Goal: Information Seeking & Learning: Learn about a topic

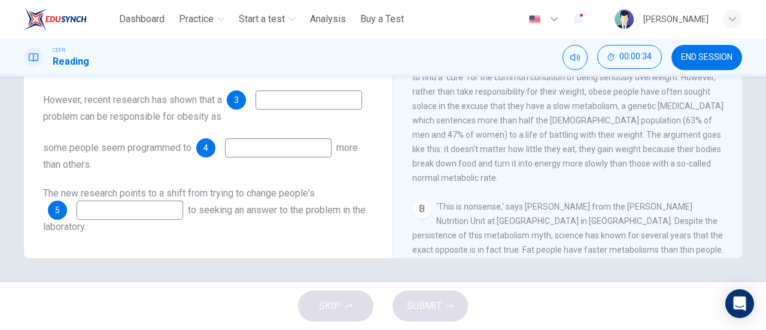
scroll to position [18, 0]
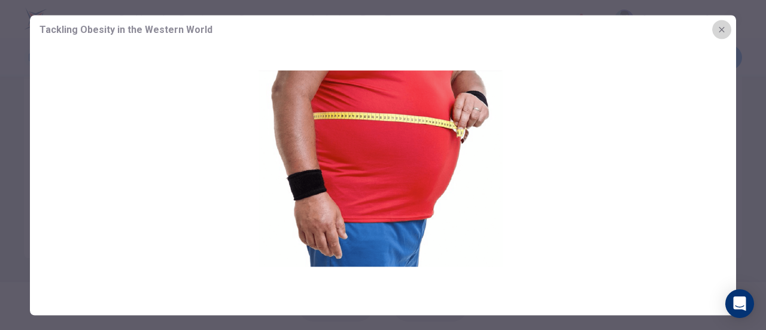
click at [725, 28] on icon "button" at bounding box center [722, 30] width 10 height 10
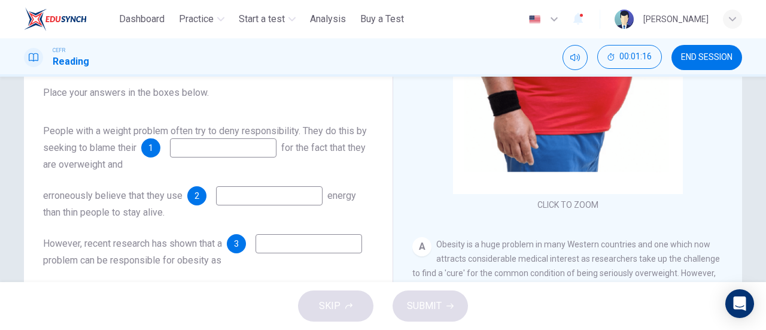
scroll to position [113, 0]
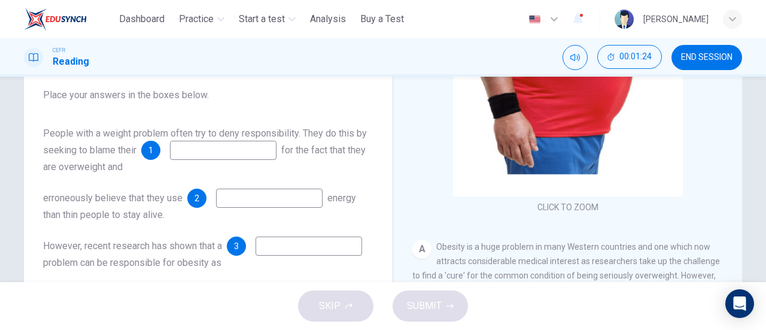
click at [213, 150] on input at bounding box center [223, 150] width 107 height 19
type input "**********"
click at [248, 188] on input at bounding box center [269, 197] width 107 height 19
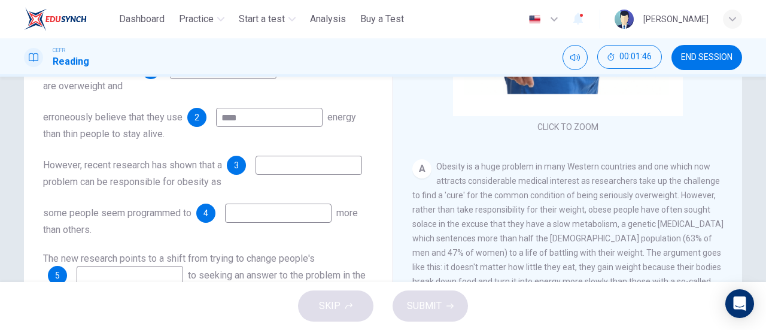
type input "****"
click at [255, 168] on input at bounding box center [308, 165] width 107 height 19
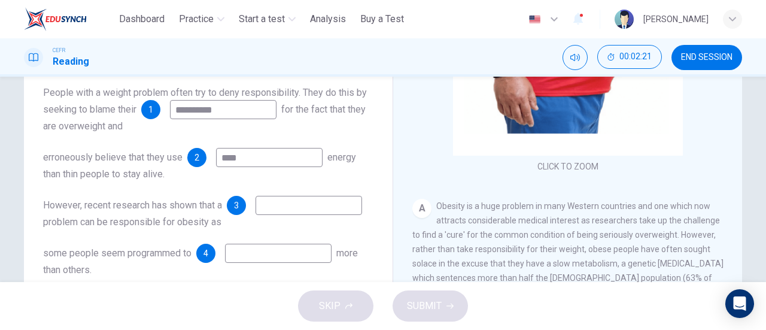
scroll to position [212, 0]
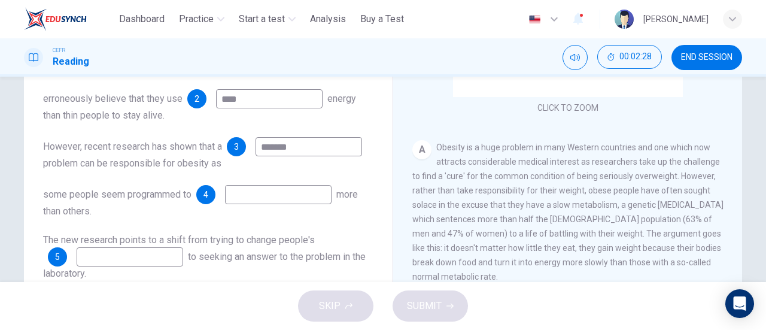
type input "*******"
click at [243, 204] on input at bounding box center [278, 194] width 107 height 19
type input "****"
click at [148, 255] on input at bounding box center [130, 256] width 107 height 19
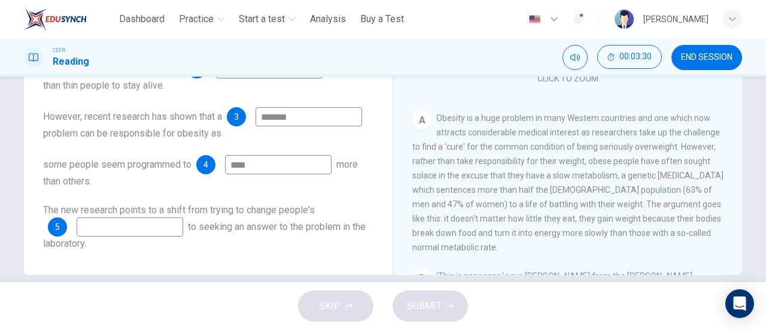
scroll to position [258, 0]
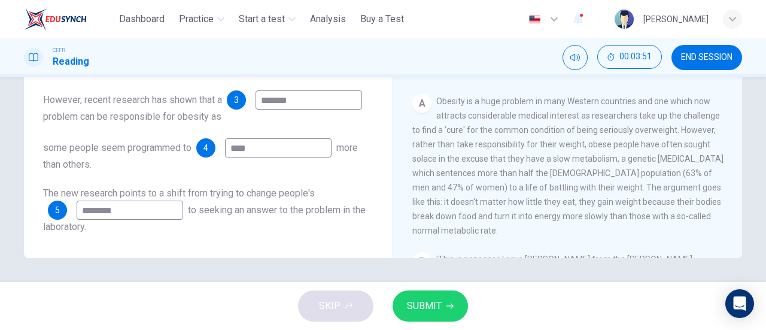
type input "********"
click at [424, 305] on span "SUBMIT" at bounding box center [424, 305] width 35 height 17
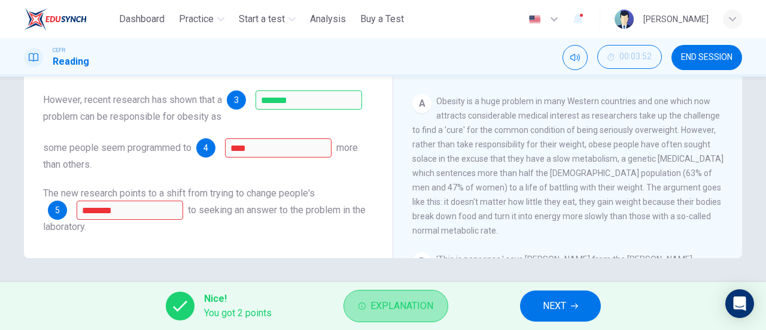
click at [396, 310] on span "Explanation" at bounding box center [401, 305] width 63 height 17
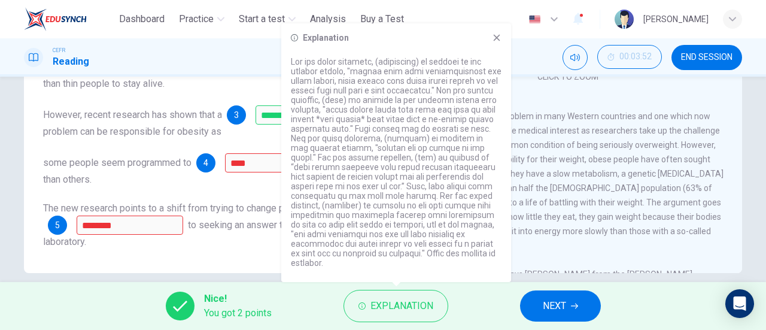
scroll to position [250, 0]
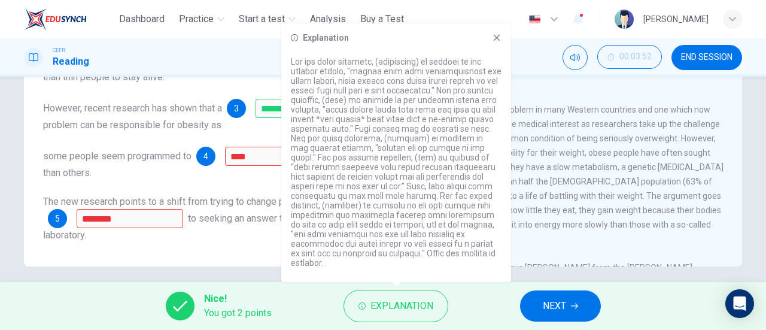
click at [499, 42] on icon at bounding box center [497, 38] width 10 height 10
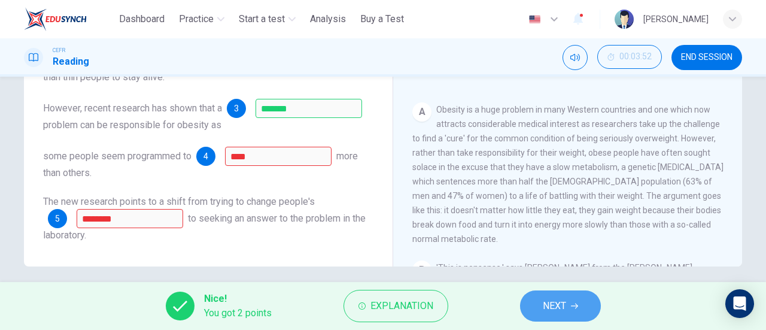
click at [553, 312] on span "NEXT" at bounding box center [554, 305] width 23 height 17
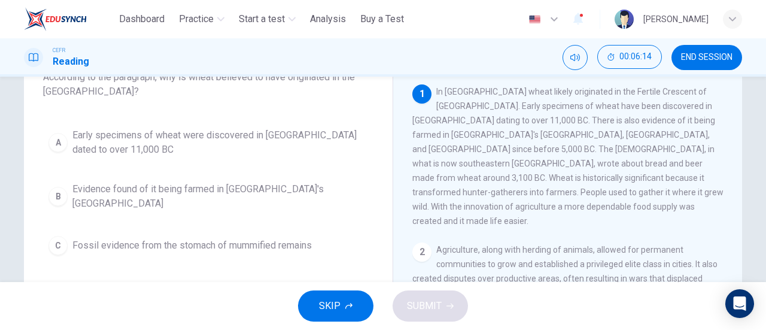
scroll to position [92, 0]
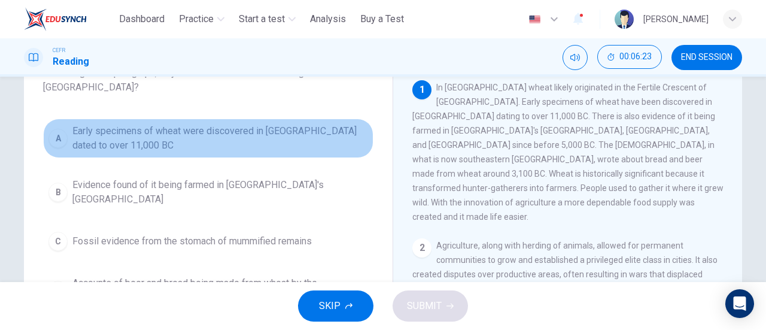
click at [59, 140] on div "A" at bounding box center [57, 138] width 19 height 19
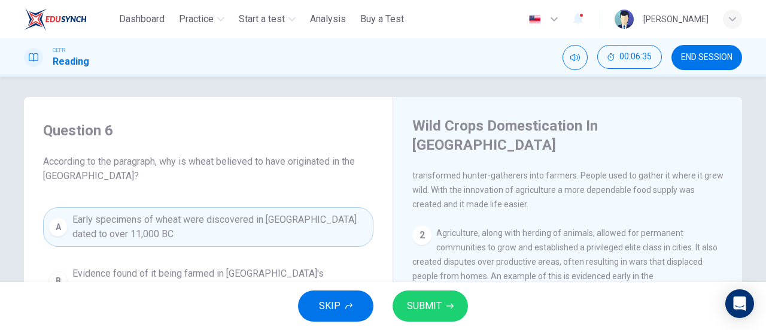
scroll to position [0, 0]
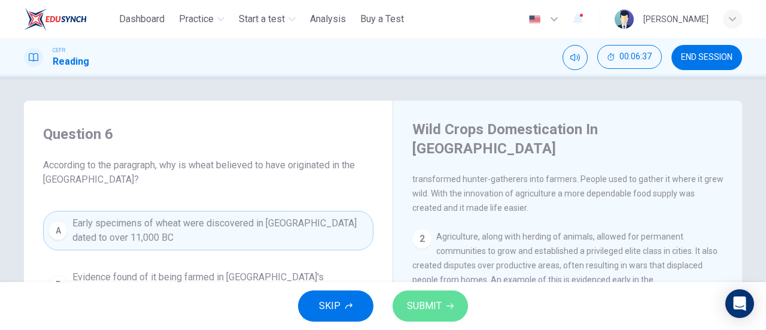
click at [431, 307] on span "SUBMIT" at bounding box center [424, 305] width 35 height 17
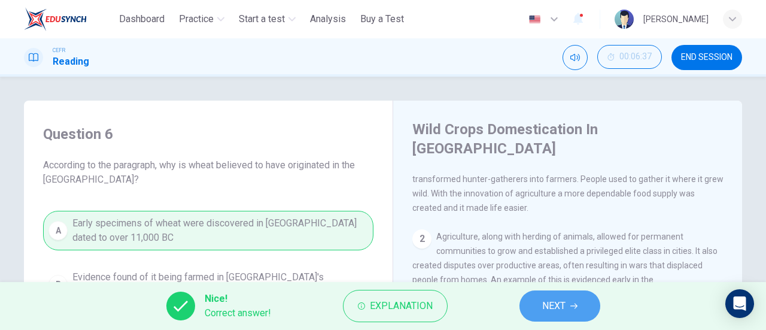
click at [552, 308] on span "NEXT" at bounding box center [553, 305] width 23 height 17
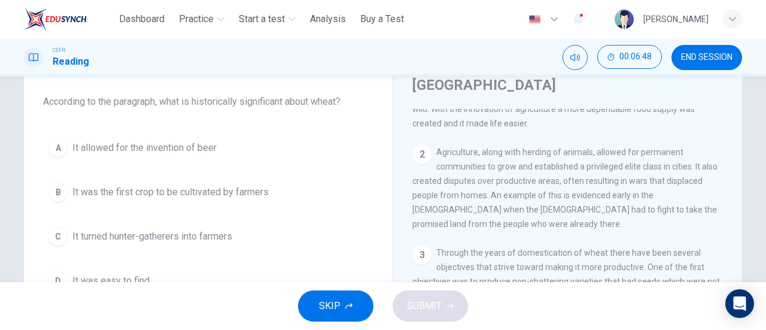
scroll to position [68, 0]
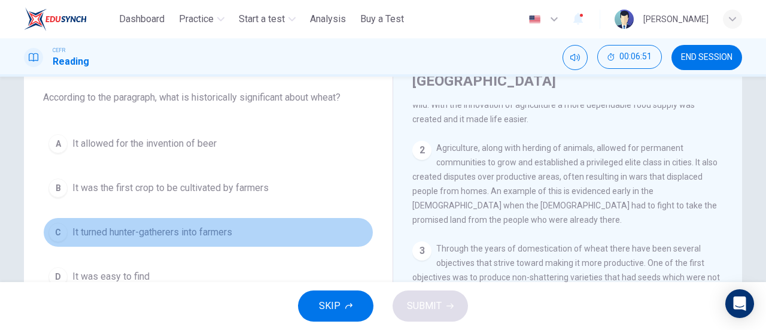
click at [58, 230] on div "C" at bounding box center [57, 232] width 19 height 19
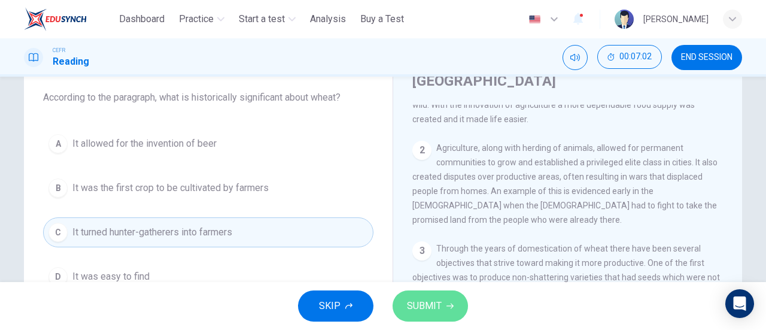
click at [415, 305] on span "SUBMIT" at bounding box center [424, 305] width 35 height 17
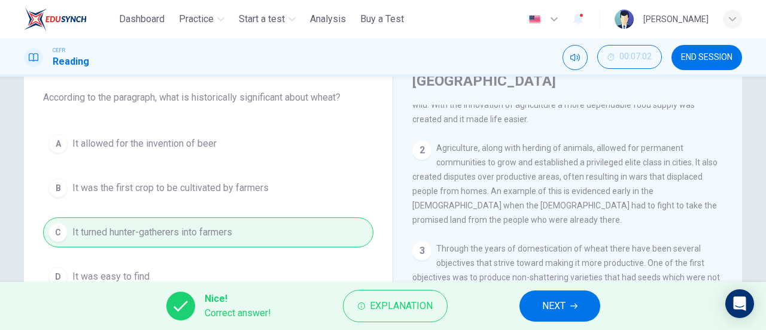
click at [545, 309] on span "NEXT" at bounding box center [553, 305] width 23 height 17
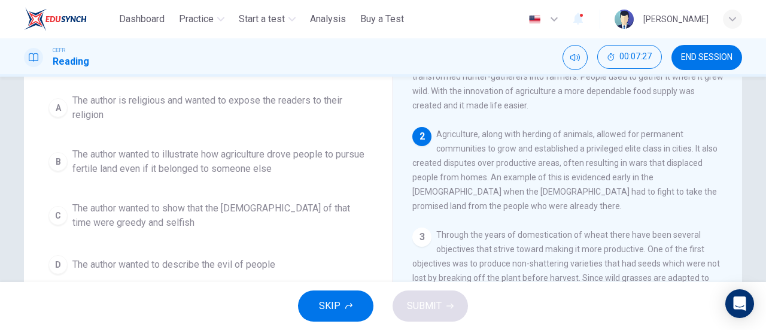
scroll to position [80, 0]
click at [57, 165] on div "B" at bounding box center [57, 161] width 19 height 19
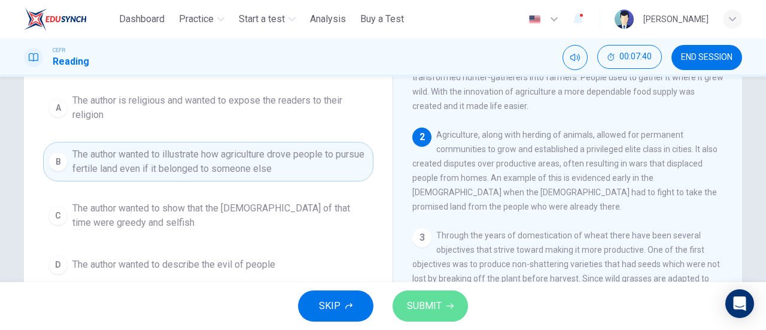
click at [420, 308] on span "SUBMIT" at bounding box center [424, 305] width 35 height 17
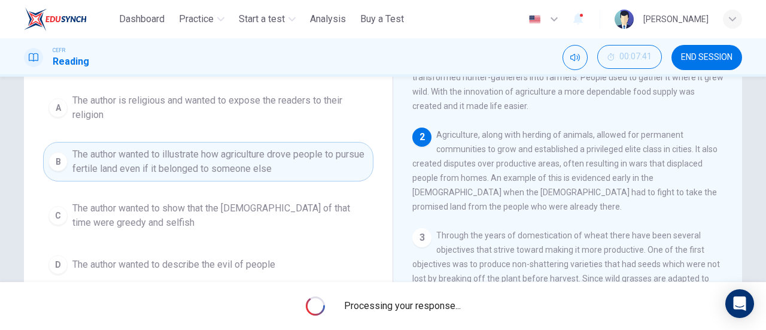
click at [420, 308] on span "Processing your response..." at bounding box center [402, 306] width 117 height 14
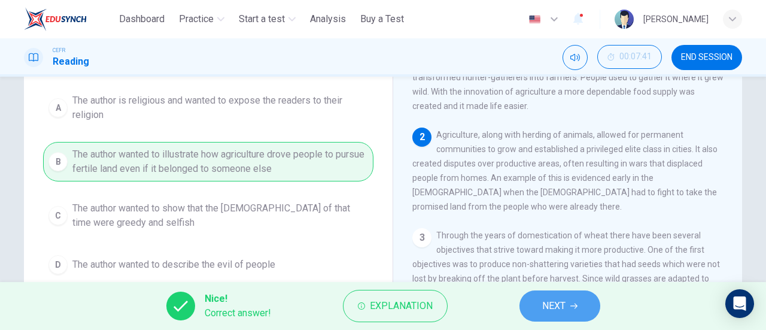
click at [548, 303] on span "NEXT" at bounding box center [553, 305] width 23 height 17
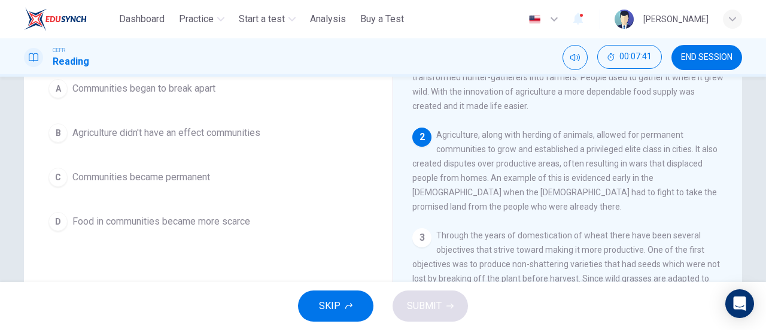
scroll to position [108, 0]
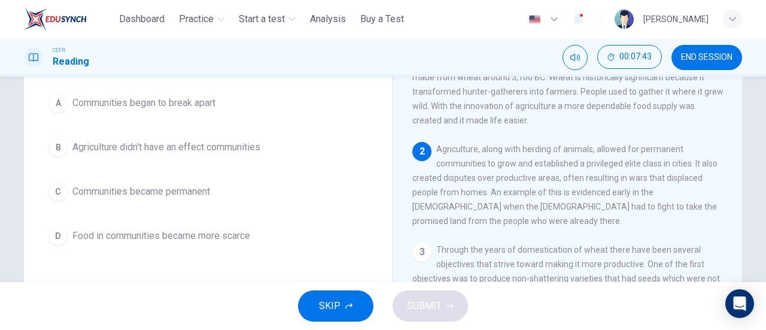
click at [333, 168] on div "A Communities began to break apart B Agriculture didn't have an effect communit…" at bounding box center [208, 169] width 330 height 163
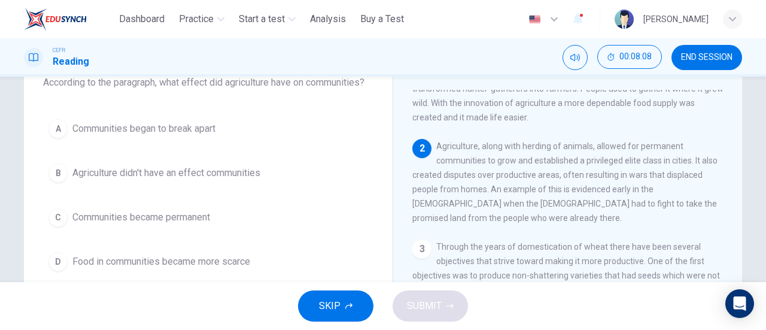
scroll to position [82, 0]
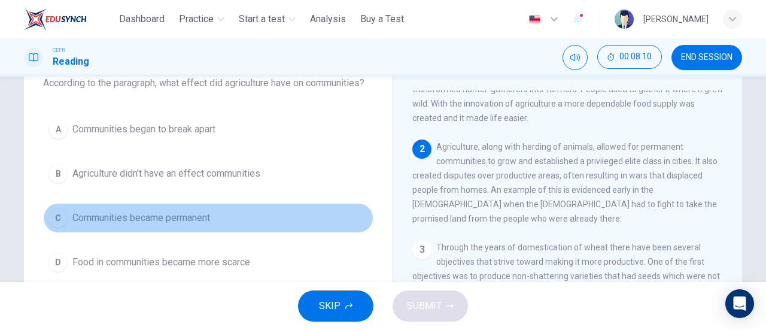
click at [57, 212] on div "C" at bounding box center [57, 217] width 19 height 19
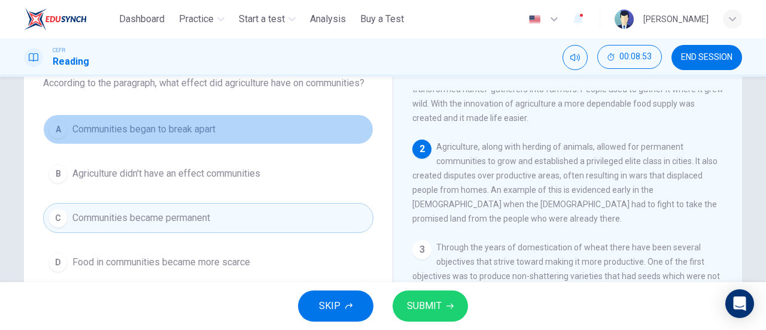
click at [294, 137] on button "A Communities began to break apart" at bounding box center [208, 129] width 330 height 30
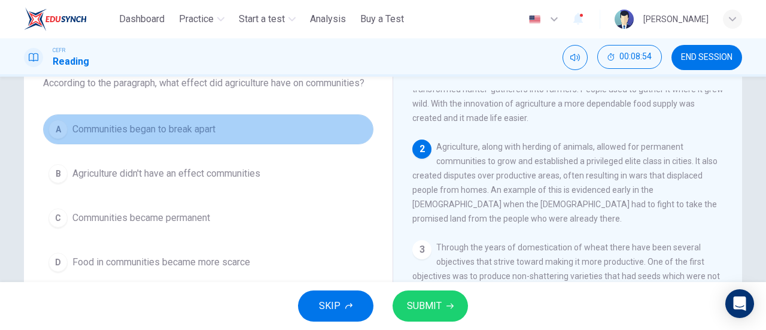
click at [294, 137] on button "A Communities began to break apart" at bounding box center [208, 129] width 330 height 30
click at [59, 130] on div "A" at bounding box center [57, 129] width 19 height 19
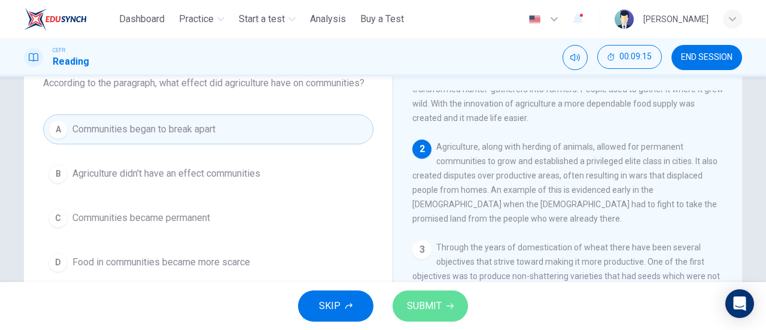
click at [430, 314] on button "SUBMIT" at bounding box center [430, 305] width 75 height 31
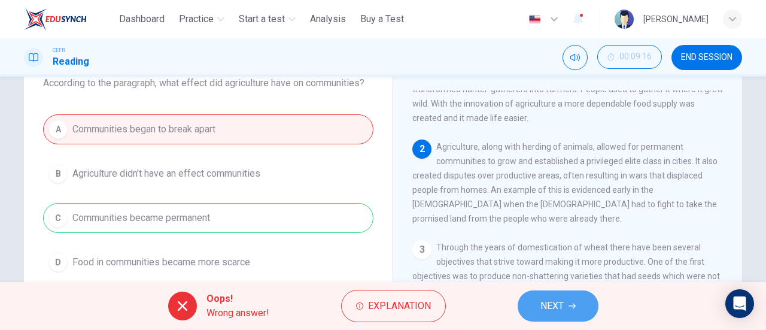
click at [550, 310] on span "NEXT" at bounding box center [551, 305] width 23 height 17
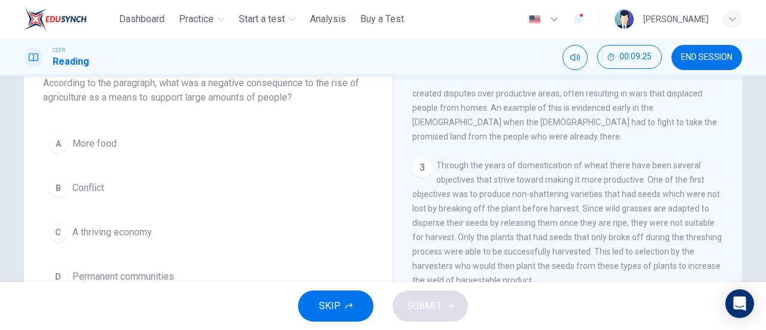
scroll to position [197, 0]
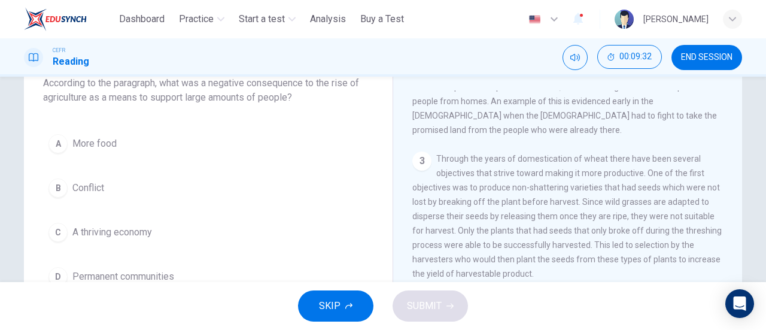
click at [96, 188] on span "Conflict" at bounding box center [88, 188] width 32 height 14
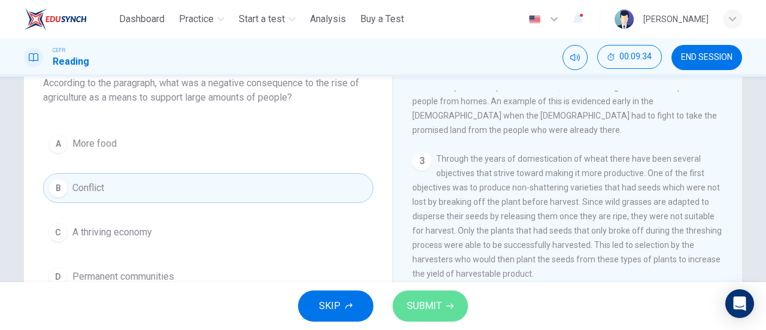
click at [427, 305] on span "SUBMIT" at bounding box center [424, 305] width 35 height 17
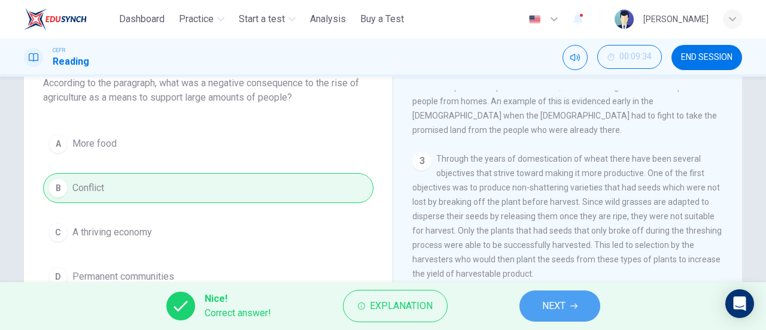
click at [558, 302] on span "NEXT" at bounding box center [553, 305] width 23 height 17
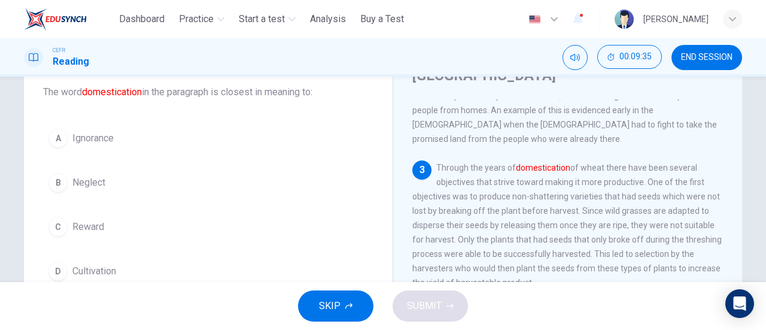
scroll to position [69, 0]
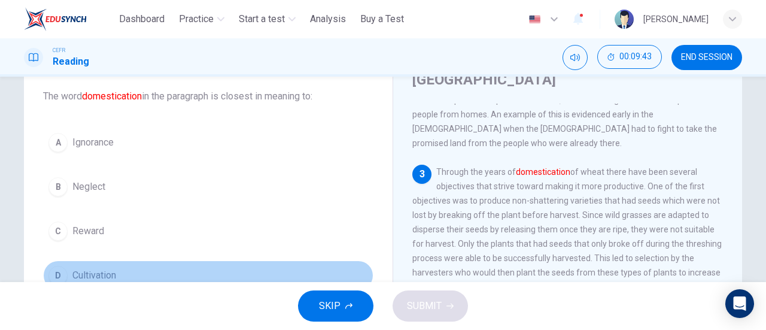
click at [50, 275] on div "D" at bounding box center [57, 275] width 19 height 19
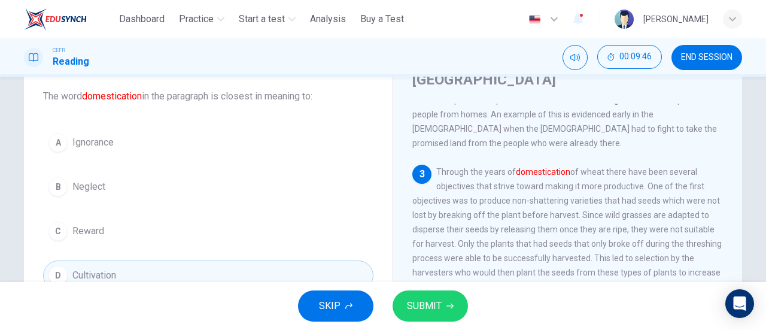
click at [416, 316] on button "SUBMIT" at bounding box center [430, 305] width 75 height 31
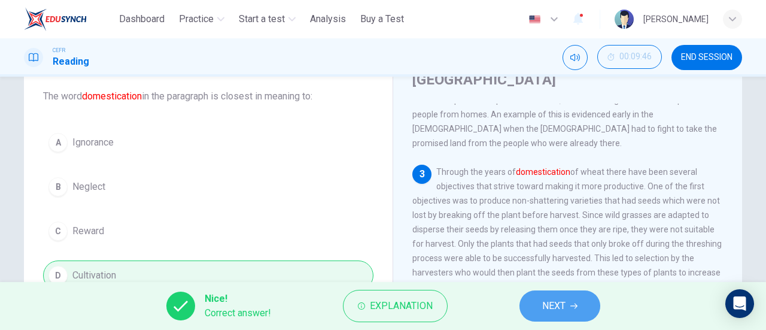
click at [567, 307] on button "NEXT" at bounding box center [559, 305] width 81 height 31
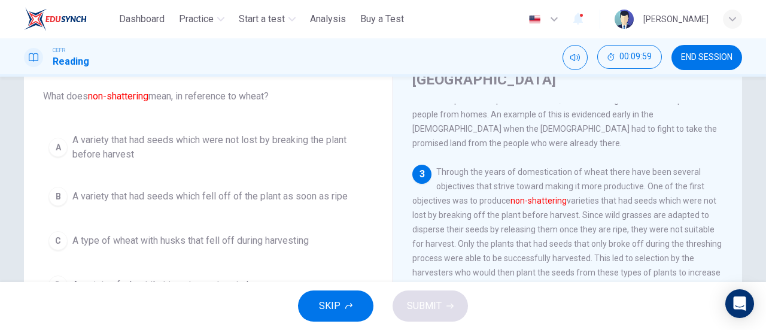
click at [472, 203] on span "Through the years of domestication of wheat there have been several objectives …" at bounding box center [566, 229] width 309 height 124
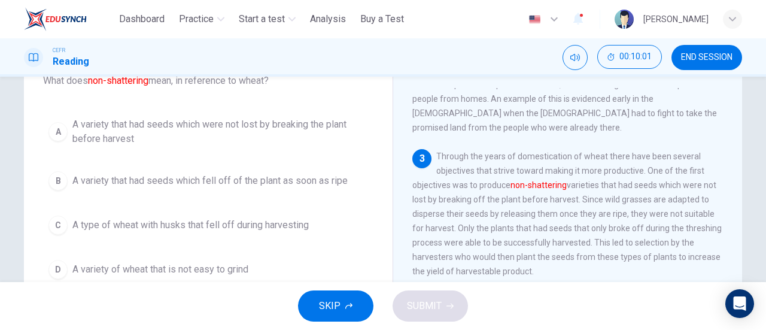
scroll to position [83, 0]
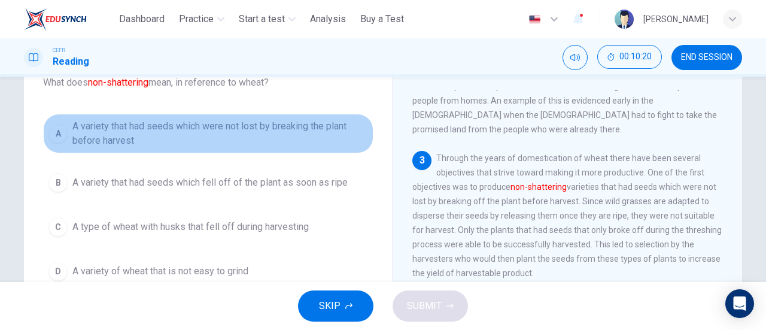
click at [60, 130] on div "A" at bounding box center [57, 133] width 19 height 19
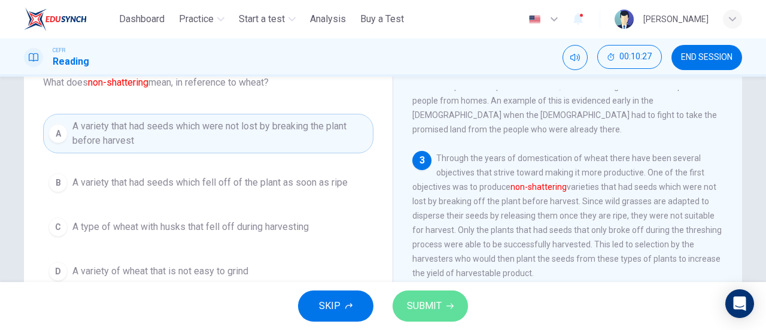
click at [421, 302] on span "SUBMIT" at bounding box center [424, 305] width 35 height 17
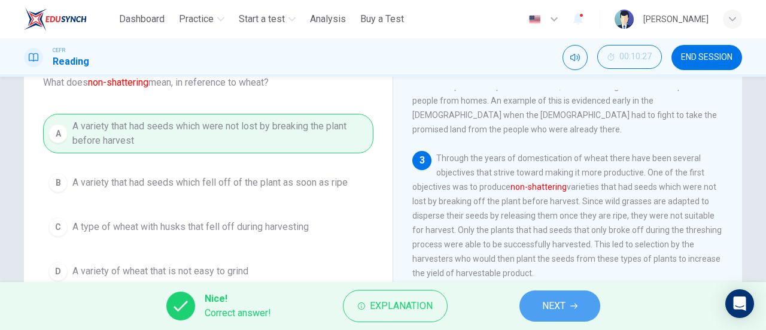
click at [558, 303] on span "NEXT" at bounding box center [553, 305] width 23 height 17
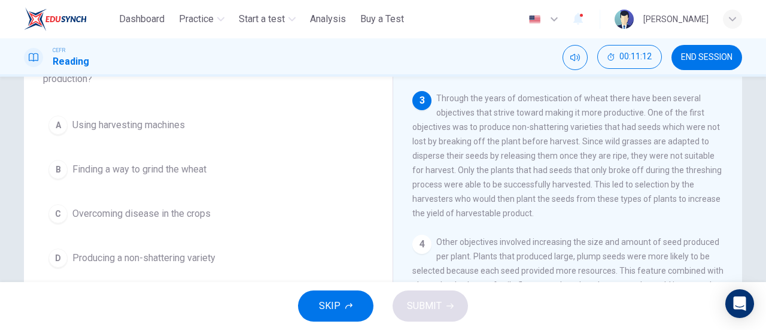
scroll to position [101, 0]
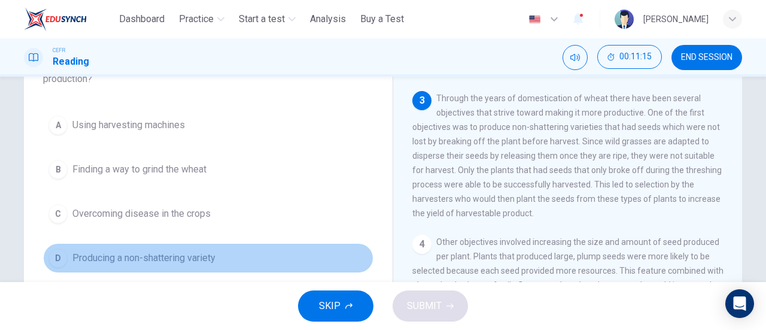
click at [50, 260] on div "D" at bounding box center [57, 257] width 19 height 19
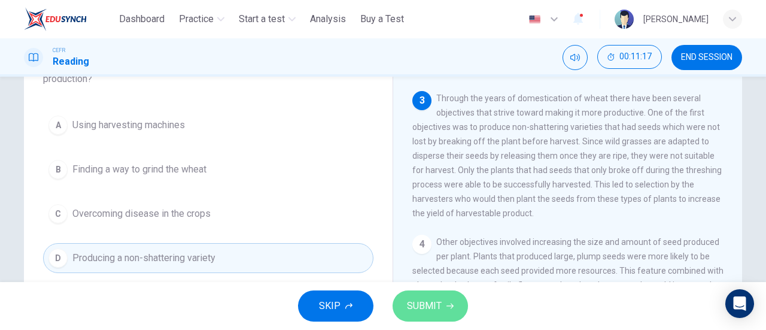
click at [415, 305] on span "SUBMIT" at bounding box center [424, 305] width 35 height 17
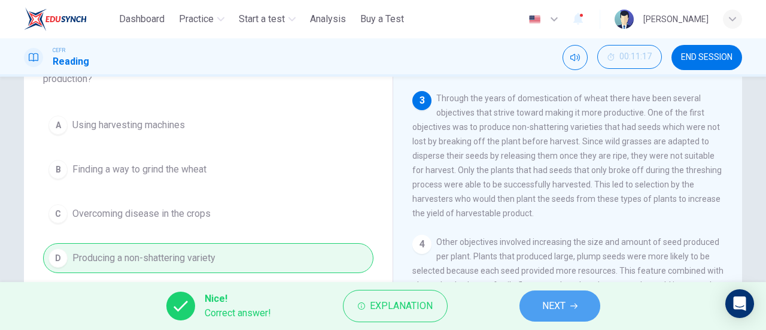
click at [552, 314] on span "NEXT" at bounding box center [553, 305] width 23 height 17
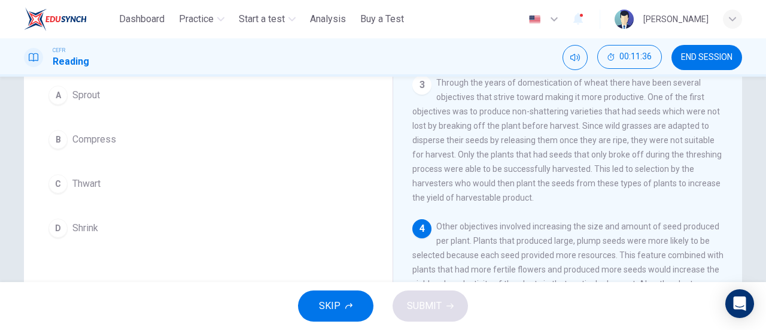
scroll to position [115, 0]
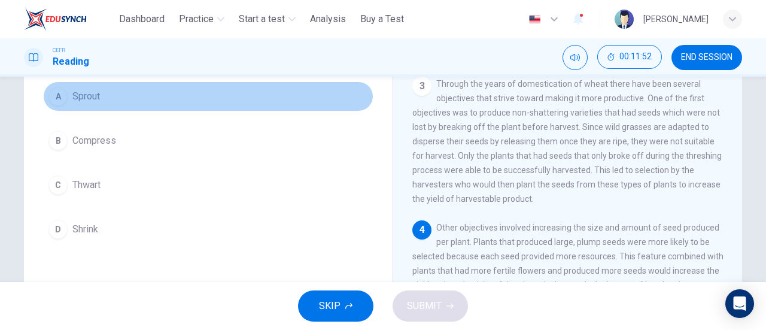
click at [94, 99] on span "Sprout" at bounding box center [86, 96] width 28 height 14
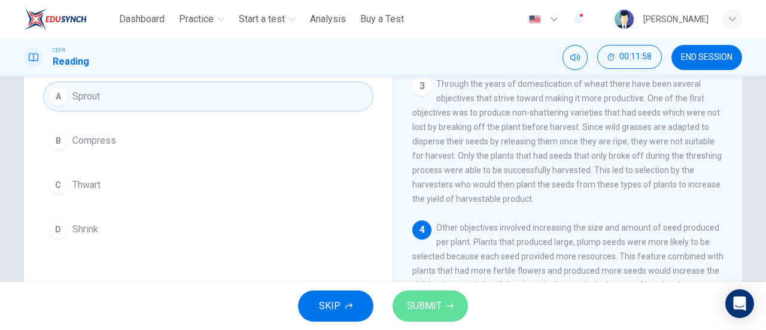
click at [428, 307] on span "SUBMIT" at bounding box center [424, 305] width 35 height 17
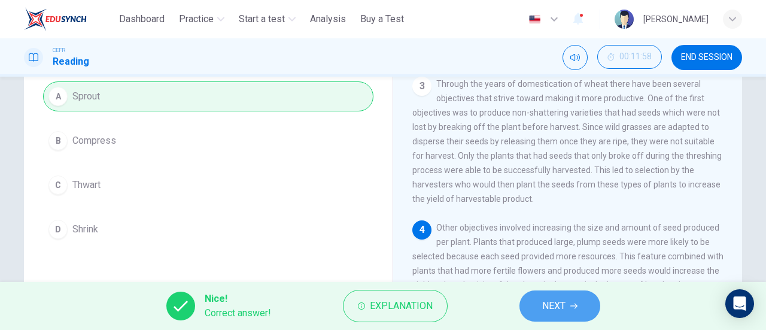
click at [553, 308] on span "NEXT" at bounding box center [553, 305] width 23 height 17
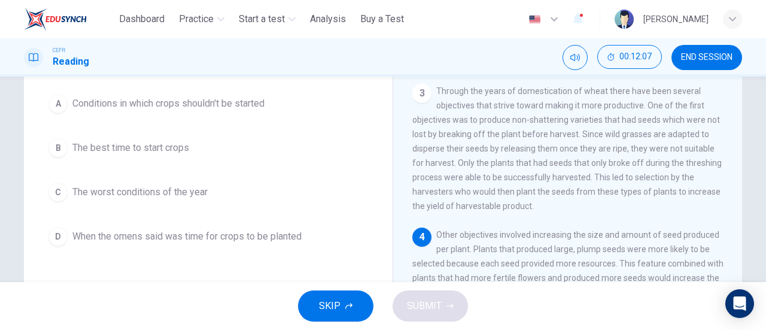
scroll to position [107, 0]
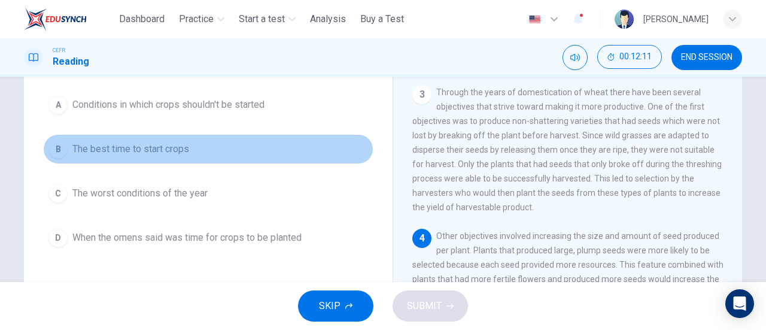
click at [53, 145] on div "B" at bounding box center [57, 148] width 19 height 19
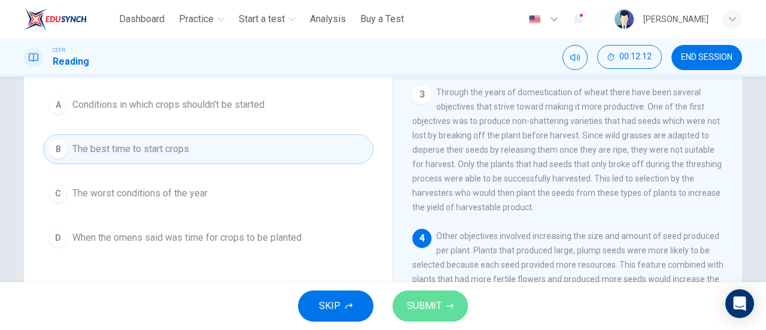
click at [425, 301] on span "SUBMIT" at bounding box center [424, 305] width 35 height 17
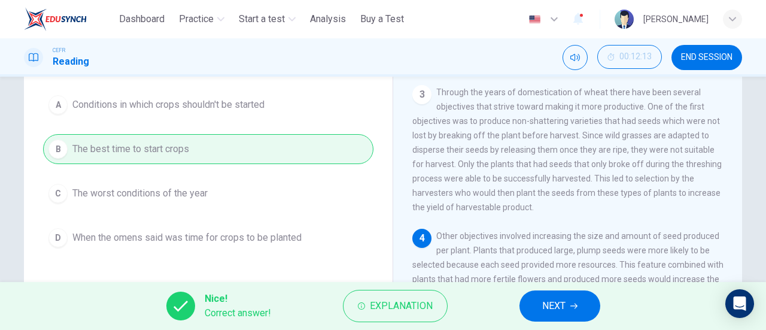
click at [550, 303] on span "NEXT" at bounding box center [553, 305] width 23 height 17
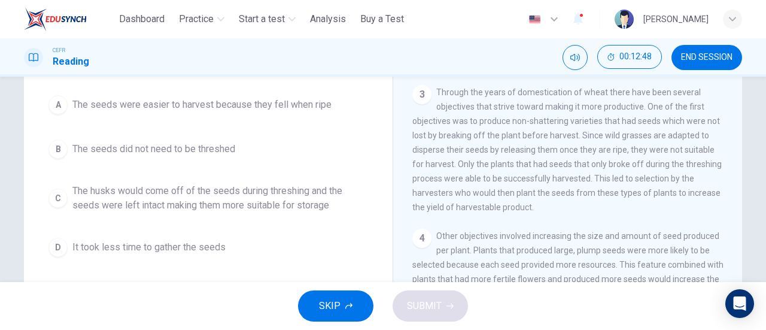
scroll to position [105, 0]
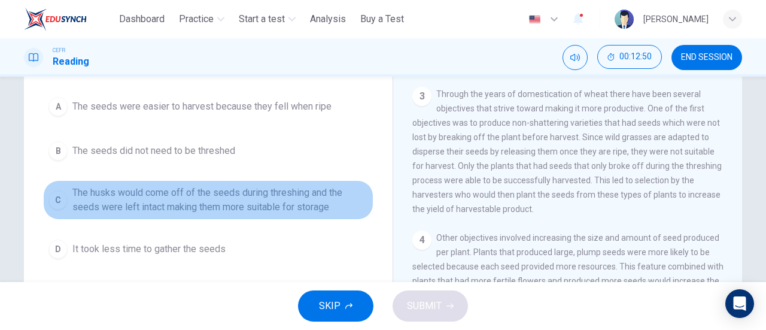
click at [56, 201] on div "C" at bounding box center [57, 199] width 19 height 19
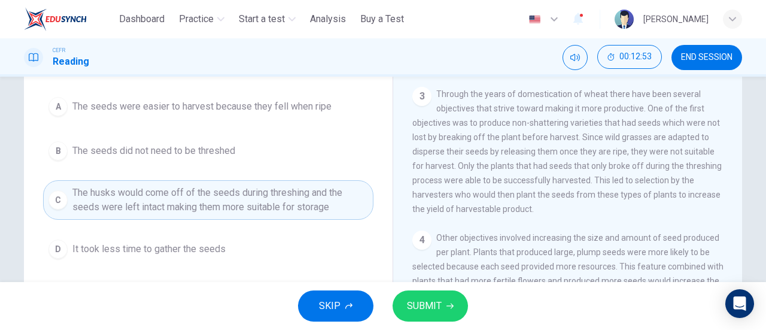
click at [414, 303] on span "SUBMIT" at bounding box center [424, 305] width 35 height 17
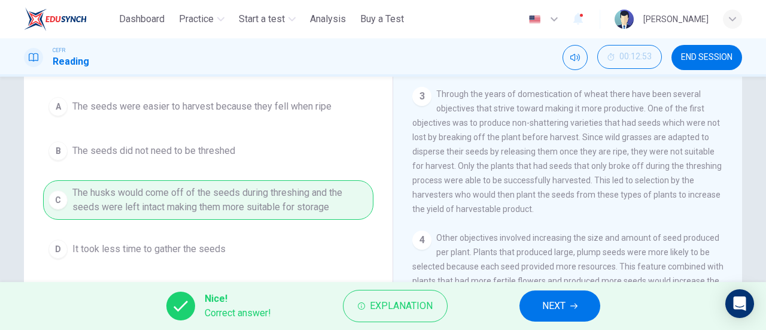
click at [543, 308] on span "NEXT" at bounding box center [553, 305] width 23 height 17
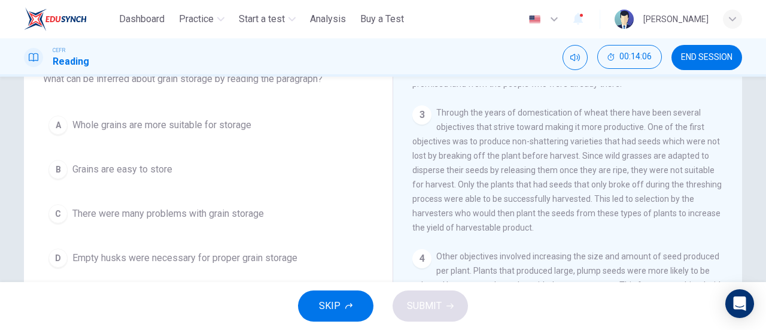
scroll to position [92, 0]
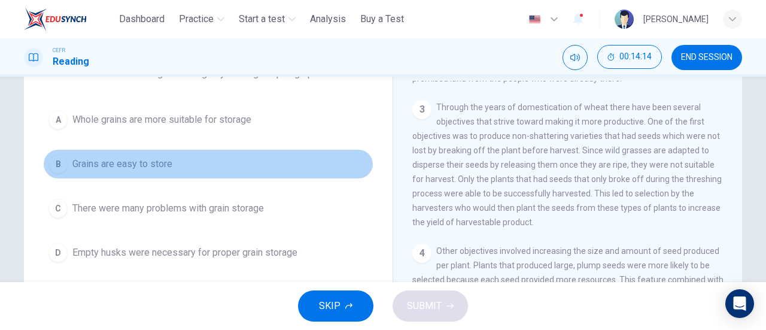
click at [65, 164] on button "B Grains are easy to store" at bounding box center [208, 164] width 330 height 30
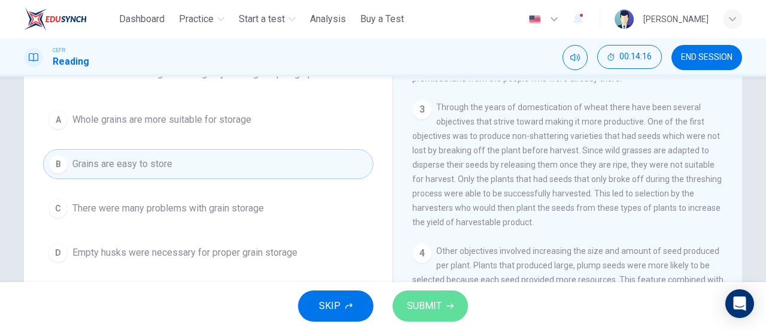
click at [415, 309] on span "SUBMIT" at bounding box center [424, 305] width 35 height 17
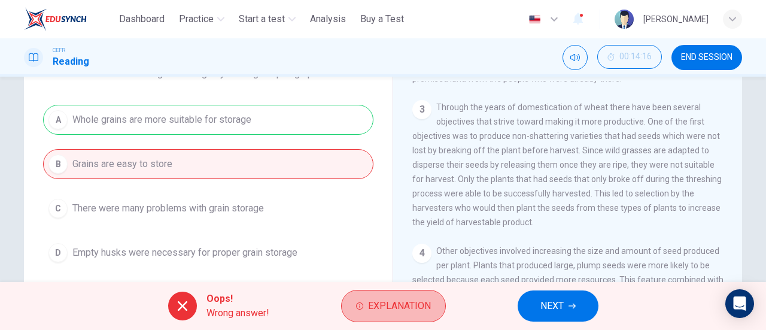
click at [415, 309] on span "Explanation" at bounding box center [399, 305] width 63 height 17
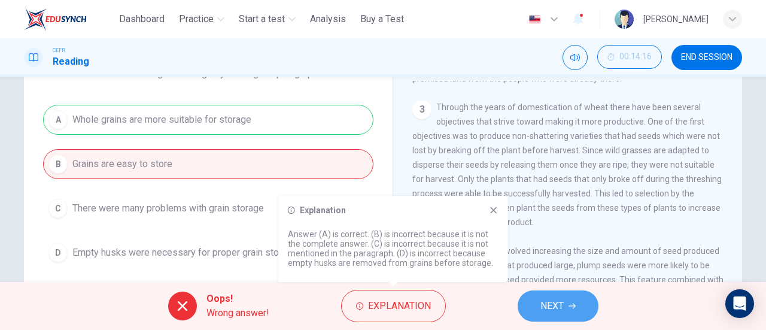
click at [559, 314] on span "NEXT" at bounding box center [551, 305] width 23 height 17
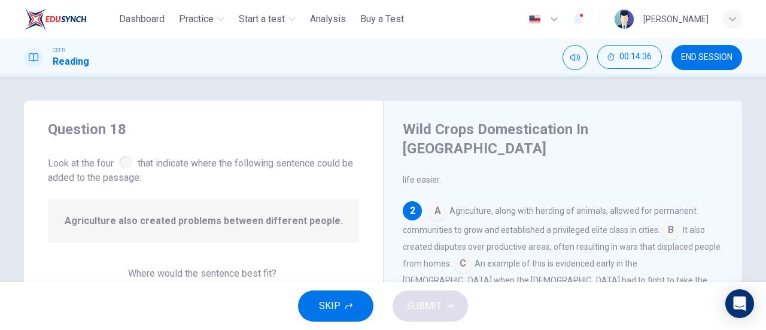
scroll to position [130, 0]
click at [673, 221] on input at bounding box center [670, 230] width 19 height 19
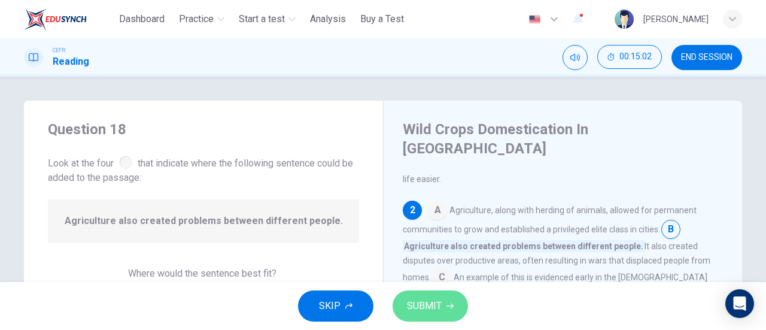
click at [436, 311] on span "SUBMIT" at bounding box center [424, 305] width 35 height 17
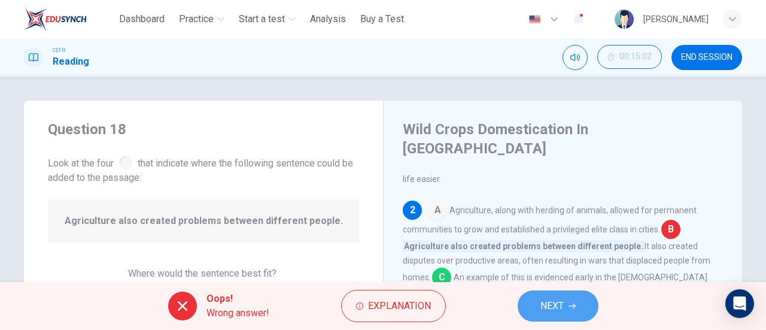
click at [555, 315] on button "NEXT" at bounding box center [558, 305] width 81 height 31
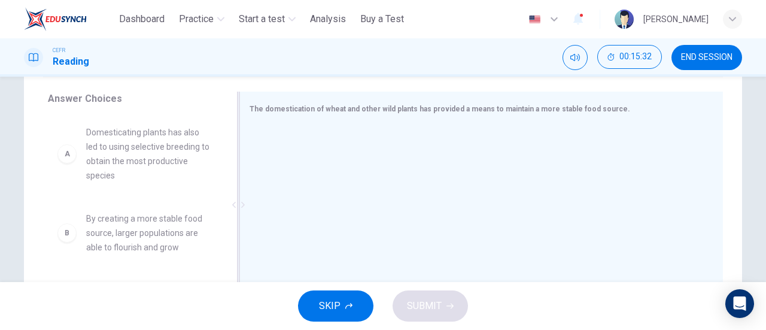
scroll to position [193, 0]
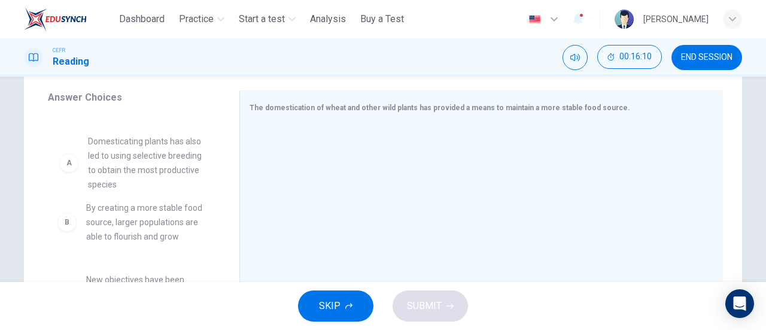
drag, startPoint x: 147, startPoint y: 174, endPoint x: 161, endPoint y: 182, distance: 16.1
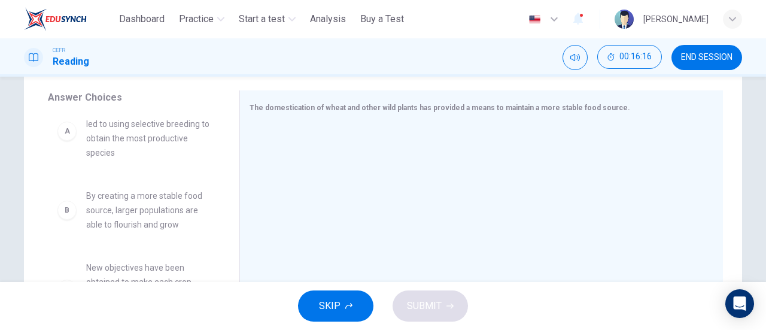
scroll to position [0, 0]
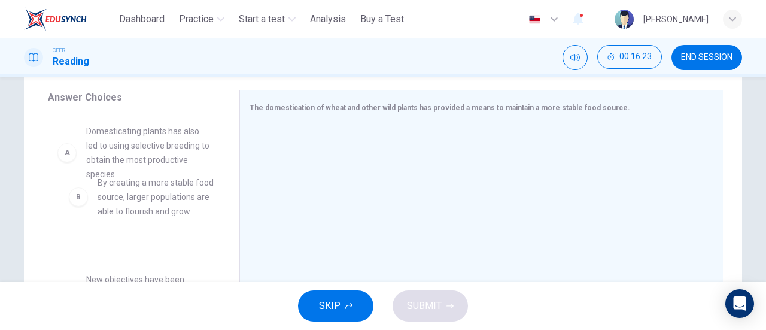
drag, startPoint x: 128, startPoint y: 242, endPoint x: 144, endPoint y: 196, distance: 48.6
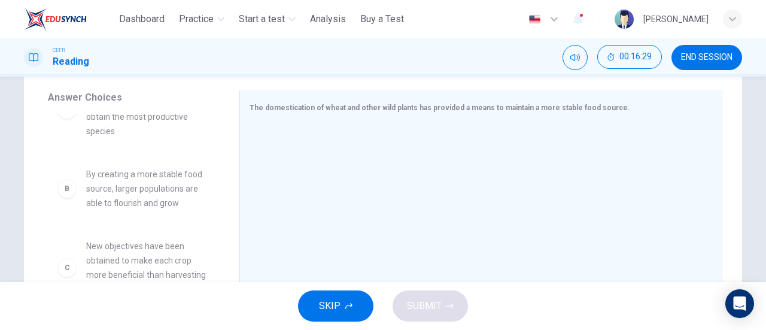
scroll to position [41, 0]
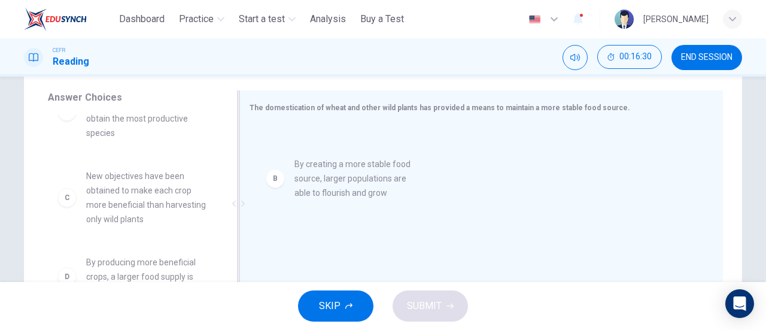
drag, startPoint x: 142, startPoint y: 191, endPoint x: 383, endPoint y: 175, distance: 241.7
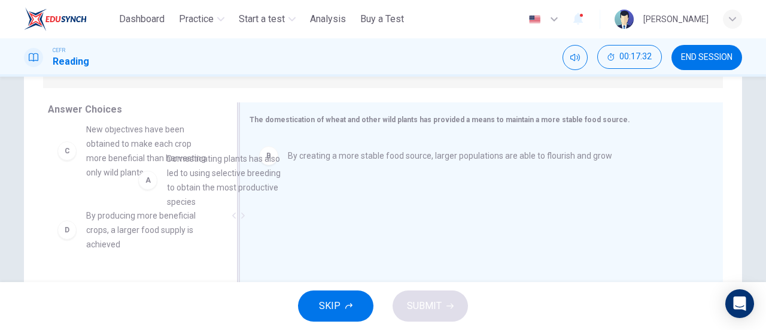
scroll to position [13, 0]
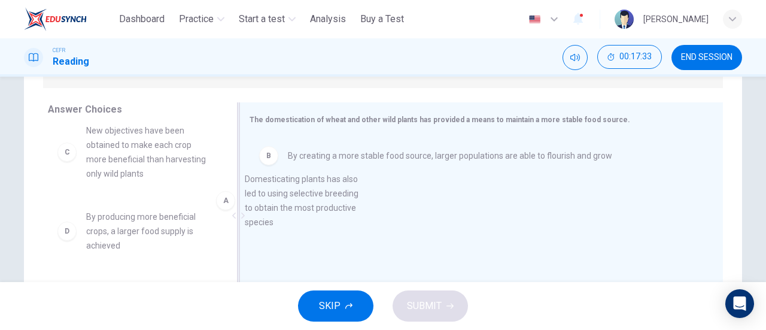
drag, startPoint x: 143, startPoint y: 160, endPoint x: 315, endPoint y: 211, distance: 179.3
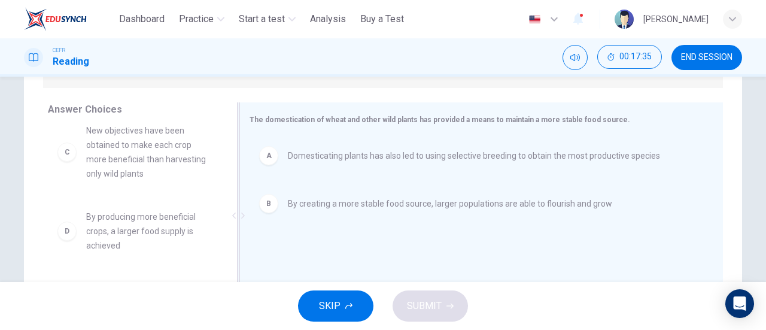
click at [280, 162] on div "A Domesticating plants has also led to using selective breeding to obtain the m…" at bounding box center [476, 155] width 435 height 19
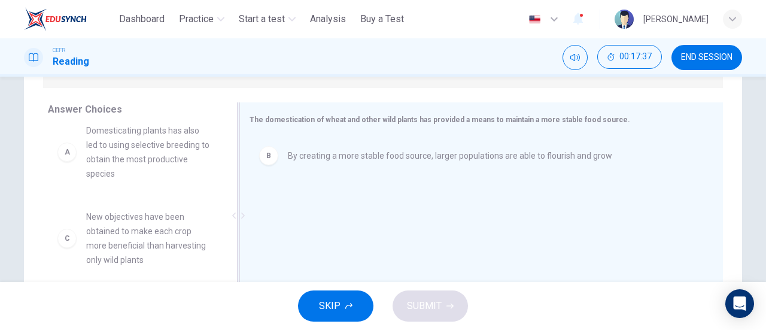
scroll to position [0, 0]
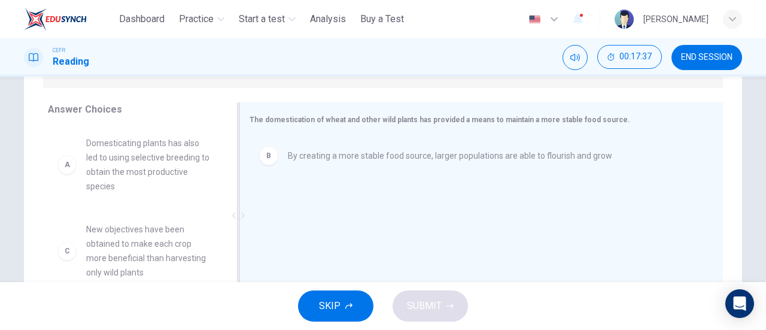
click at [111, 177] on span "Domesticating plants has also led to using selective breeding to obtain the mos…" at bounding box center [148, 164] width 124 height 57
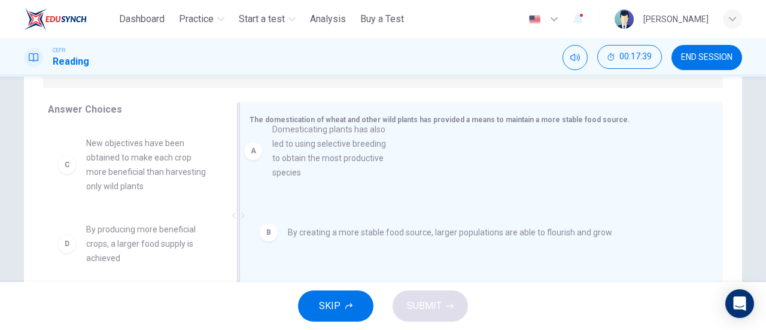
drag, startPoint x: 111, startPoint y: 177, endPoint x: 339, endPoint y: 168, distance: 227.6
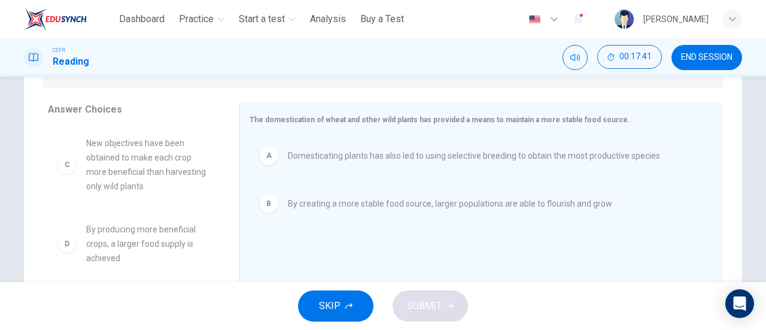
scroll to position [10, 0]
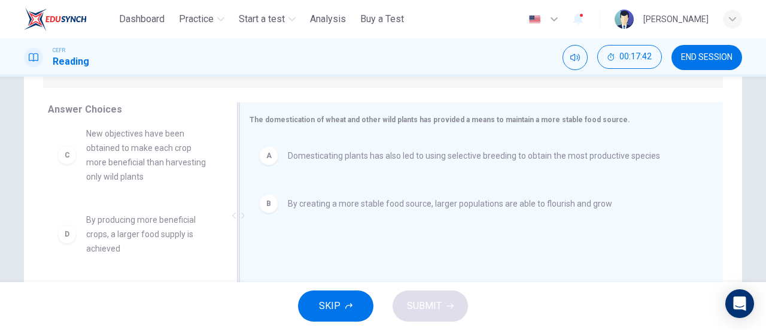
click at [339, 157] on span "Domesticating plants has also led to using selective breeding to obtain the mos…" at bounding box center [474, 155] width 372 height 14
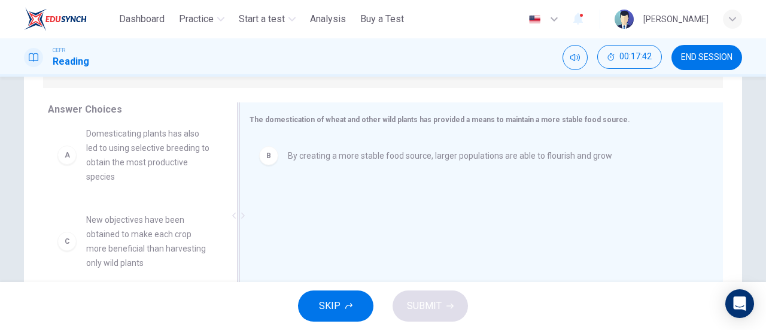
click at [339, 157] on span "By creating a more stable food source, larger populations are able to flourish …" at bounding box center [450, 155] width 324 height 14
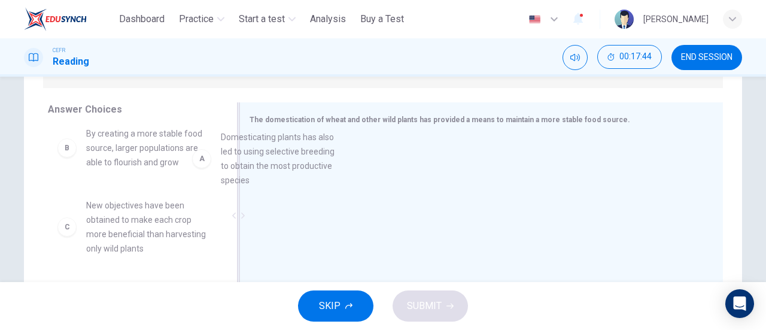
scroll to position [8, 0]
drag, startPoint x: 117, startPoint y: 169, endPoint x: 333, endPoint y: 172, distance: 216.0
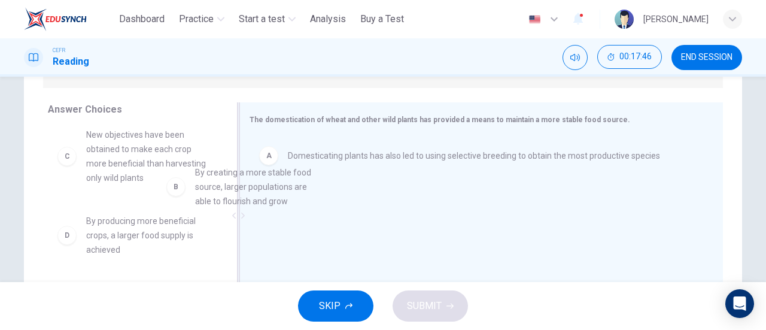
scroll to position [7, 0]
drag, startPoint x: 133, startPoint y: 159, endPoint x: 307, endPoint y: 209, distance: 181.1
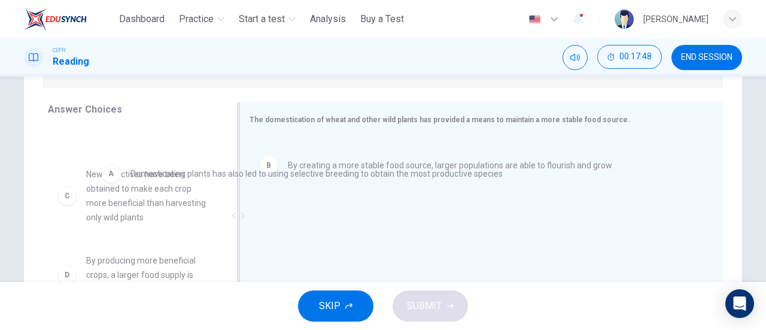
drag, startPoint x: 307, startPoint y: 169, endPoint x: 132, endPoint y: 186, distance: 175.5
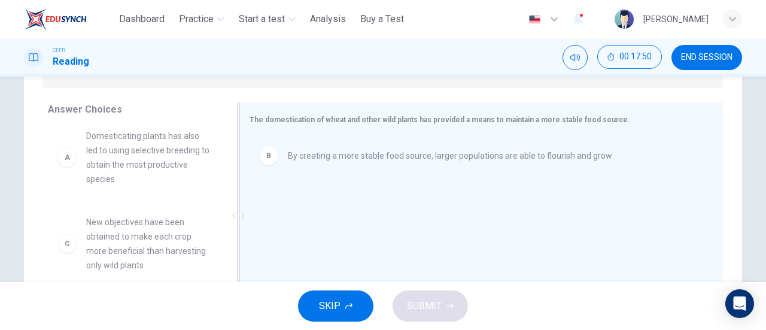
scroll to position [6, 0]
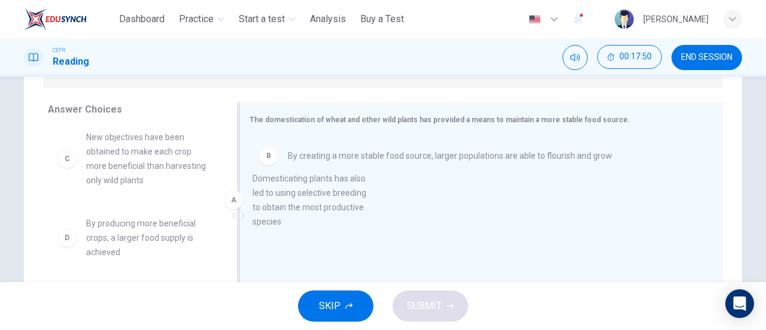
drag, startPoint x: 139, startPoint y: 162, endPoint x: 314, endPoint y: 205, distance: 179.4
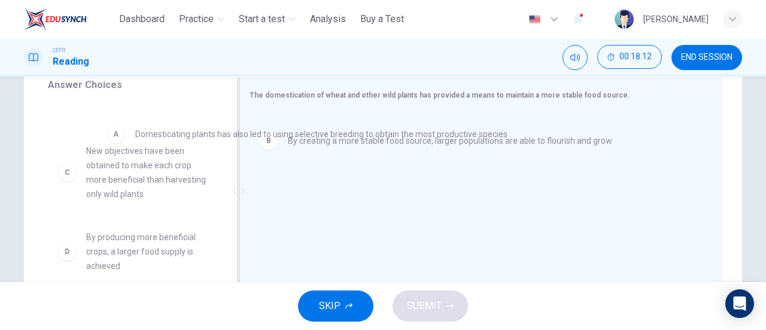
scroll to position [0, 0]
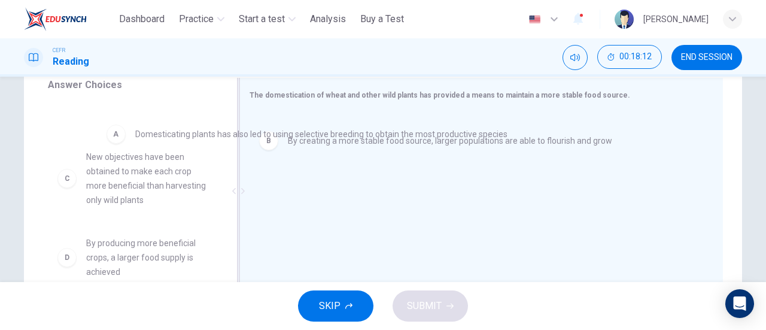
drag, startPoint x: 359, startPoint y: 142, endPoint x: 130, endPoint y: 148, distance: 228.6
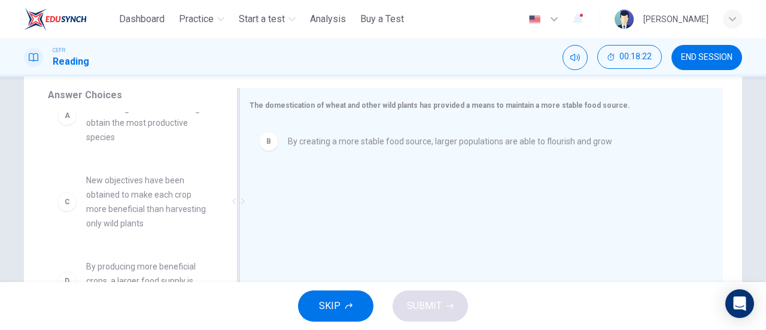
scroll to position [78, 0]
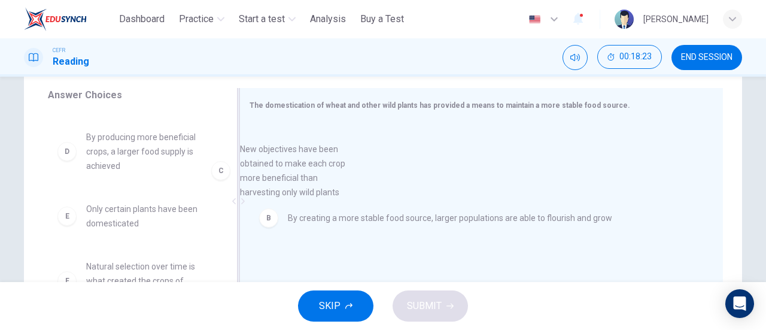
drag, startPoint x: 154, startPoint y: 178, endPoint x: 343, endPoint y: 193, distance: 189.1
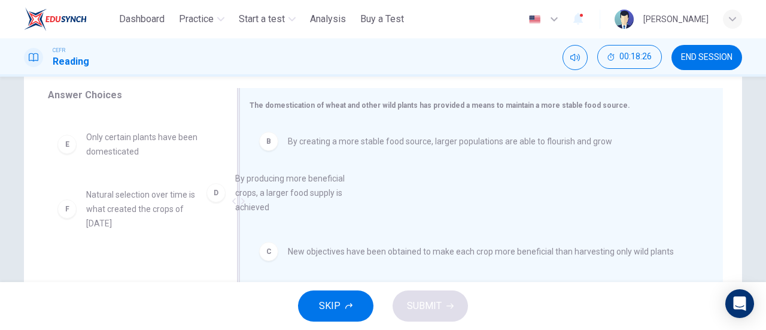
drag, startPoint x: 124, startPoint y: 166, endPoint x: 320, endPoint y: 218, distance: 201.9
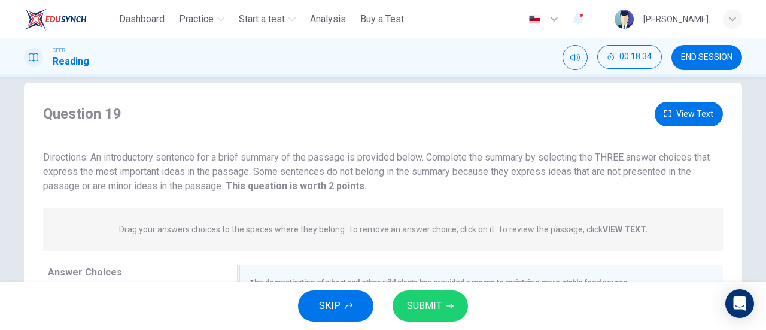
scroll to position [0, 0]
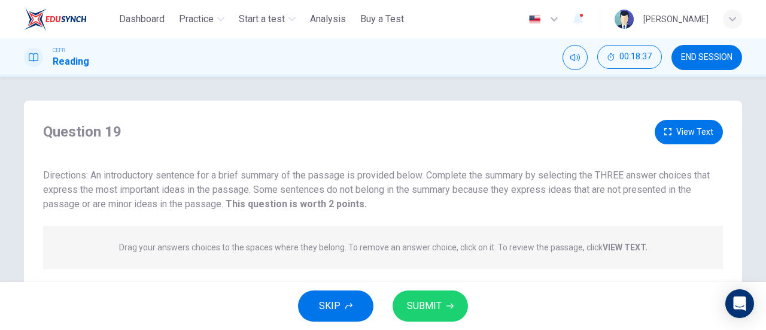
click at [432, 294] on button "SUBMIT" at bounding box center [430, 305] width 75 height 31
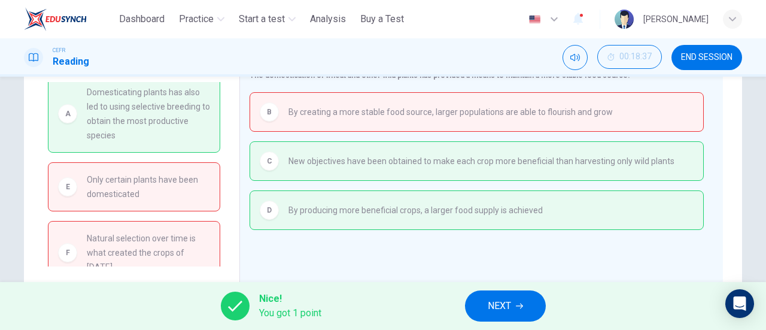
scroll to position [226, 0]
click at [502, 307] on span "NEXT" at bounding box center [499, 305] width 23 height 17
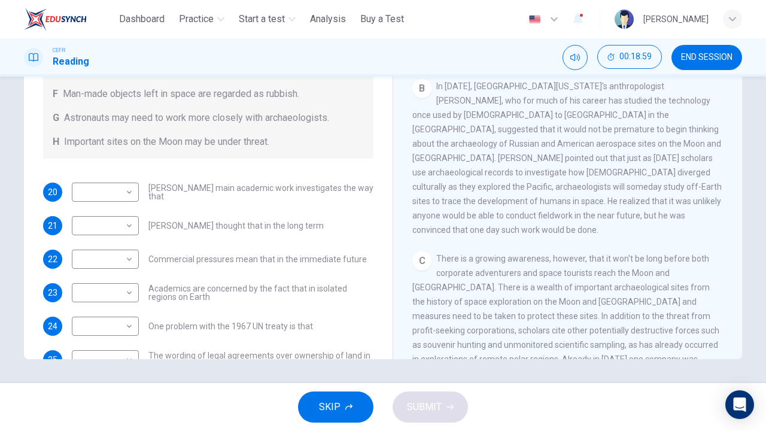
scroll to position [126, 0]
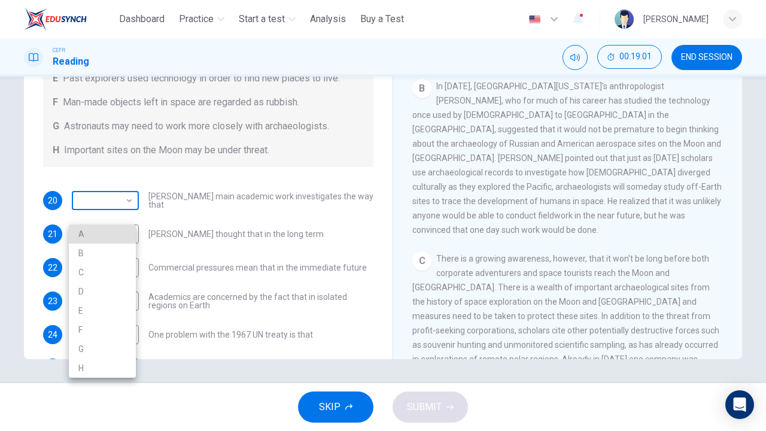
click at [127, 215] on body "This site uses cookies, as explained in our Privacy Policy . If you agree to th…" at bounding box center [383, 215] width 766 height 431
click at [127, 215] on div at bounding box center [383, 215] width 766 height 431
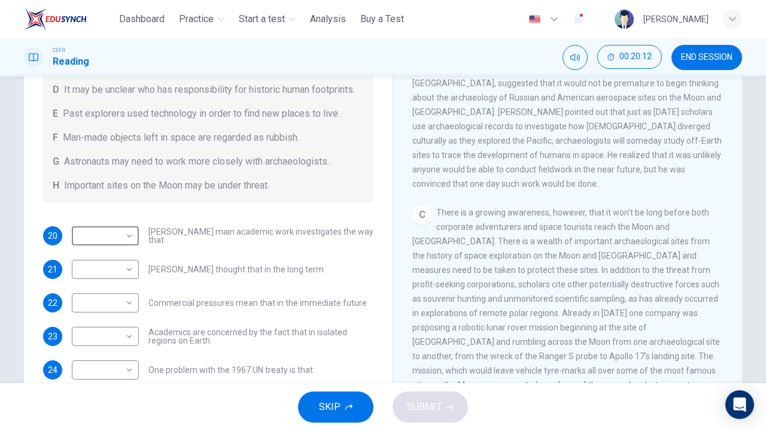
scroll to position [182, 0]
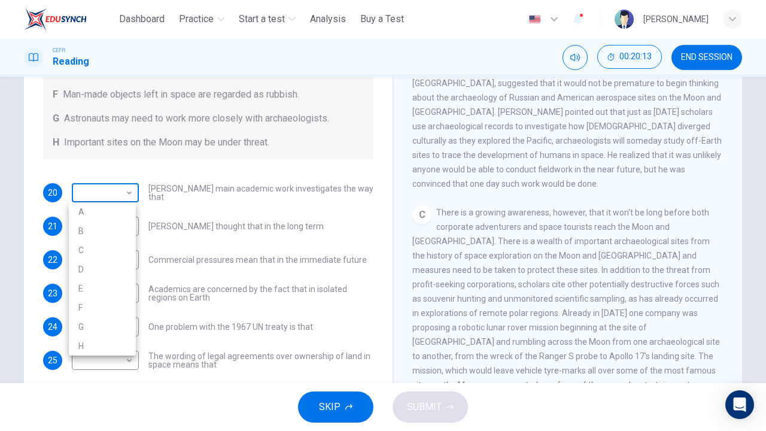
click at [118, 193] on body "This site uses cookies, as explained in our Privacy Policy . If you agree to th…" at bounding box center [383, 215] width 766 height 431
click at [104, 196] on div at bounding box center [383, 215] width 766 height 431
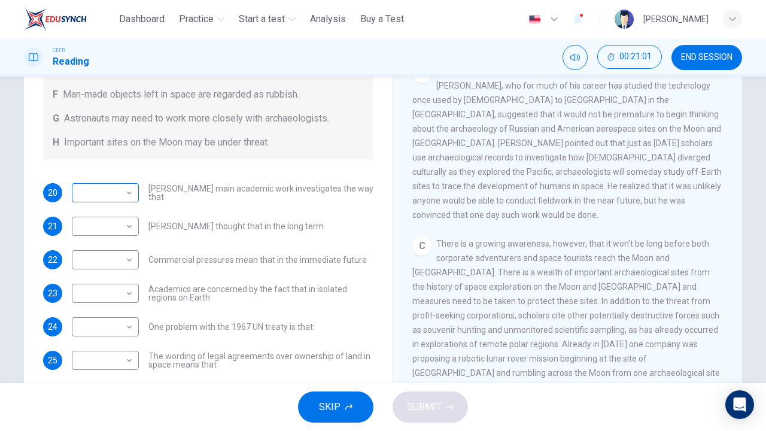
click at [132, 197] on div "​ ​" at bounding box center [105, 192] width 67 height 19
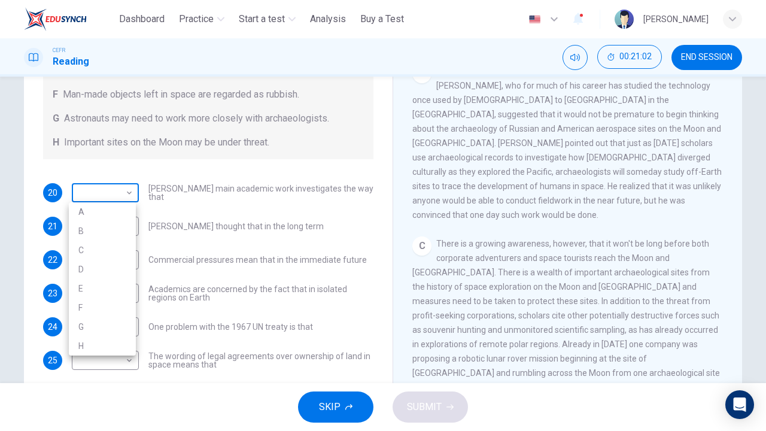
click at [105, 195] on body "This site uses cookies, as explained in our Privacy Policy . If you agree to th…" at bounding box center [383, 215] width 766 height 431
click at [98, 322] on li "G" at bounding box center [102, 326] width 67 height 19
type input "*"
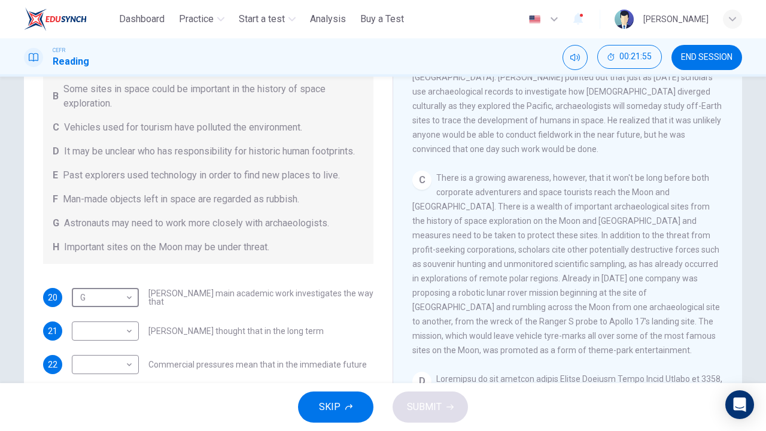
scroll to position [65, 0]
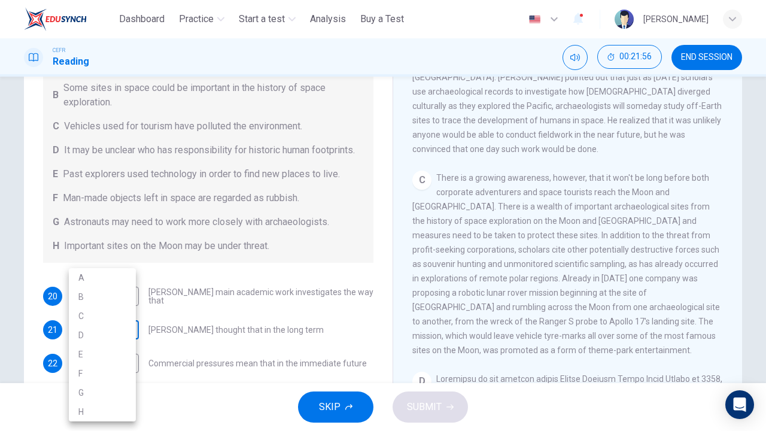
click at [115, 329] on body "This site uses cookies, as explained in our Privacy Policy . If you agree to th…" at bounding box center [383, 215] width 766 height 431
click at [93, 287] on li "B" at bounding box center [102, 296] width 67 height 19
type input "*"
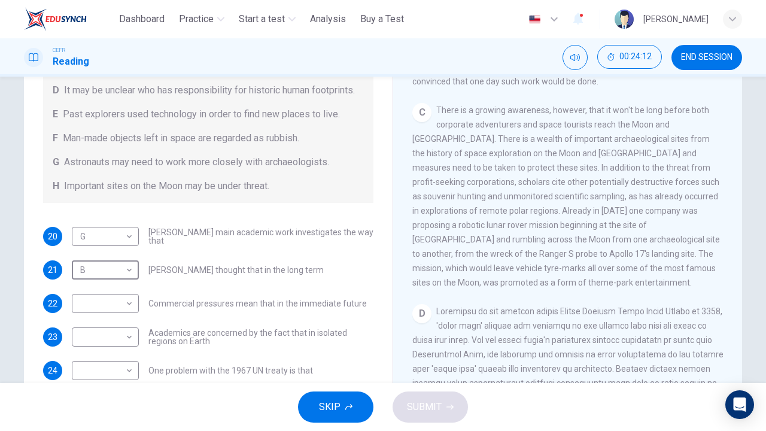
scroll to position [140, 0]
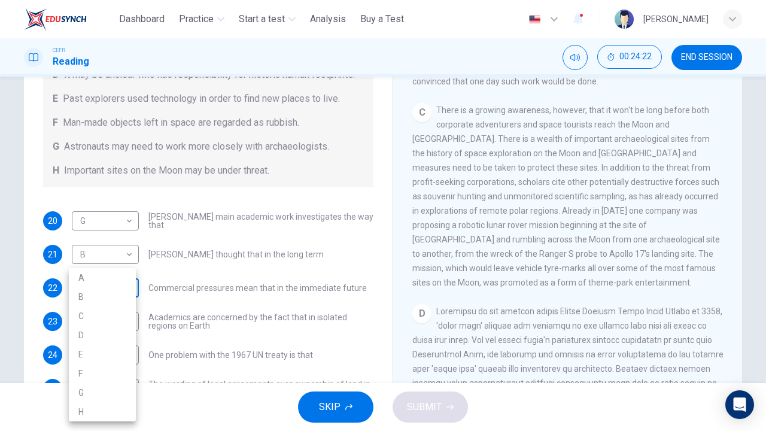
click at [116, 298] on body "This site uses cookies, as explained in our Privacy Policy . If you agree to th…" at bounding box center [383, 215] width 766 height 431
click at [95, 329] on li "H" at bounding box center [102, 411] width 67 height 19
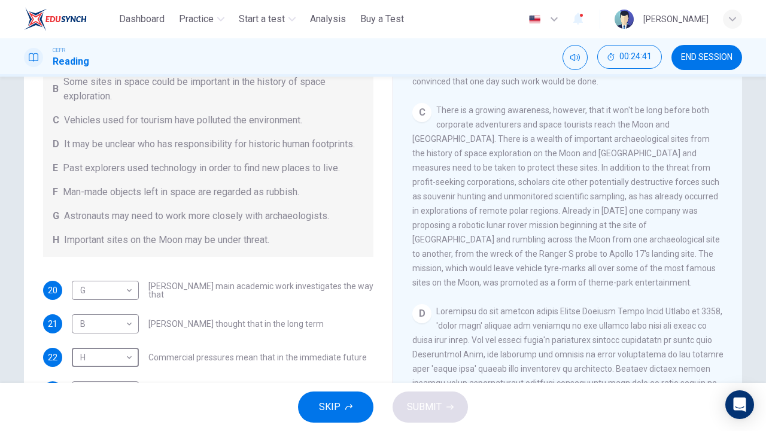
scroll to position [129, 0]
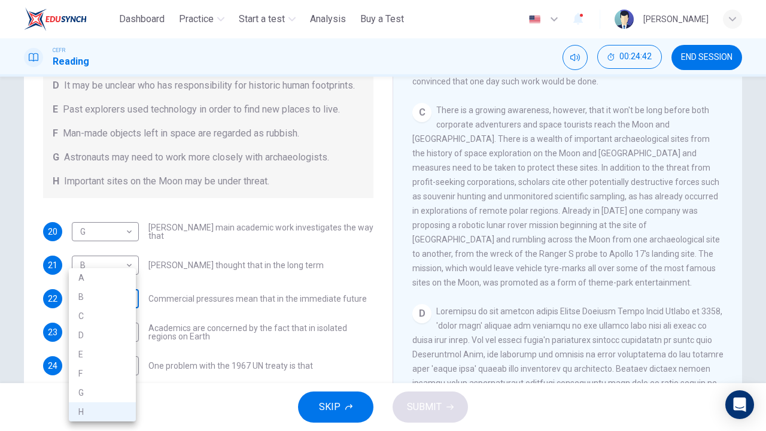
click at [119, 312] on body "This site uses cookies, as explained in our Privacy Policy . If you agree to th…" at bounding box center [383, 215] width 766 height 431
click at [115, 284] on li "A" at bounding box center [102, 277] width 67 height 19
type input "*"
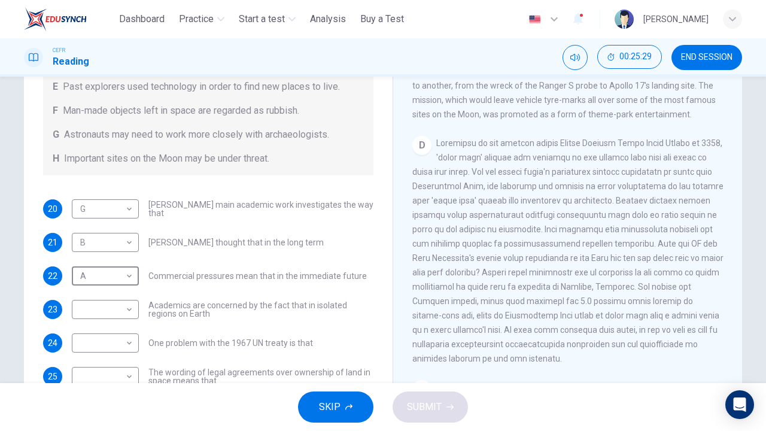
scroll to position [182, 0]
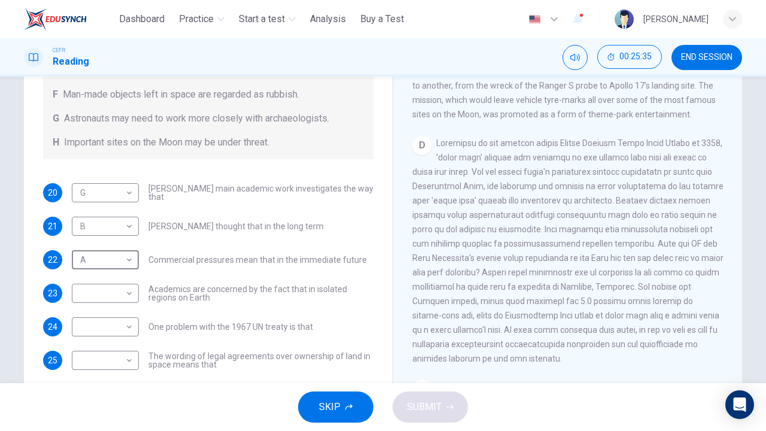
click at [248, 296] on span "Academics are concerned by the fact that in isolated regions on Earth" at bounding box center [260, 293] width 225 height 17
click at [117, 297] on body "This site uses cookies, as explained in our Privacy Policy . If you agree to th…" at bounding box center [383, 215] width 766 height 431
click at [195, 291] on div at bounding box center [383, 215] width 766 height 431
click at [110, 297] on body "This site uses cookies, as explained in our Privacy Policy . If you agree to th…" at bounding box center [383, 215] width 766 height 431
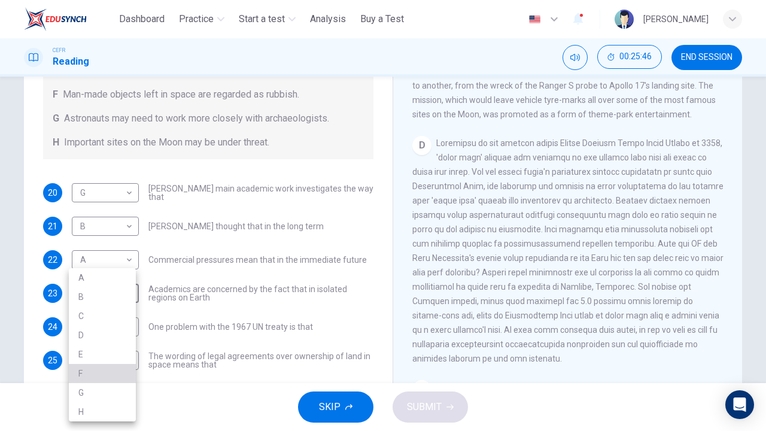
click at [103, 329] on li "F" at bounding box center [102, 373] width 67 height 19
type input "*"
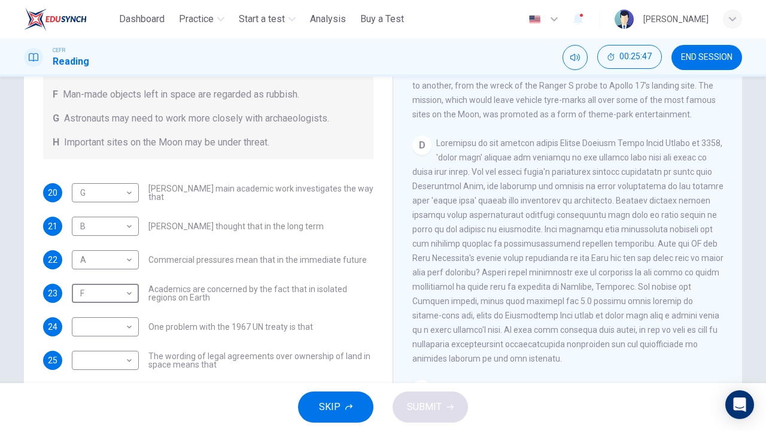
scroll to position [157, 0]
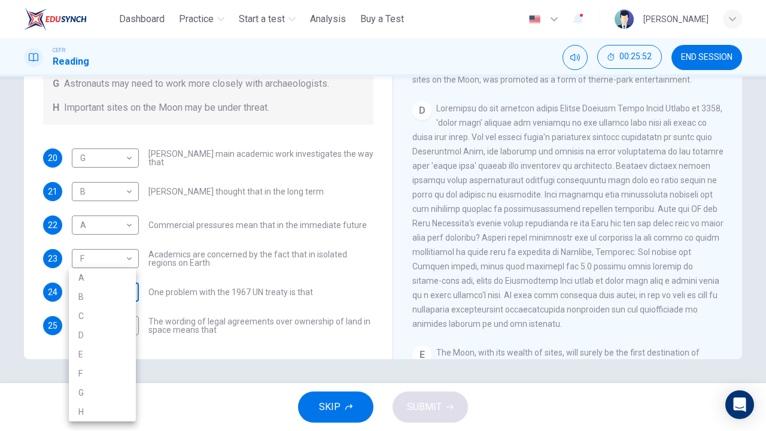
click at [112, 289] on body "This site uses cookies, as explained in our Privacy Policy . If you agree to th…" at bounding box center [383, 215] width 766 height 431
click at [221, 300] on div at bounding box center [383, 215] width 766 height 431
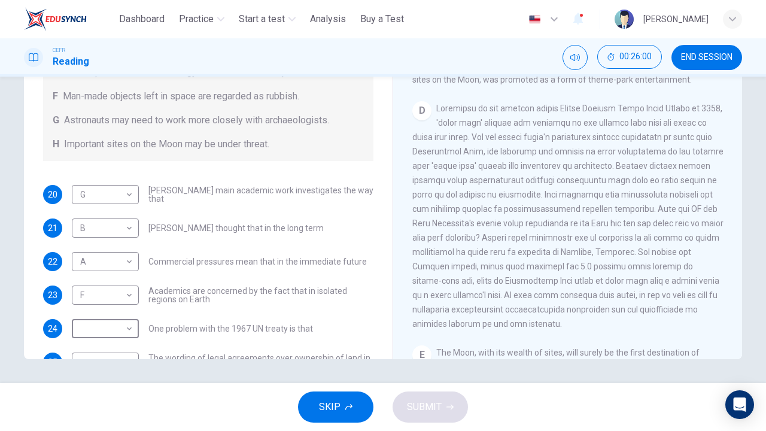
scroll to position [180, 0]
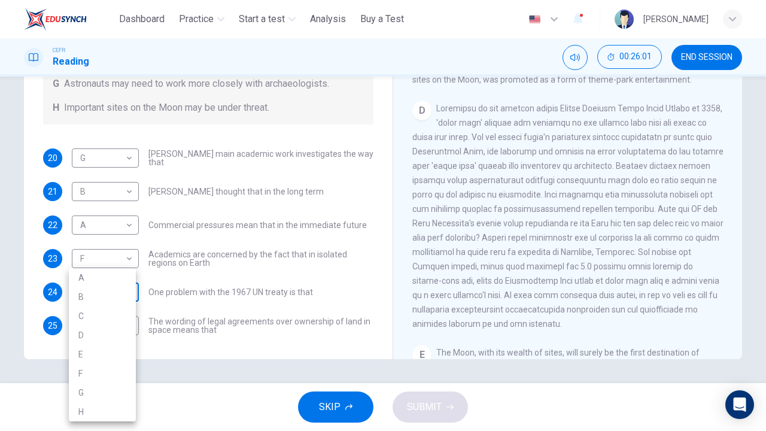
click at [115, 297] on body "This site uses cookies, as explained in our Privacy Policy . If you agree to th…" at bounding box center [383, 215] width 766 height 431
click at [96, 329] on li "F" at bounding box center [102, 373] width 67 height 19
type input "*"
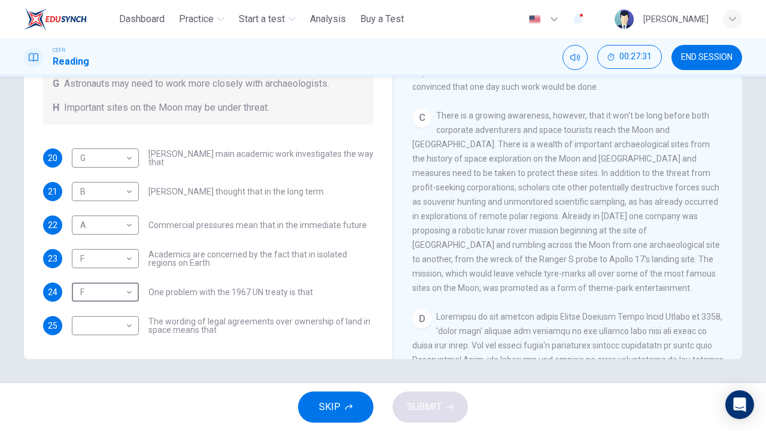
scroll to position [172, 0]
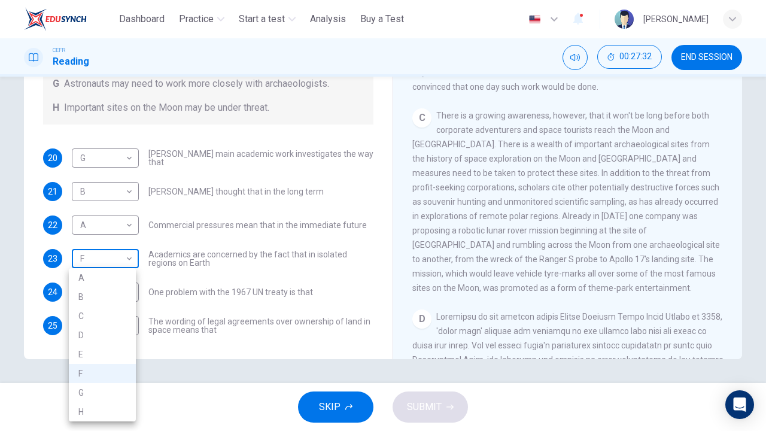
click at [121, 267] on body "This site uses cookies, as explained in our Privacy Policy . If you agree to th…" at bounding box center [383, 215] width 766 height 431
click at [111, 272] on li "A" at bounding box center [102, 277] width 67 height 19
type input "*"
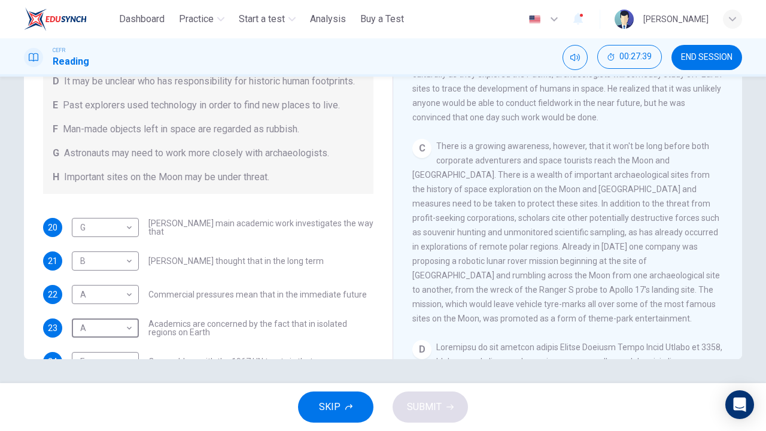
scroll to position [114, 0]
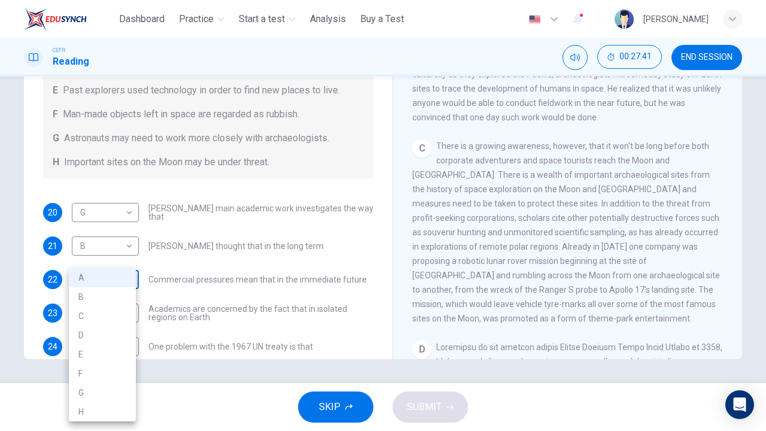
click at [127, 288] on body "This site uses cookies, as explained in our Privacy Policy . If you agree to th…" at bounding box center [383, 215] width 766 height 431
click at [87, 329] on li "H" at bounding box center [102, 411] width 67 height 19
type input "*"
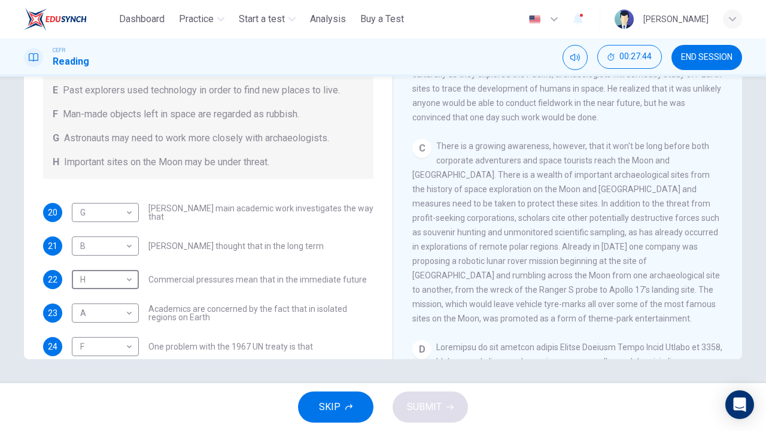
scroll to position [182, 0]
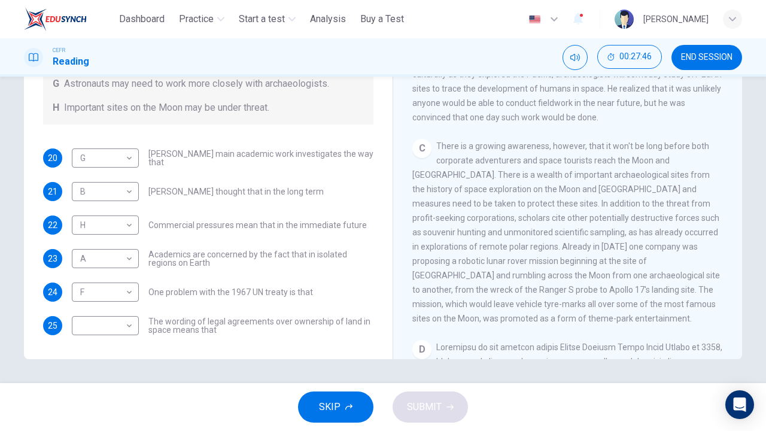
click at [211, 328] on span "The wording of legal agreements over ownership of land in space means that" at bounding box center [260, 325] width 225 height 17
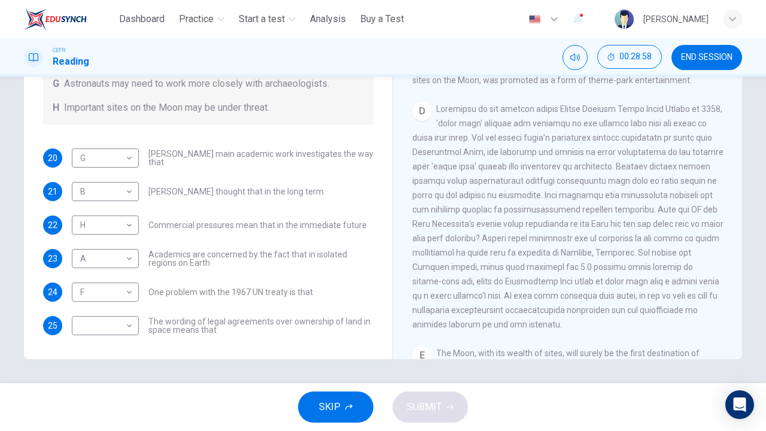
drag, startPoint x: 616, startPoint y: 165, endPoint x: 549, endPoint y: 265, distance: 120.7
click at [549, 265] on span at bounding box center [567, 216] width 311 height 225
click at [110, 329] on body "This site uses cookies, as explained in our Privacy Policy . If you agree to th…" at bounding box center [383, 215] width 766 height 431
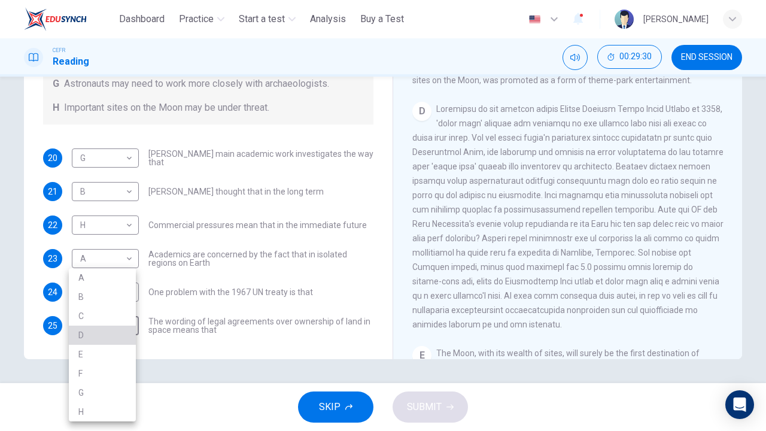
click at [102, 329] on li "D" at bounding box center [102, 335] width 67 height 19
type input "*"
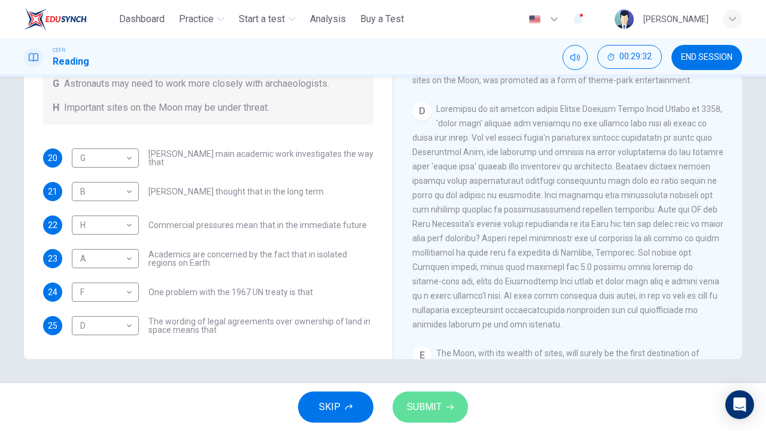
click at [432, 329] on span "SUBMIT" at bounding box center [424, 407] width 35 height 17
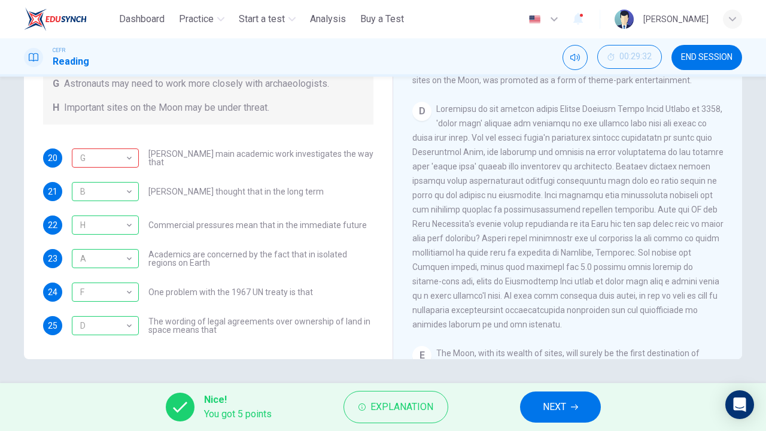
scroll to position [0, 0]
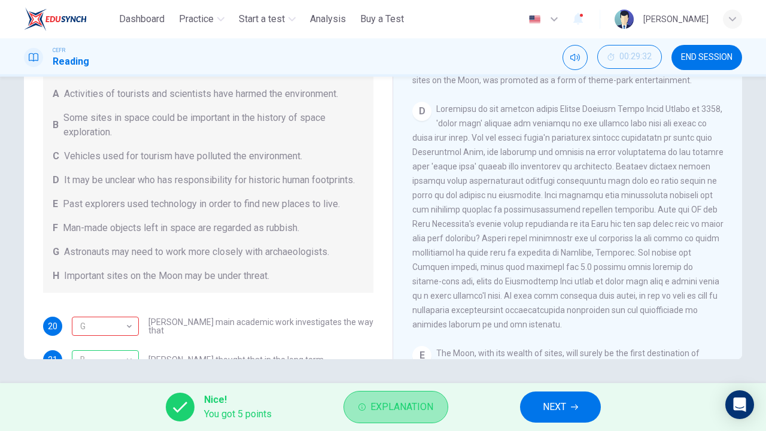
click at [403, 329] on span "Explanation" at bounding box center [401, 407] width 63 height 17
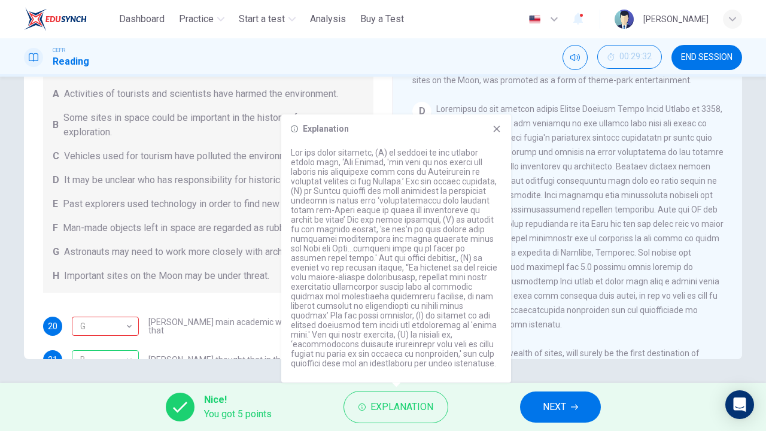
click at [516, 208] on span at bounding box center [567, 216] width 311 height 225
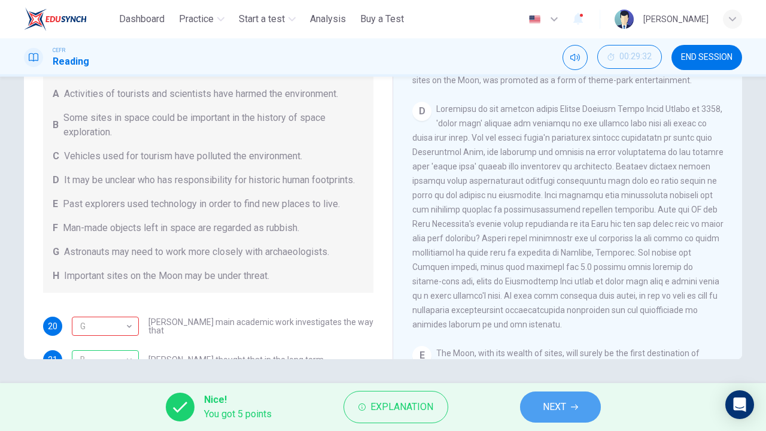
click at [568, 329] on button "NEXT" at bounding box center [560, 406] width 81 height 31
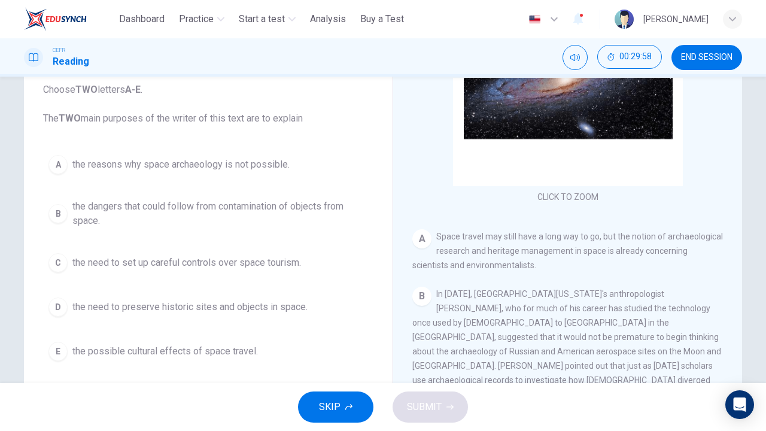
scroll to position [92, 0]
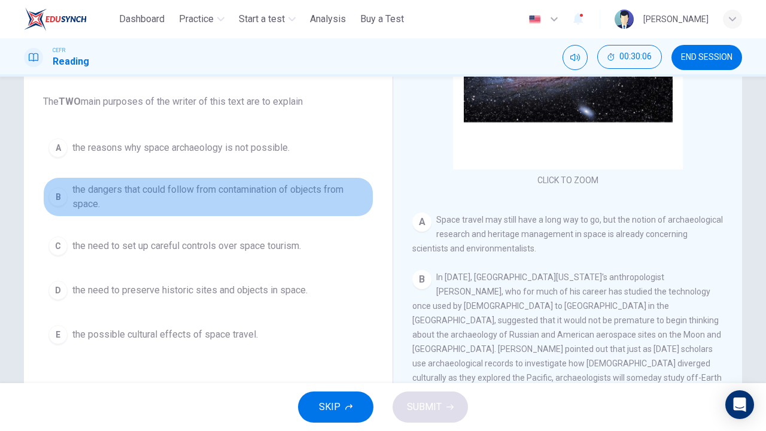
click at [50, 191] on div "B" at bounding box center [57, 196] width 19 height 19
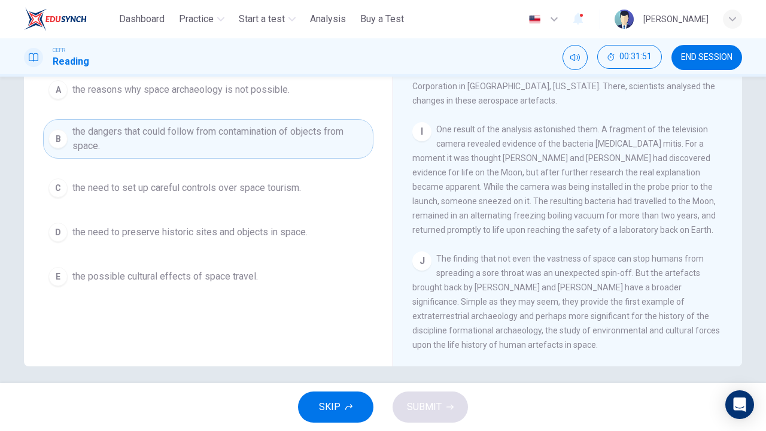
scroll to position [133, 0]
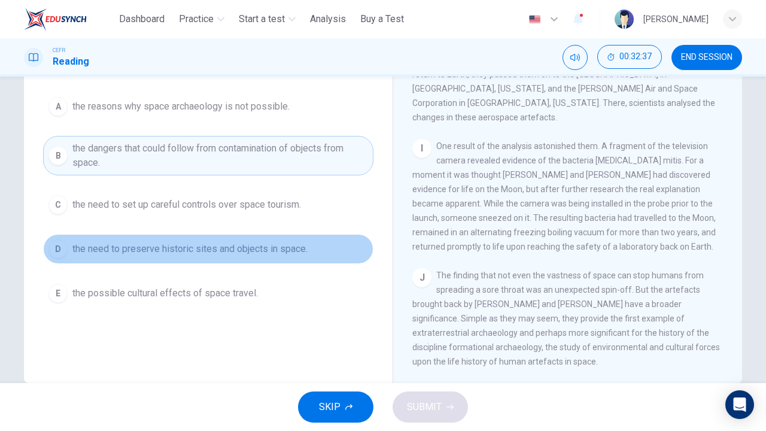
click at [251, 242] on span "the need to preserve historic sites and objects in space." at bounding box center [189, 249] width 235 height 14
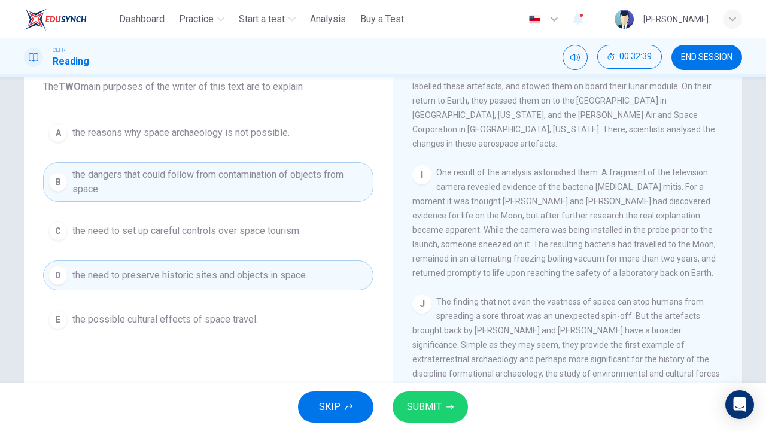
scroll to position [107, 0]
click at [432, 329] on span "SUBMIT" at bounding box center [424, 407] width 35 height 17
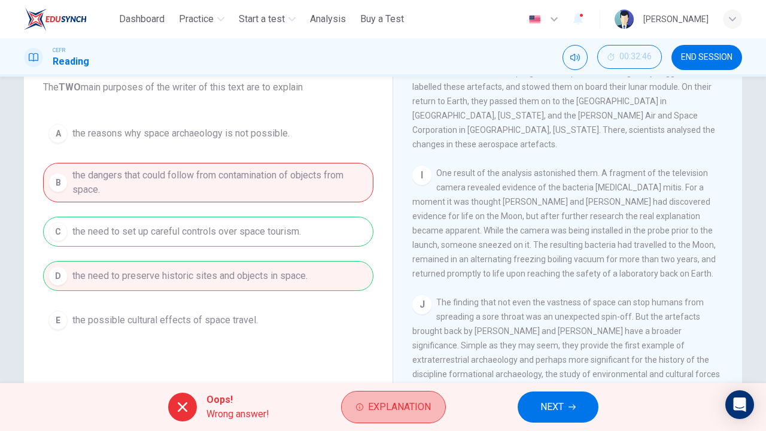
click at [432, 329] on button "Explanation" at bounding box center [393, 407] width 105 height 32
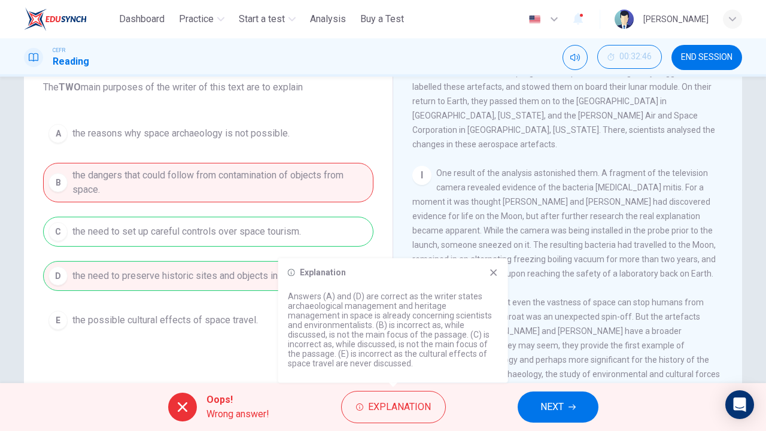
click at [359, 226] on div "A the reasons why space archaeology is not possible. B the dangers that could f…" at bounding box center [208, 226] width 330 height 217
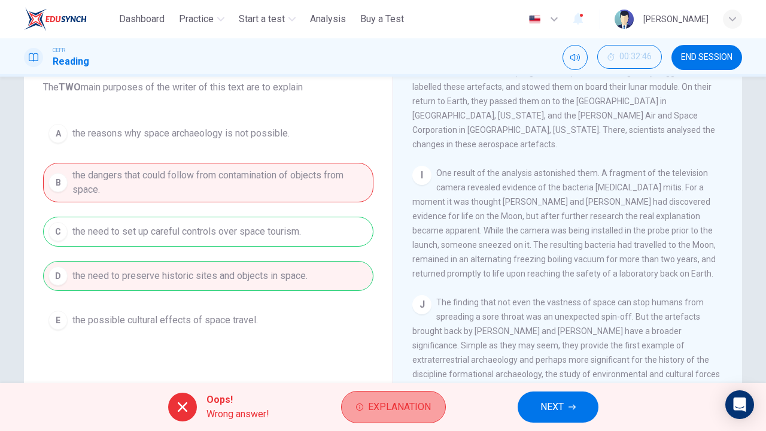
click at [400, 329] on span "Explanation" at bounding box center [399, 407] width 63 height 17
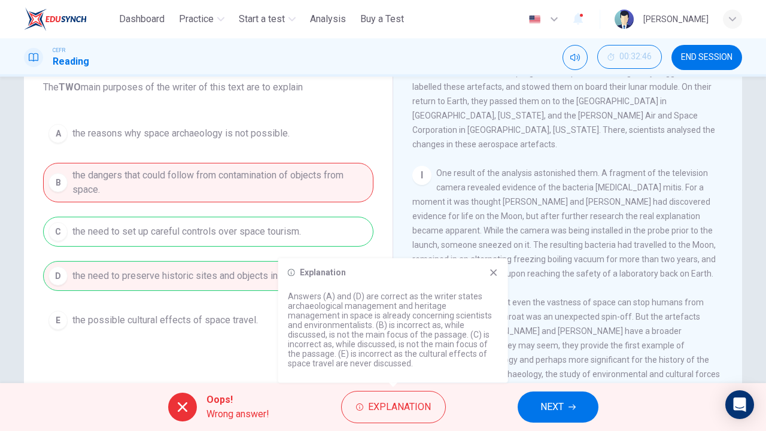
click at [375, 197] on div "Question 26 Choose TWO letters A-E . The TWO main purposes of the writer of thi…" at bounding box center [208, 176] width 349 height 341
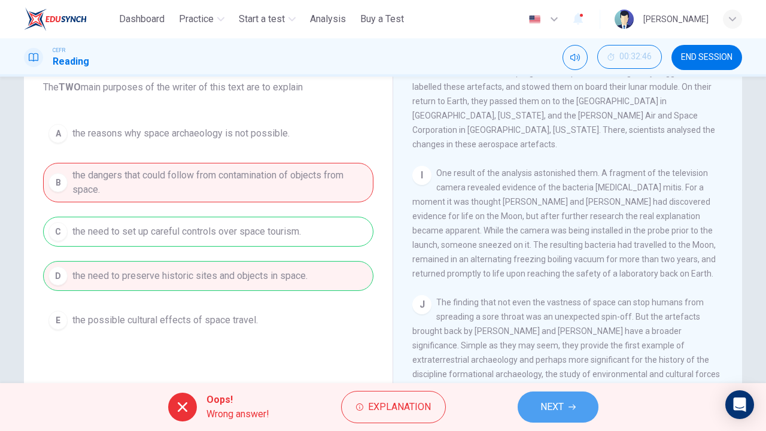
click at [548, 329] on span "NEXT" at bounding box center [551, 407] width 23 height 17
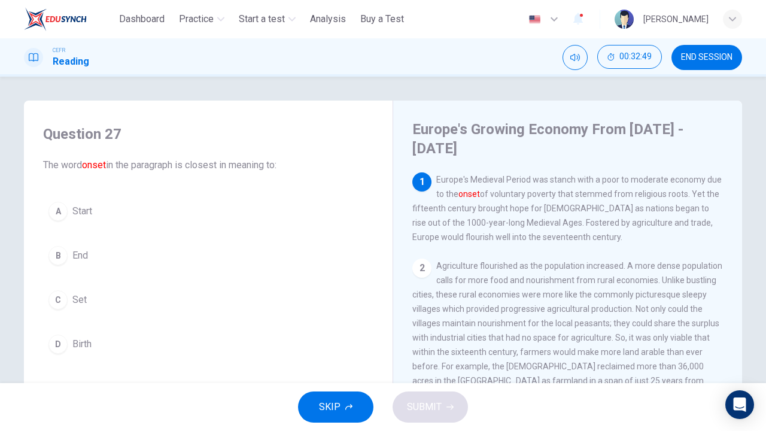
scroll to position [30, 0]
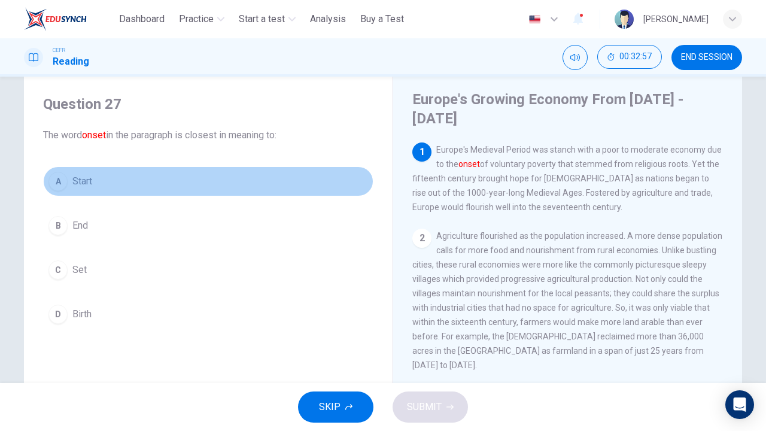
click at [60, 182] on div "A" at bounding box center [57, 181] width 19 height 19
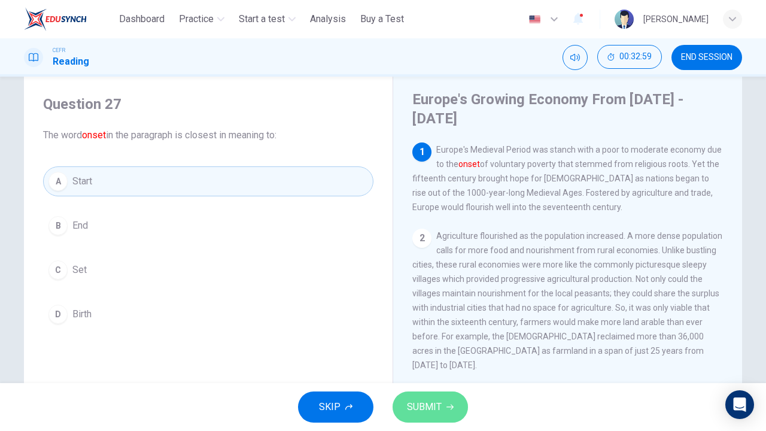
click at [420, 329] on button "SUBMIT" at bounding box center [430, 406] width 75 height 31
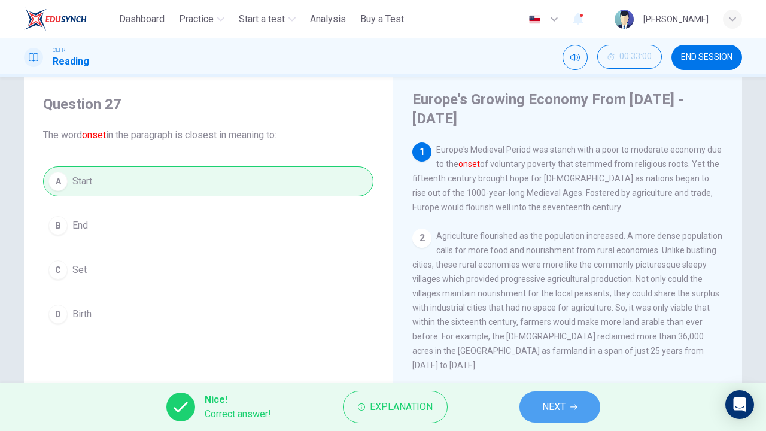
click at [563, 329] on span "NEXT" at bounding box center [553, 407] width 23 height 17
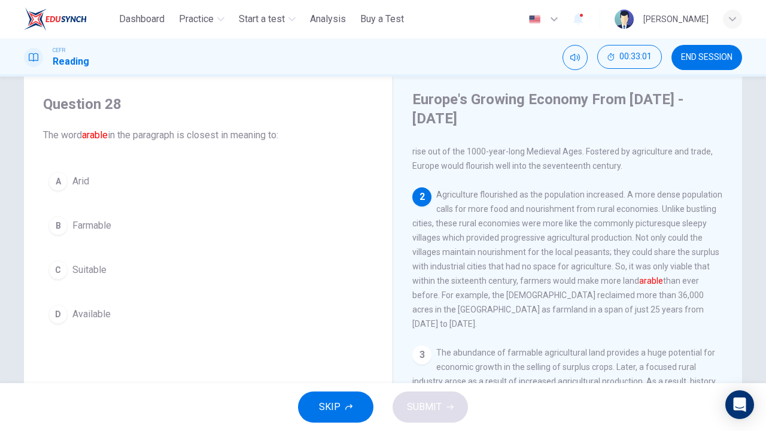
scroll to position [42, 0]
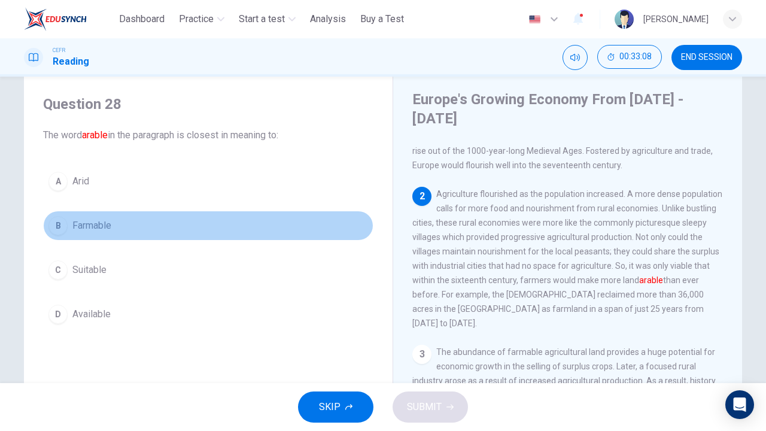
click at [97, 235] on button "B Farmable" at bounding box center [208, 226] width 330 height 30
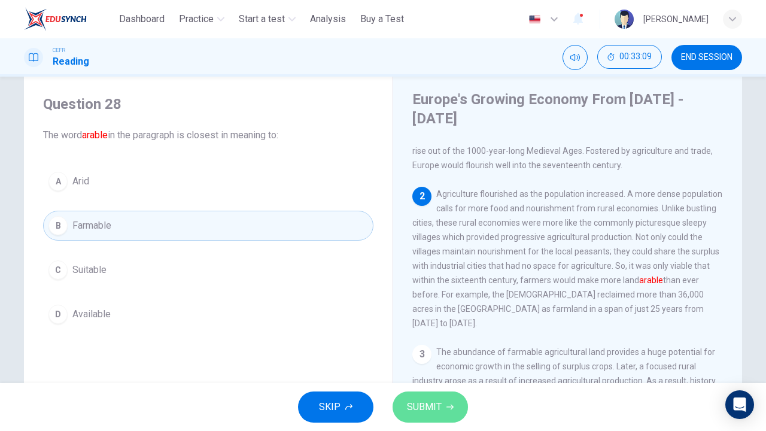
click at [418, 329] on span "SUBMIT" at bounding box center [424, 407] width 35 height 17
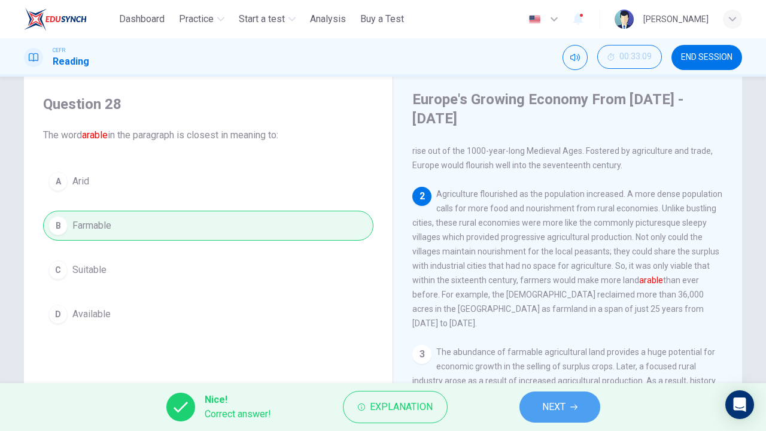
click at [543, 329] on span "NEXT" at bounding box center [553, 407] width 23 height 17
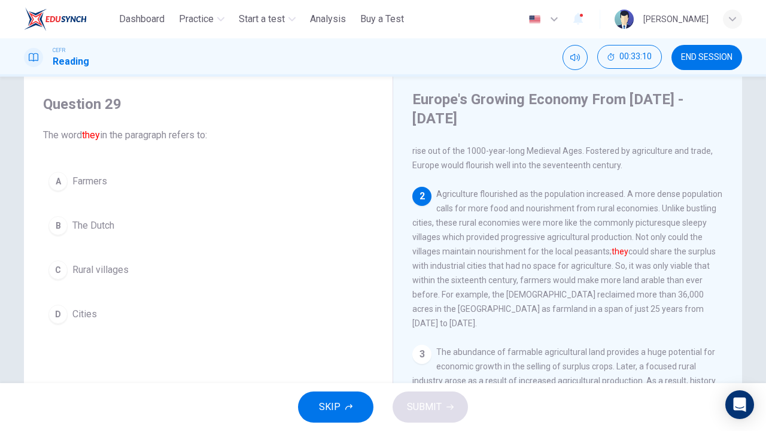
scroll to position [70, 0]
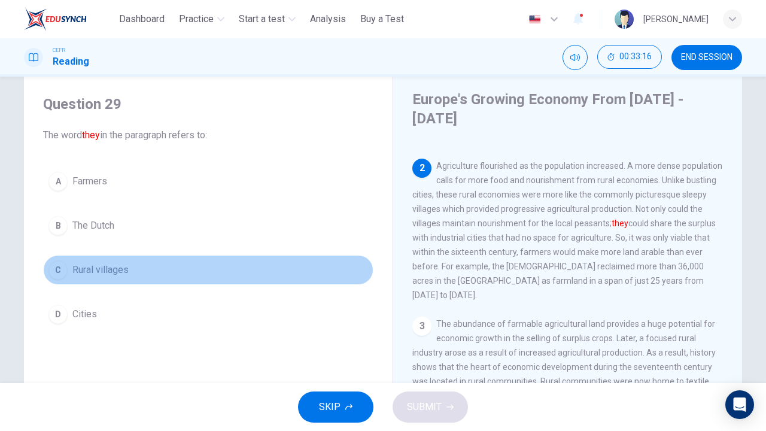
click at [106, 278] on button "C Rural villages" at bounding box center [208, 270] width 330 height 30
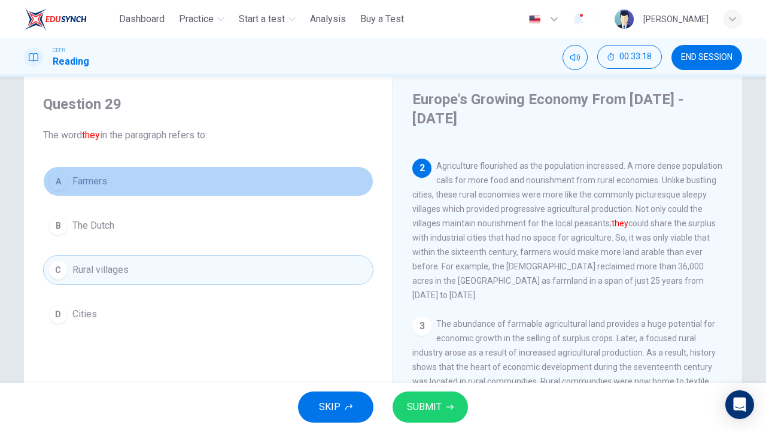
click at [114, 185] on button "A Farmers" at bounding box center [208, 181] width 330 height 30
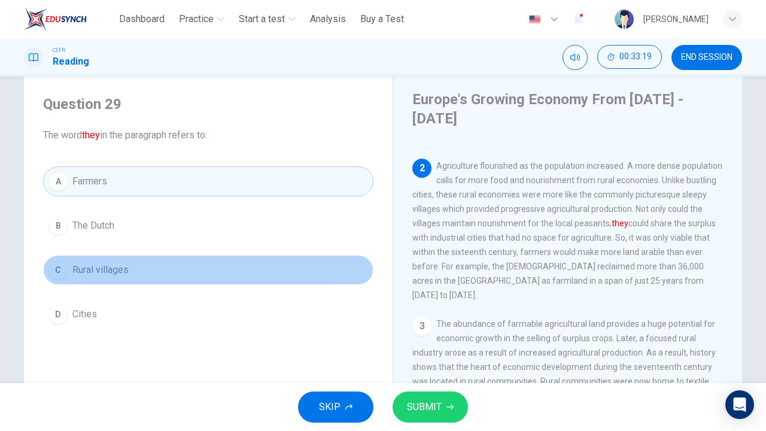
click at [136, 275] on button "C Rural villages" at bounding box center [208, 270] width 330 height 30
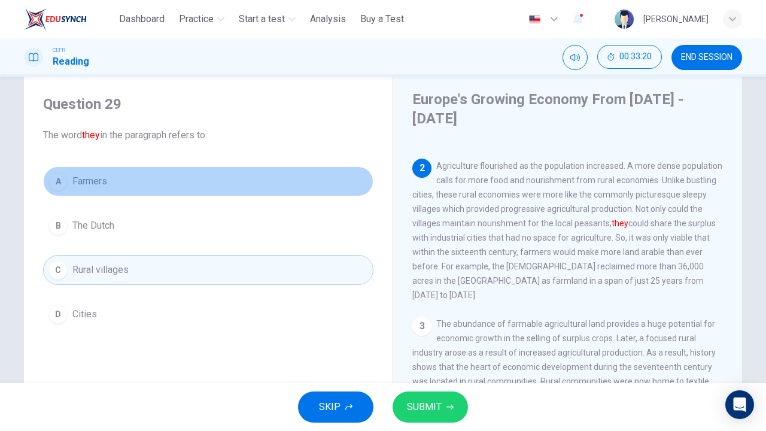
click at [127, 182] on button "A Farmers" at bounding box center [208, 181] width 330 height 30
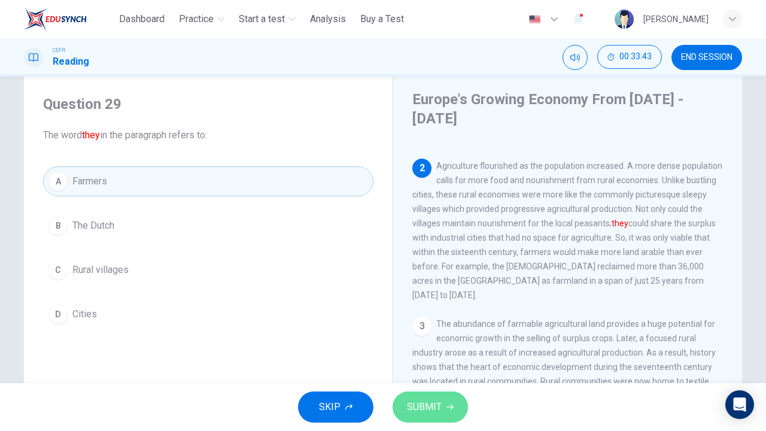
click at [435, 329] on button "SUBMIT" at bounding box center [430, 406] width 75 height 31
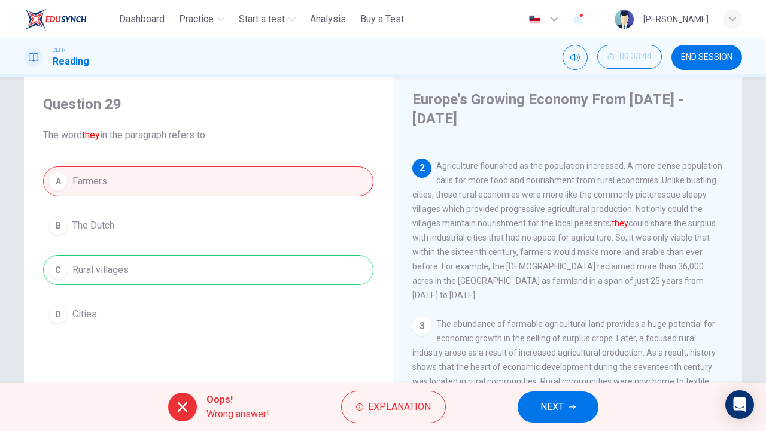
click at [565, 329] on button "NEXT" at bounding box center [558, 406] width 81 height 31
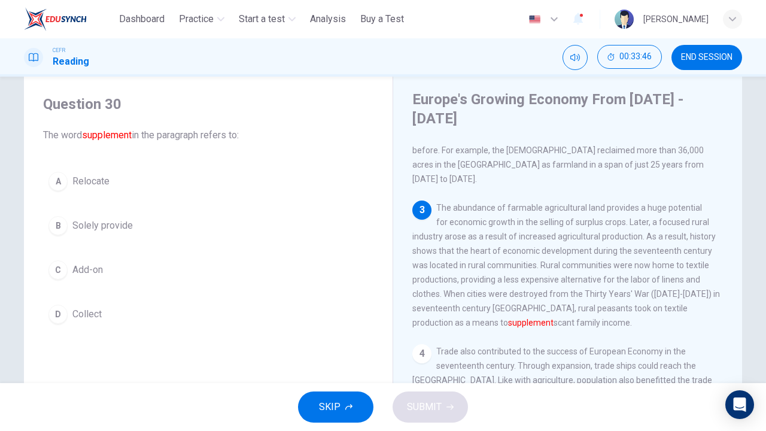
scroll to position [188, 0]
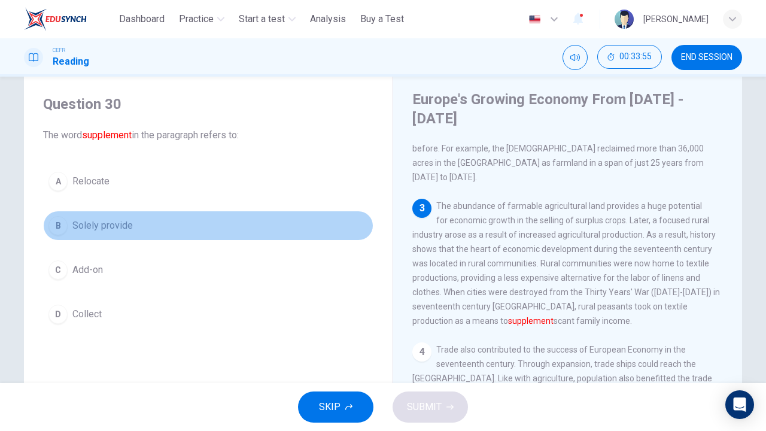
click at [105, 219] on span "Solely provide" at bounding box center [102, 225] width 60 height 14
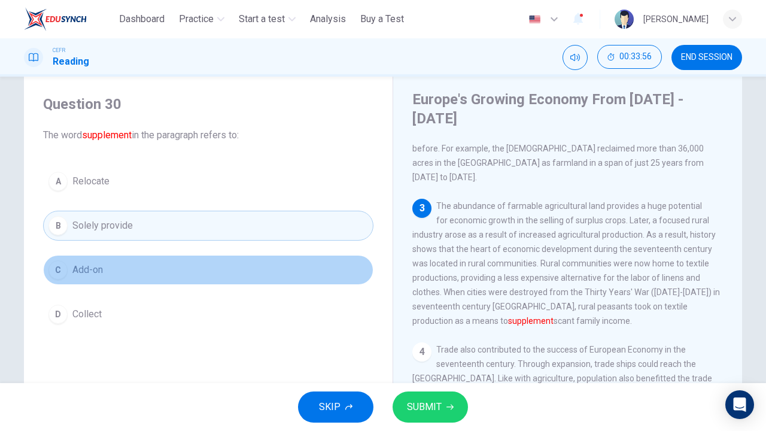
click at [121, 267] on button "C Add-on" at bounding box center [208, 270] width 330 height 30
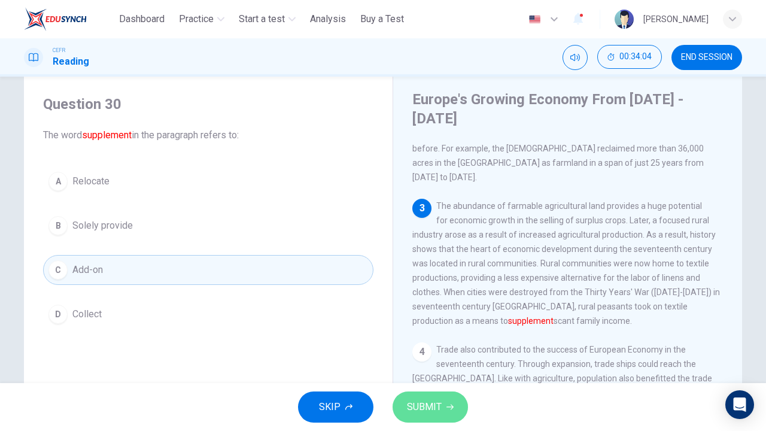
click at [439, 329] on button "SUBMIT" at bounding box center [430, 406] width 75 height 31
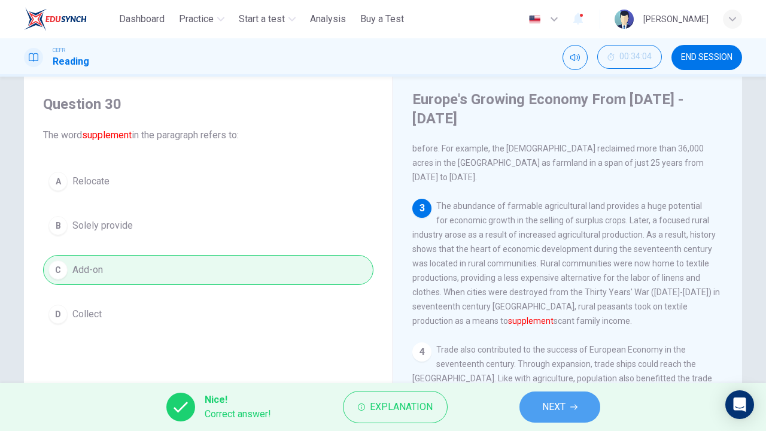
click at [561, 329] on span "NEXT" at bounding box center [553, 407] width 23 height 17
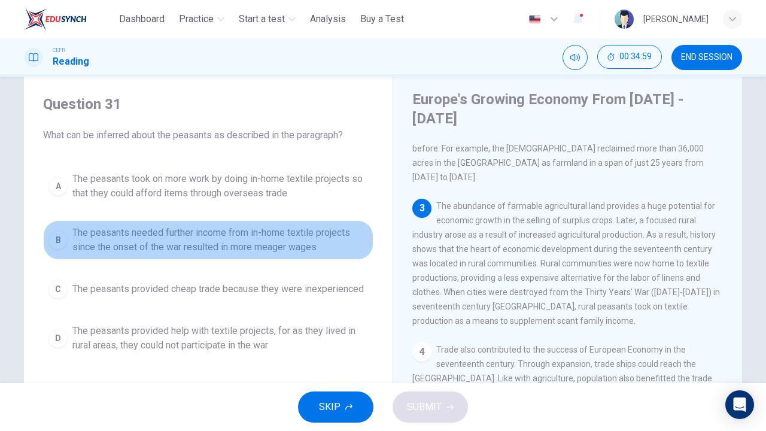
click at [237, 240] on span "The peasants needed further income from in-home textile projects since the onse…" at bounding box center [220, 240] width 296 height 29
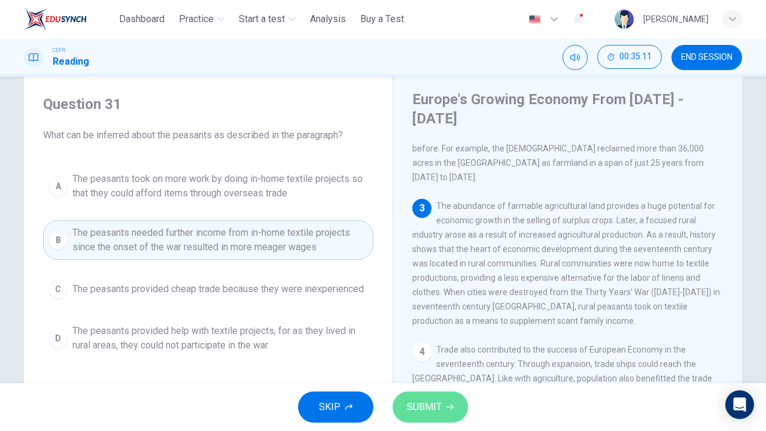
click at [436, 329] on span "SUBMIT" at bounding box center [424, 407] width 35 height 17
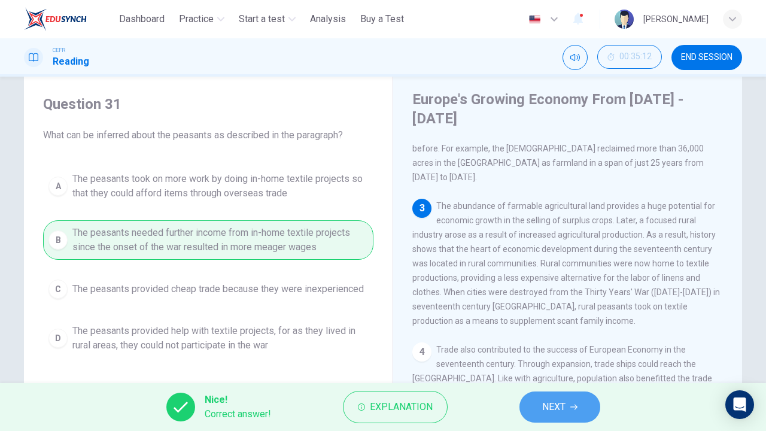
click at [567, 329] on button "NEXT" at bounding box center [559, 406] width 81 height 31
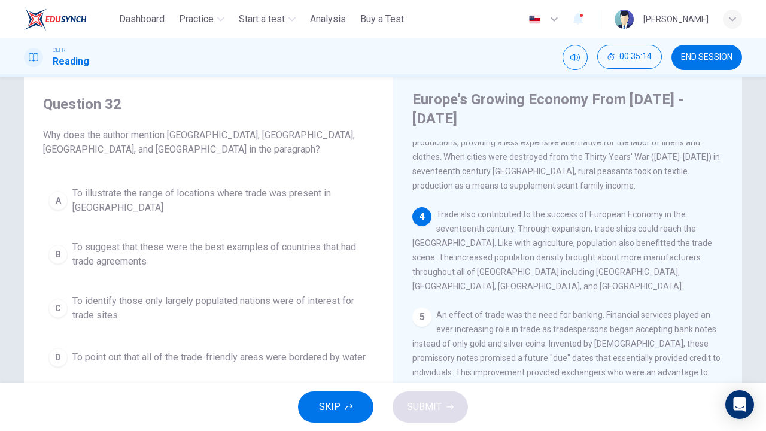
scroll to position [340, 0]
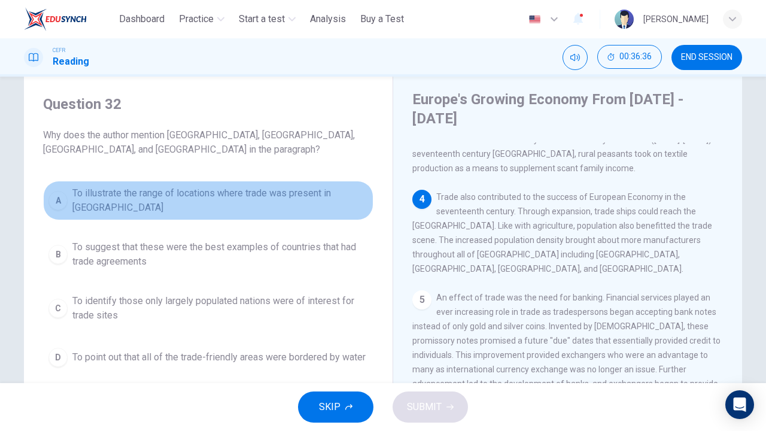
click at [148, 191] on span "To illustrate the range of locations where trade was present in [GEOGRAPHIC_DAT…" at bounding box center [220, 200] width 296 height 29
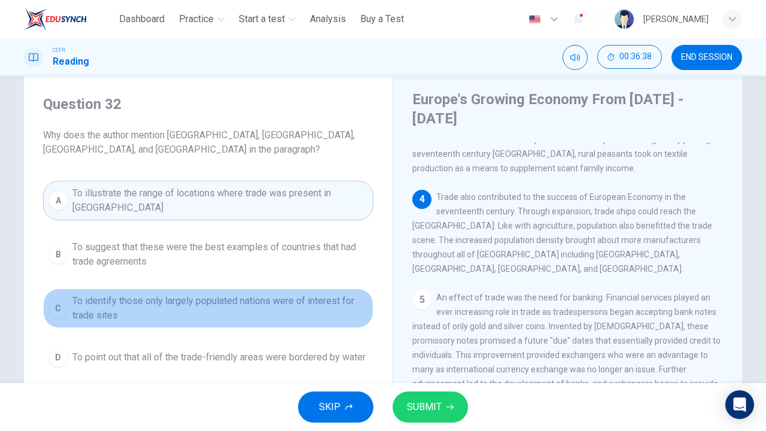
click at [180, 294] on span "To identify those only largely populated nations were of interest for trade sit…" at bounding box center [220, 308] width 296 height 29
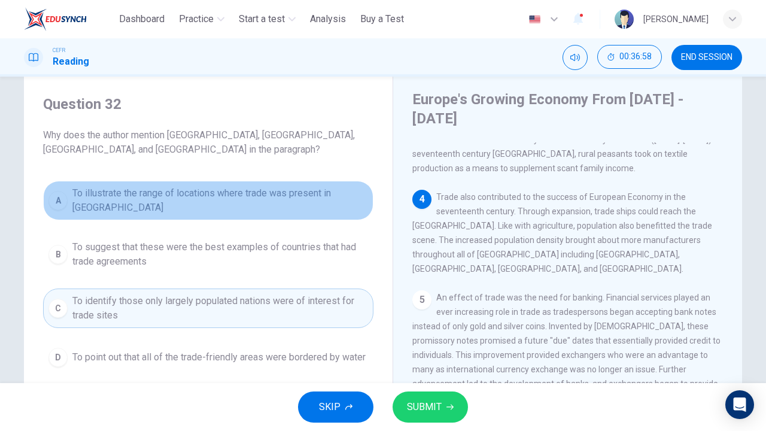
click at [244, 197] on span "To illustrate the range of locations where trade was present in [GEOGRAPHIC_DAT…" at bounding box center [220, 200] width 296 height 29
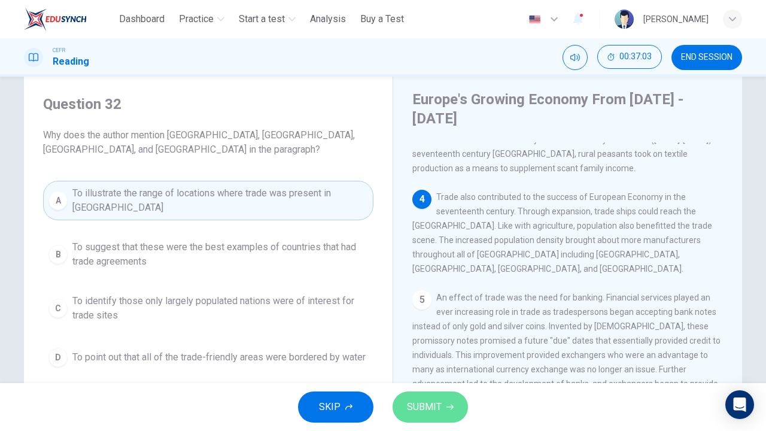
click at [439, 329] on span "SUBMIT" at bounding box center [424, 407] width 35 height 17
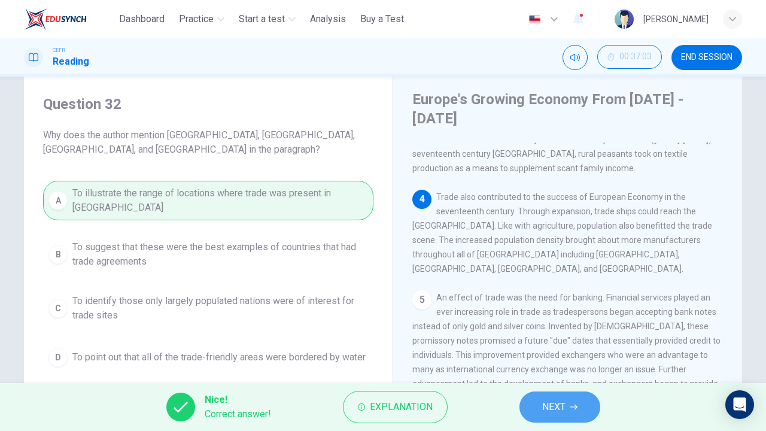
click at [541, 329] on button "NEXT" at bounding box center [559, 406] width 81 height 31
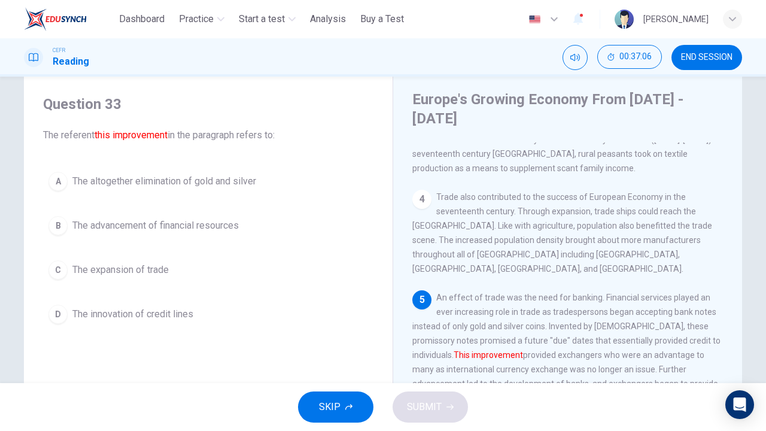
scroll to position [387, 0]
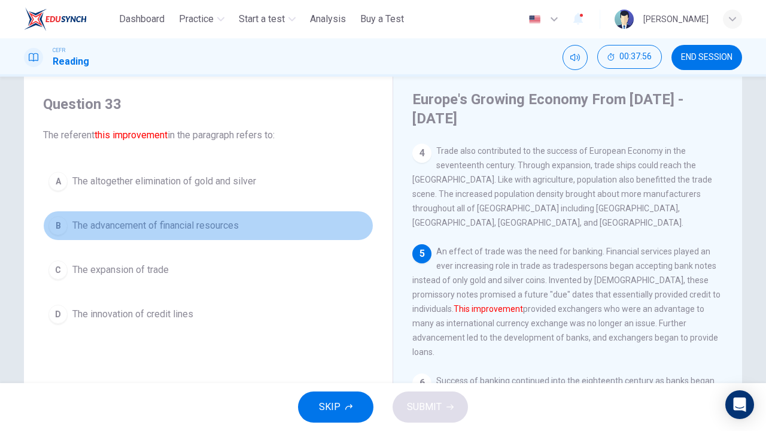
click at [205, 227] on span "The advancement of financial resources" at bounding box center [155, 225] width 166 height 14
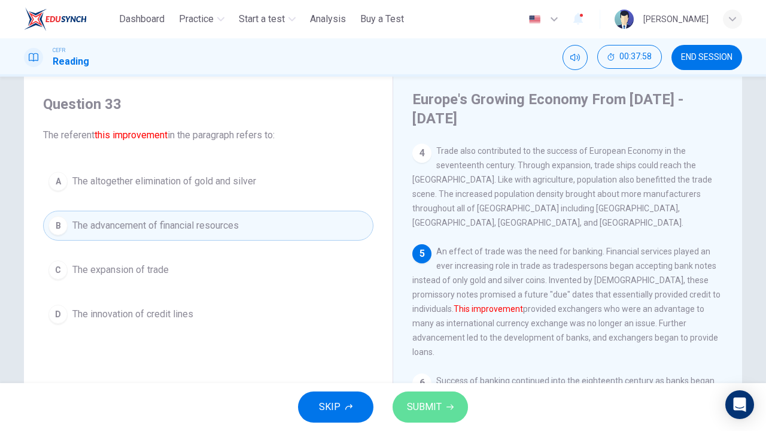
click at [428, 329] on span "SUBMIT" at bounding box center [424, 407] width 35 height 17
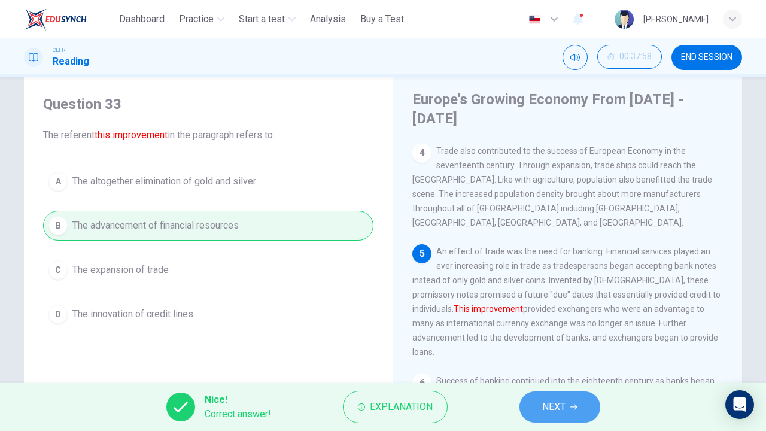
click at [567, 329] on button "NEXT" at bounding box center [559, 406] width 81 height 31
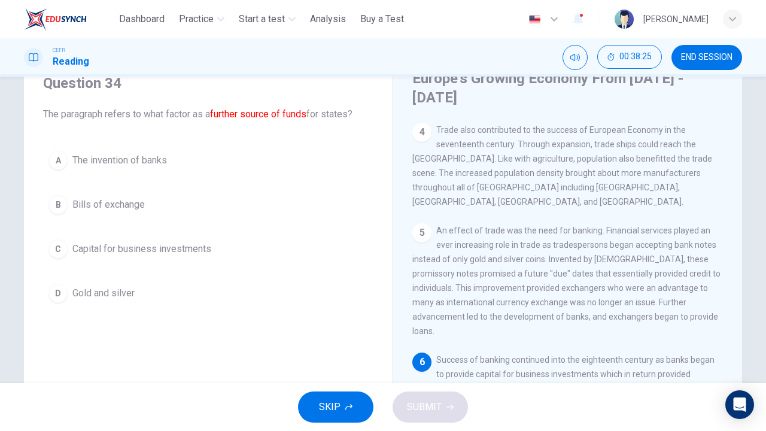
scroll to position [157, 0]
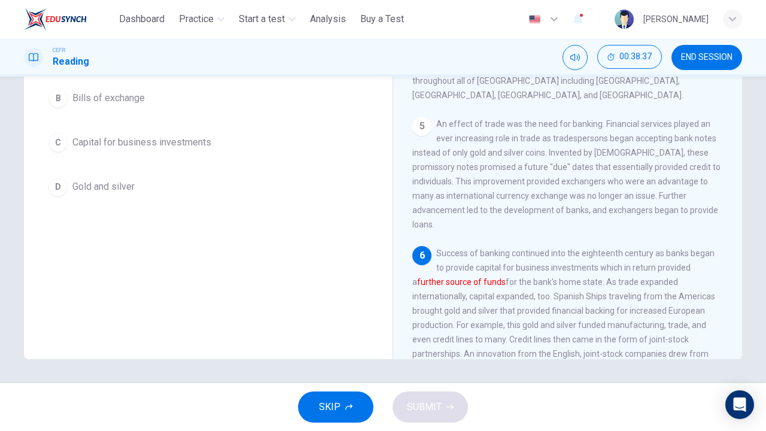
click at [159, 148] on button "C Capital for business investments" at bounding box center [208, 142] width 330 height 30
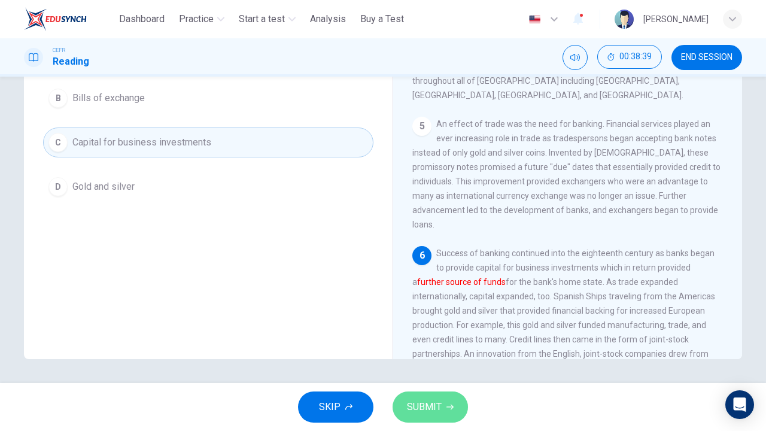
click at [443, 329] on button "SUBMIT" at bounding box center [430, 406] width 75 height 31
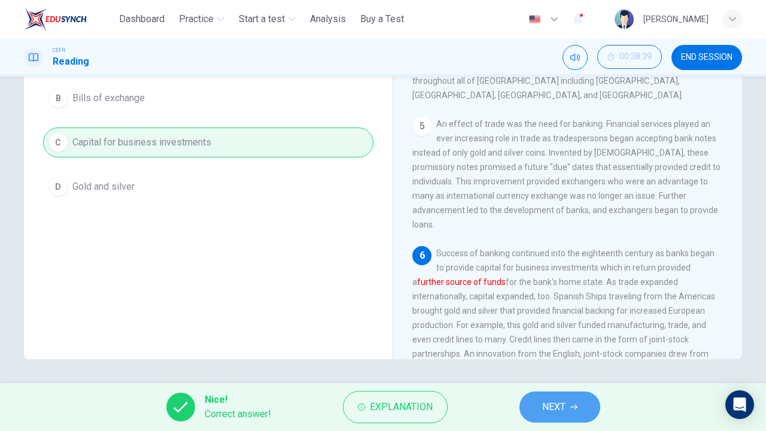
click at [557, 329] on span "NEXT" at bounding box center [553, 407] width 23 height 17
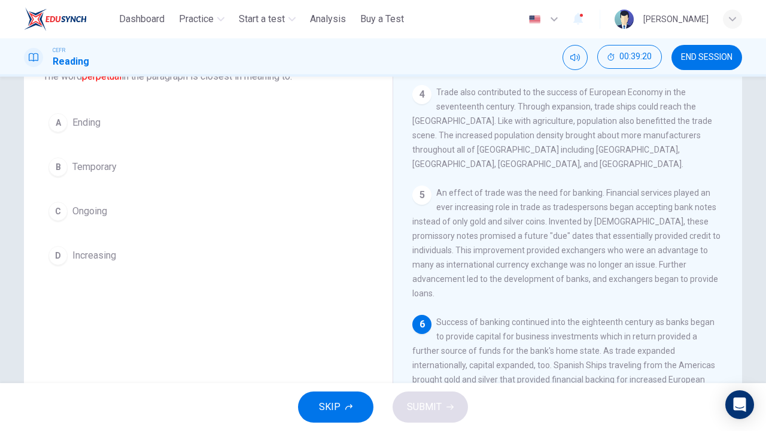
scroll to position [87, 0]
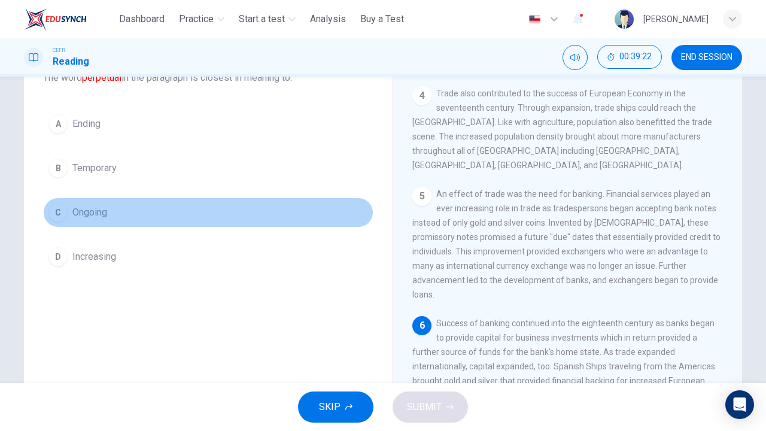
click at [75, 208] on span "Ongoing" at bounding box center [89, 212] width 35 height 14
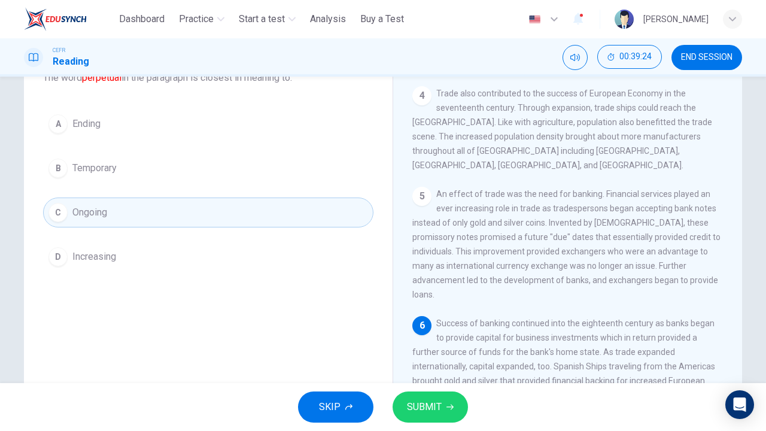
click at [426, 329] on div "SKIP SUBMIT" at bounding box center [383, 407] width 766 height 48
click at [425, 329] on span "SUBMIT" at bounding box center [424, 407] width 35 height 17
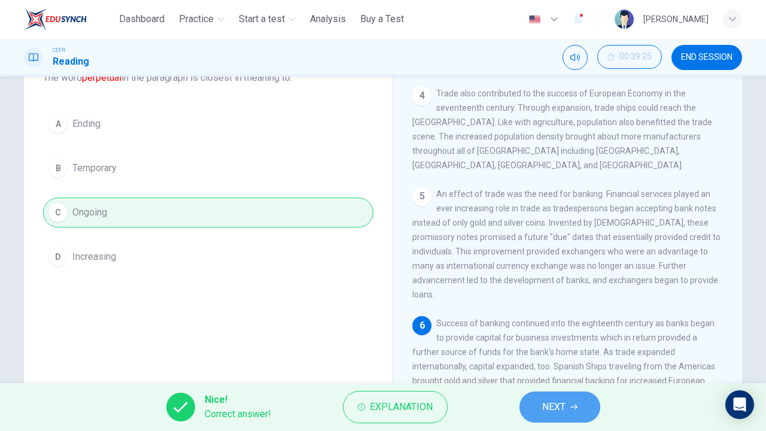
click at [547, 329] on span "NEXT" at bounding box center [553, 407] width 23 height 17
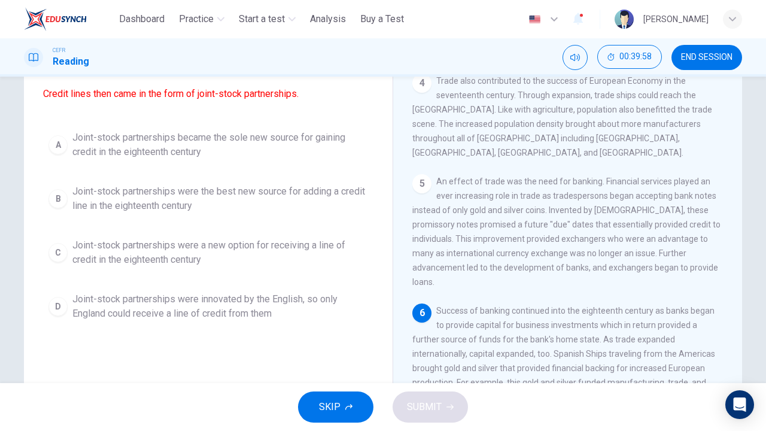
scroll to position [157, 0]
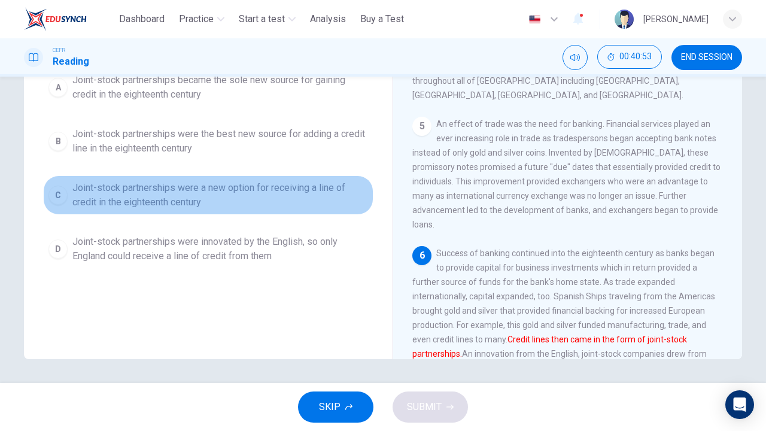
click at [221, 209] on span "Joint-stock partnerships were a new option for receiving a line of credit in th…" at bounding box center [220, 195] width 296 height 29
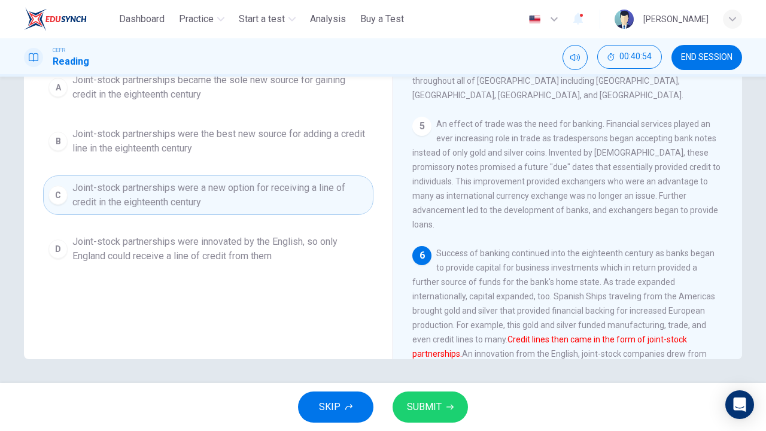
click at [434, 329] on button "SUBMIT" at bounding box center [430, 406] width 75 height 31
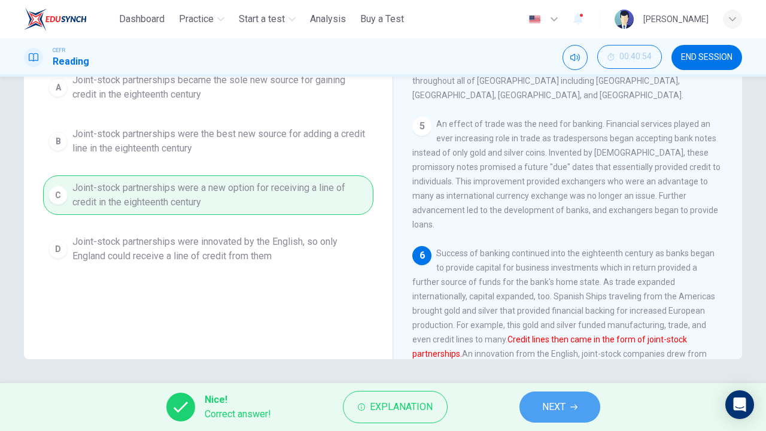
click at [551, 329] on button "NEXT" at bounding box center [559, 406] width 81 height 31
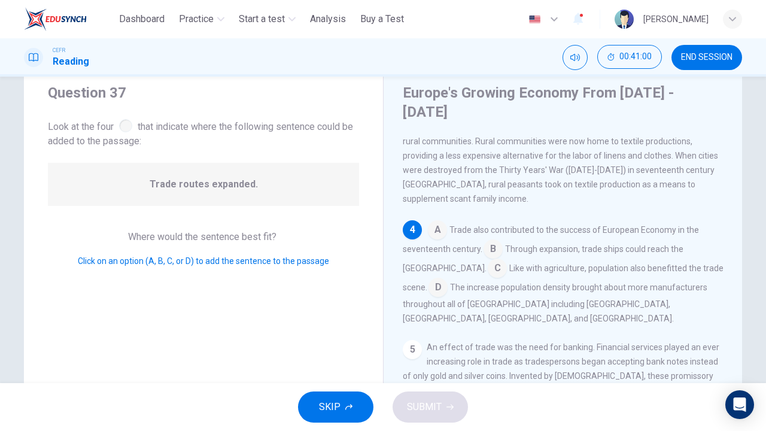
scroll to position [351, 0]
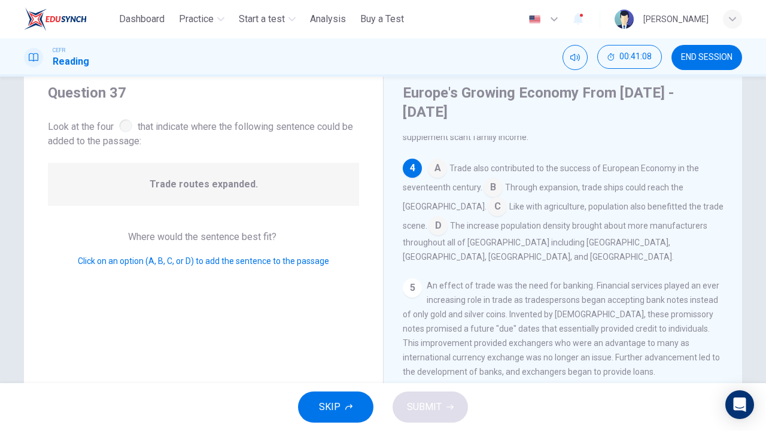
click at [438, 160] on input at bounding box center [437, 169] width 19 height 19
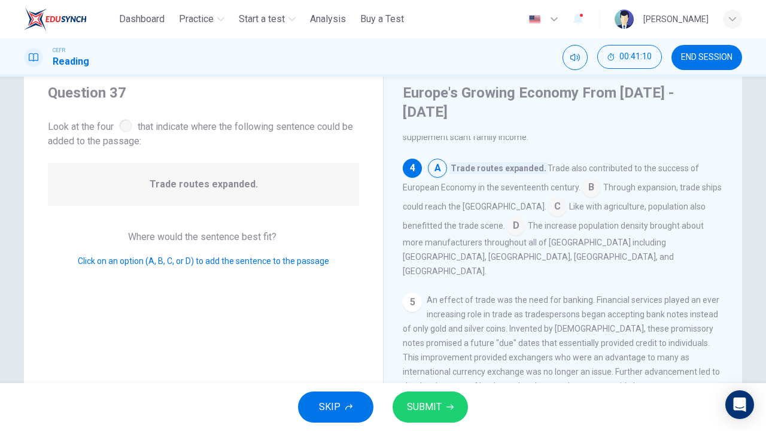
click at [589, 179] on input at bounding box center [591, 188] width 19 height 19
click at [488, 179] on input at bounding box center [492, 188] width 19 height 19
click at [547, 198] on input at bounding box center [556, 207] width 19 height 19
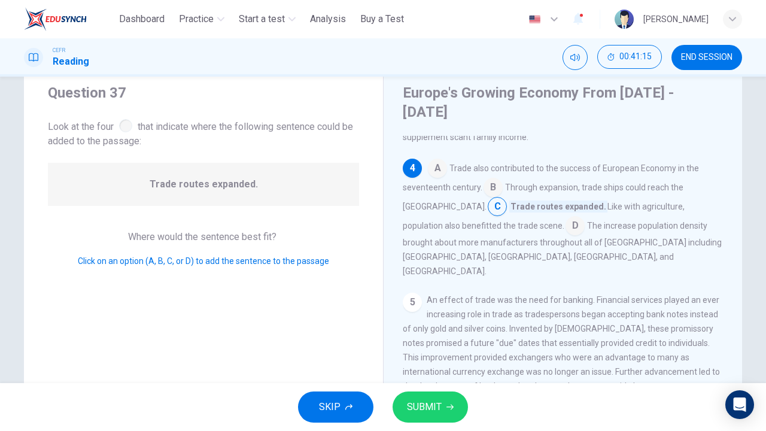
click at [565, 217] on input at bounding box center [574, 226] width 19 height 19
click at [493, 179] on input at bounding box center [492, 188] width 19 height 19
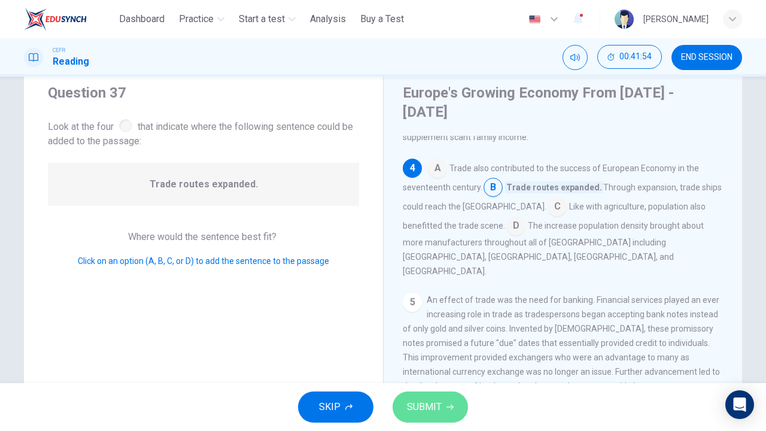
click at [431, 329] on span "SUBMIT" at bounding box center [424, 407] width 35 height 17
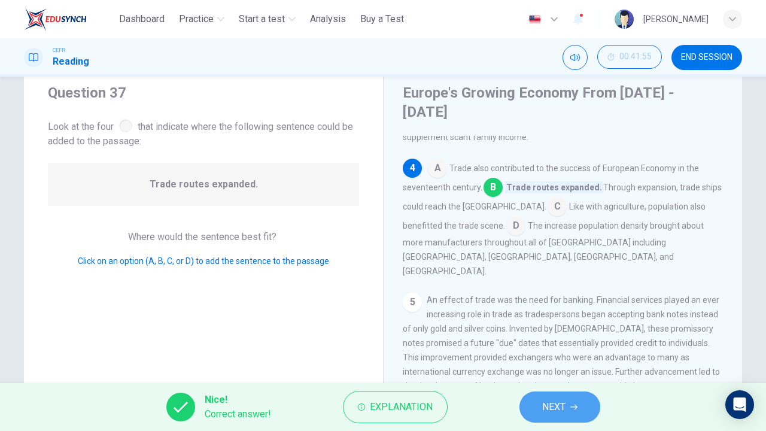
click at [543, 329] on span "NEXT" at bounding box center [553, 407] width 23 height 17
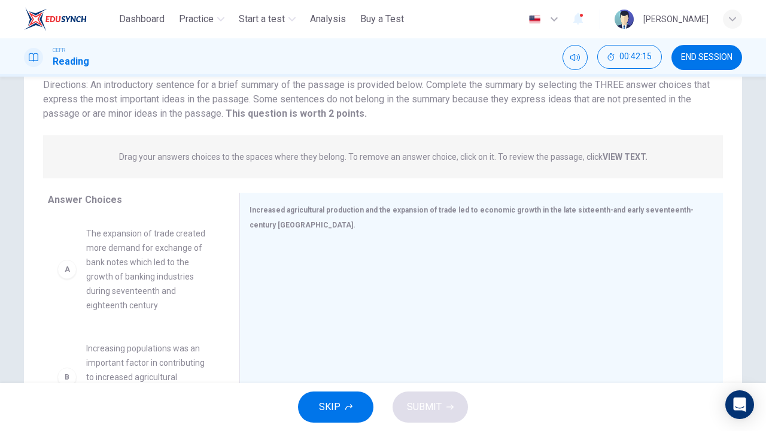
scroll to position [91, 0]
click at [132, 262] on span "The expansion of trade created more demand for exchange of bank notes which led…" at bounding box center [148, 269] width 124 height 86
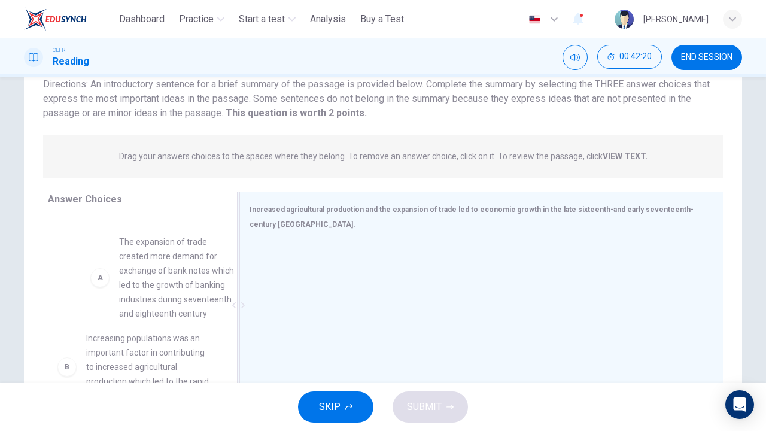
drag, startPoint x: 132, startPoint y: 262, endPoint x: 354, endPoint y: 292, distance: 224.0
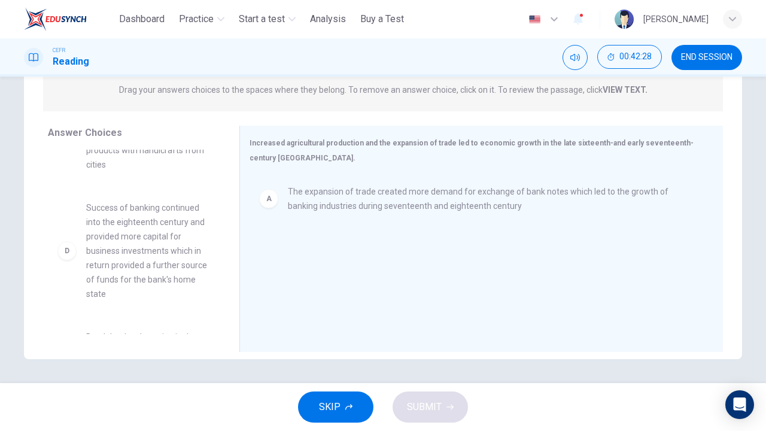
scroll to position [175, 0]
drag, startPoint x: 165, startPoint y: 269, endPoint x: 396, endPoint y: 261, distance: 231.1
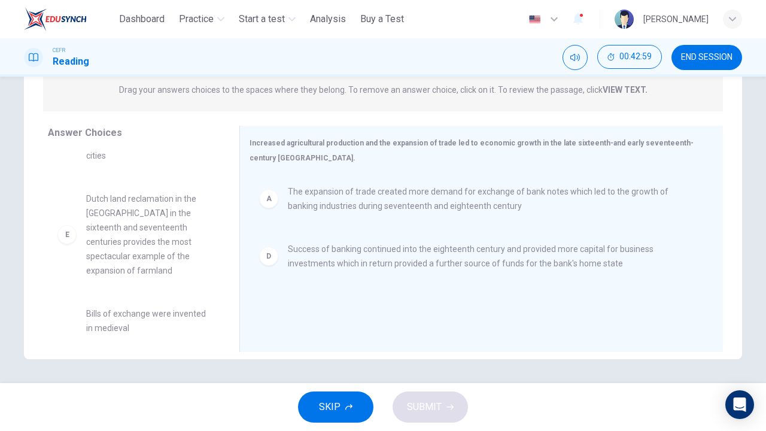
scroll to position [237, 0]
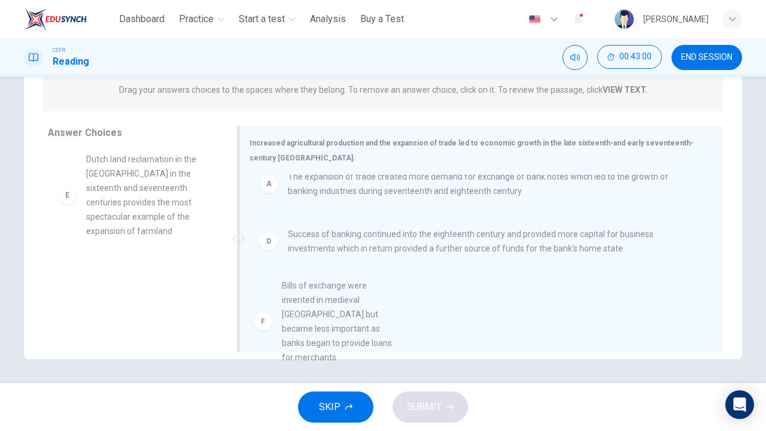
drag, startPoint x: 147, startPoint y: 306, endPoint x: 369, endPoint y: 315, distance: 221.5
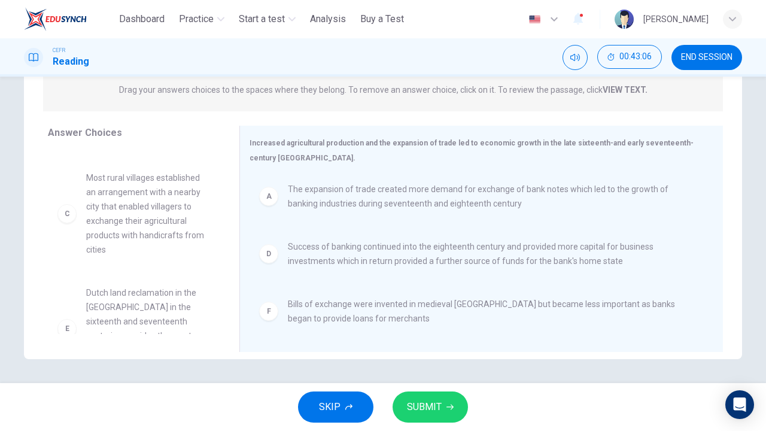
scroll to position [87, 0]
click at [340, 320] on span "Bills of exchange were invented in medieval [GEOGRAPHIC_DATA] but became less i…" at bounding box center [491, 311] width 406 height 29
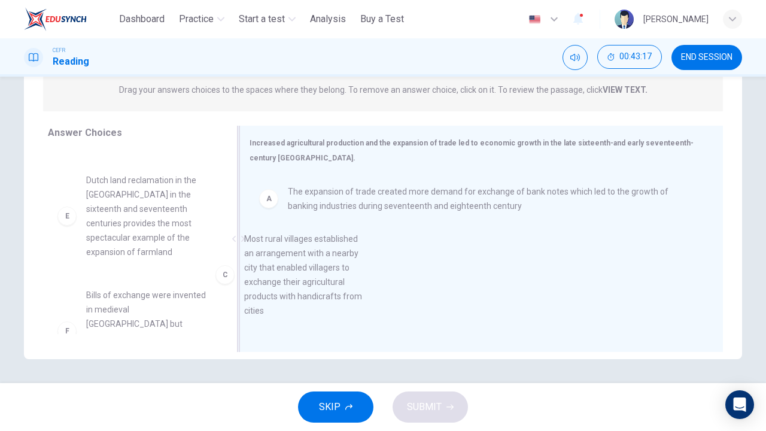
drag, startPoint x: 138, startPoint y: 245, endPoint x: 370, endPoint y: 314, distance: 241.6
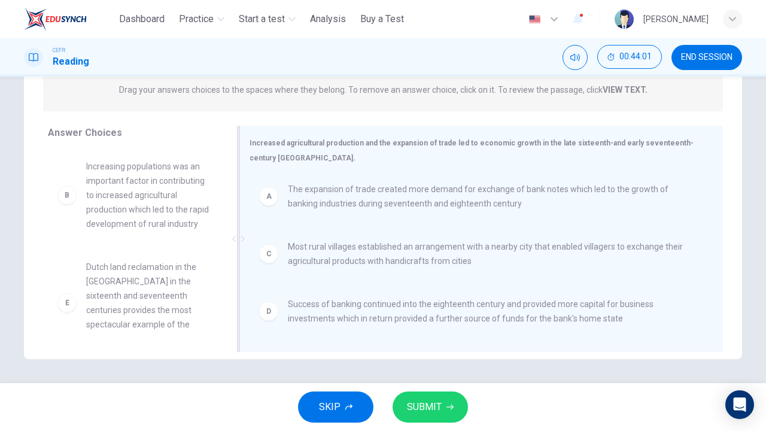
click at [321, 270] on div "C Most rural villages established an arrangement with a nearby city that enable…" at bounding box center [477, 254] width 454 height 48
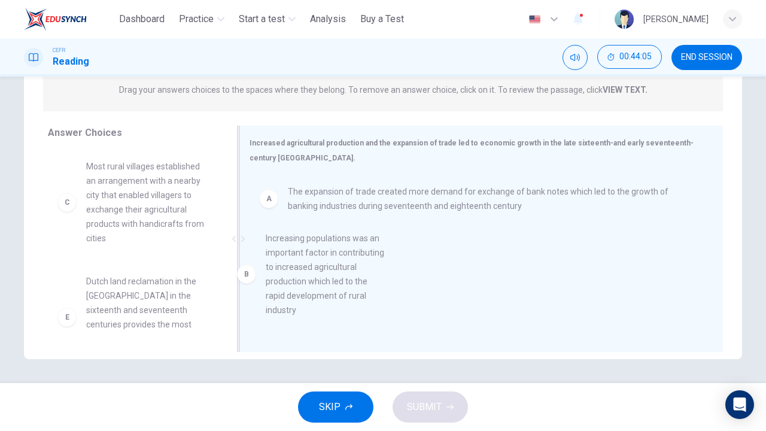
drag, startPoint x: 142, startPoint y: 218, endPoint x: 387, endPoint y: 302, distance: 258.3
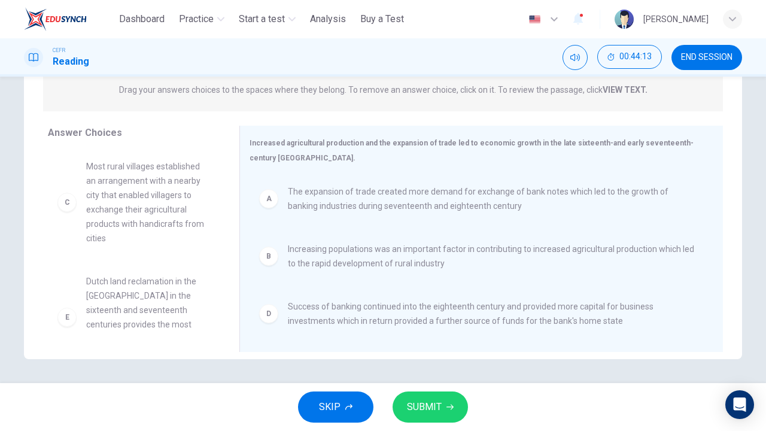
scroll to position [122, 0]
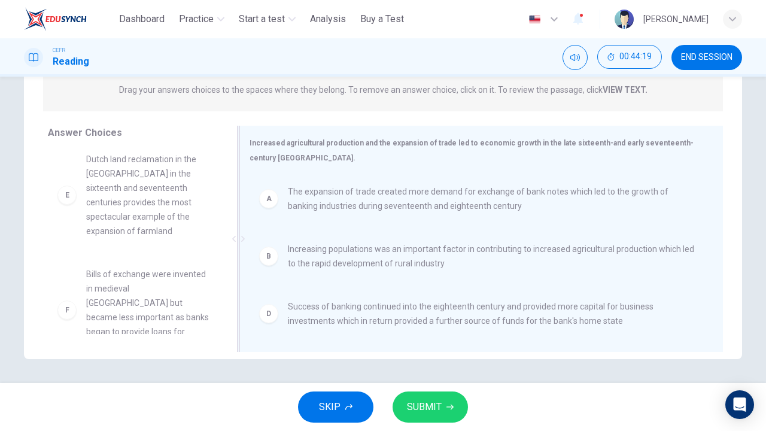
click at [316, 258] on span "Increasing populations was an important factor in contributing to increased agr…" at bounding box center [491, 256] width 406 height 29
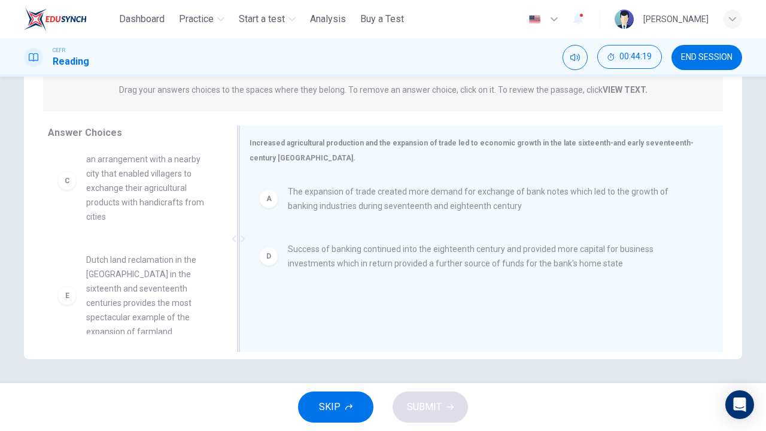
click at [316, 258] on span "Success of banking continued into the eighteenth century and provided more capi…" at bounding box center [491, 256] width 406 height 29
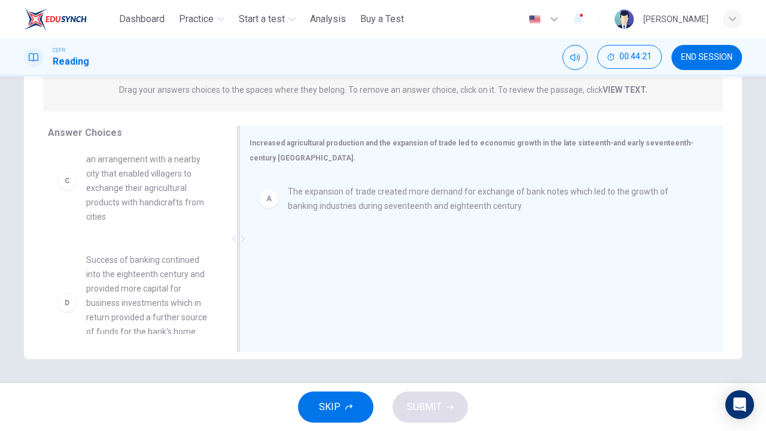
click at [168, 296] on span "Success of banking continued into the eighteenth century and provided more capi…" at bounding box center [148, 303] width 124 height 101
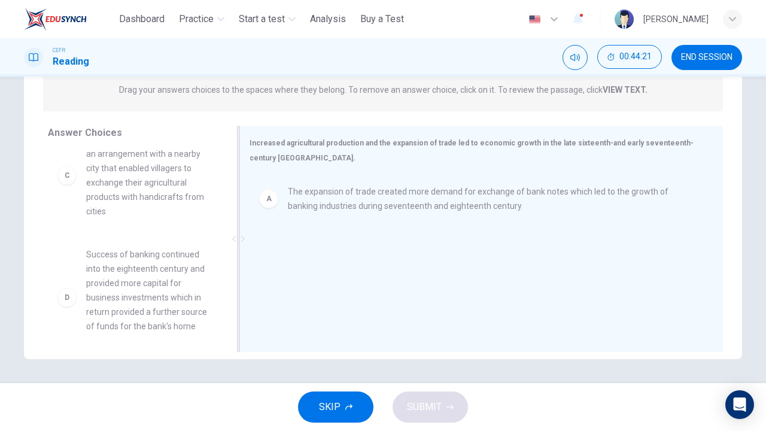
drag, startPoint x: 168, startPoint y: 296, endPoint x: 344, endPoint y: 273, distance: 177.9
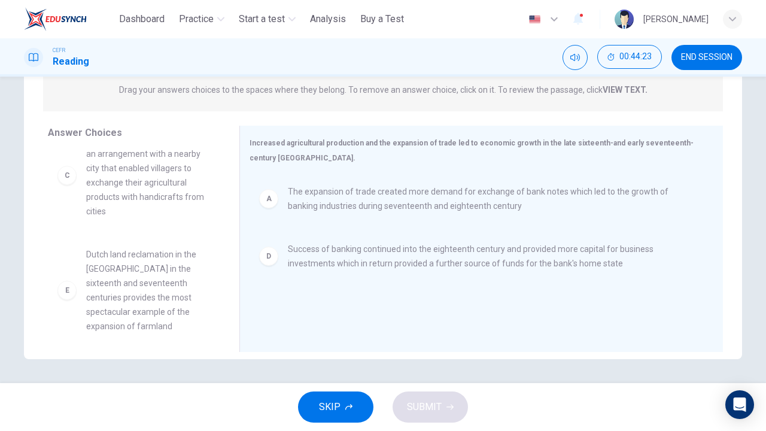
scroll to position [237, 0]
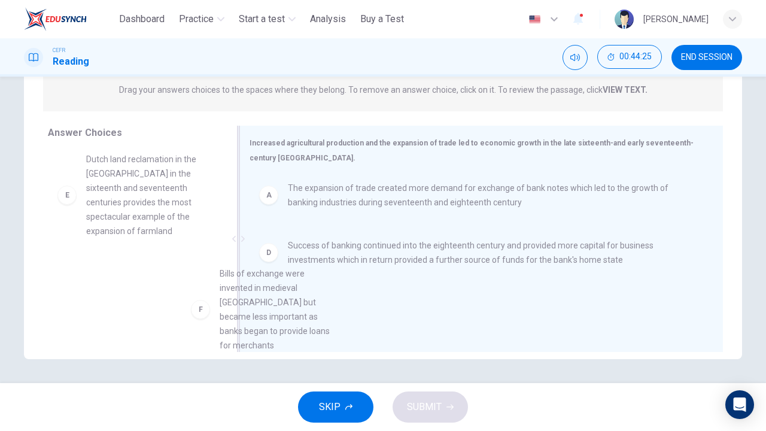
drag, startPoint x: 160, startPoint y: 308, endPoint x: 387, endPoint y: 296, distance: 226.5
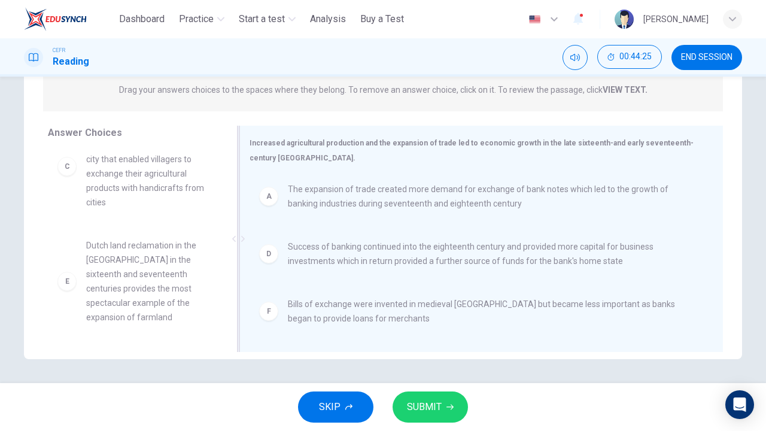
scroll to position [151, 0]
click at [431, 329] on span "SUBMIT" at bounding box center [424, 407] width 35 height 17
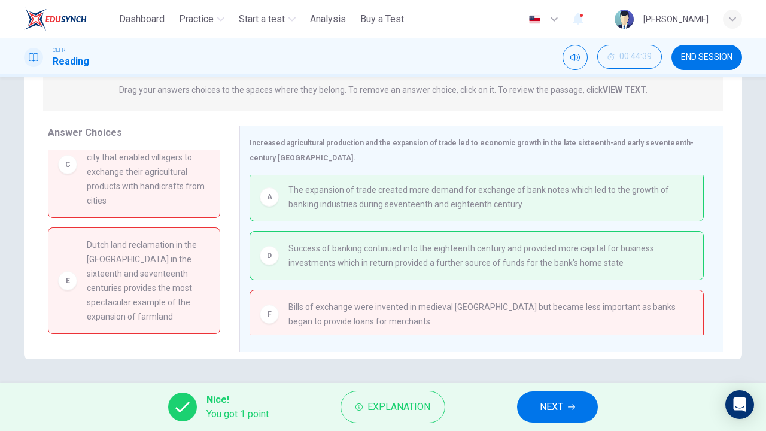
scroll to position [0, 0]
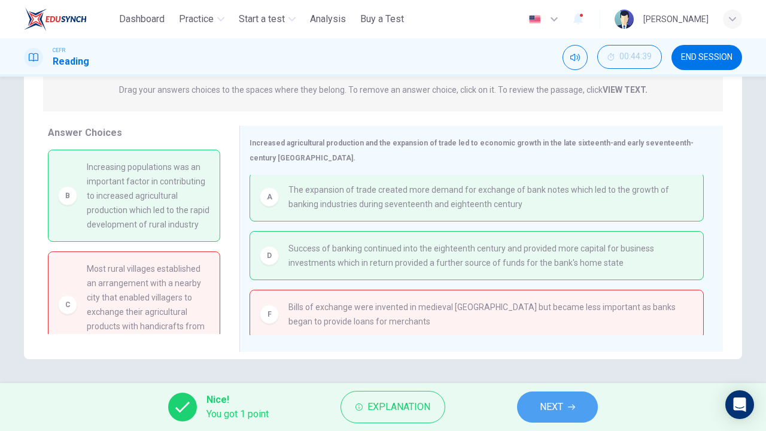
click at [547, 329] on span "NEXT" at bounding box center [551, 407] width 23 height 17
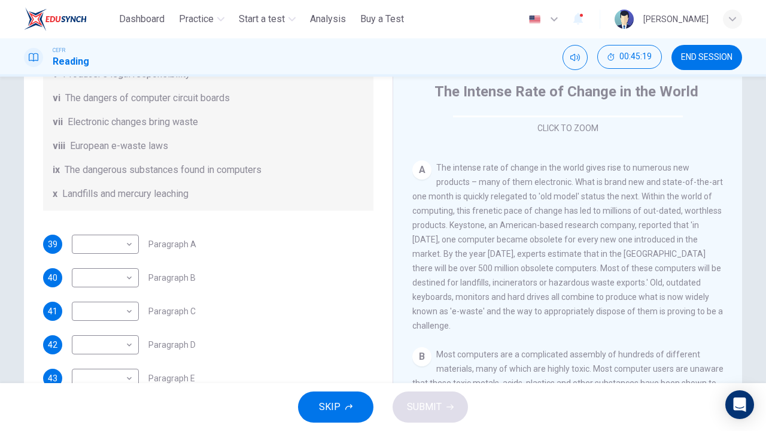
scroll to position [284, 0]
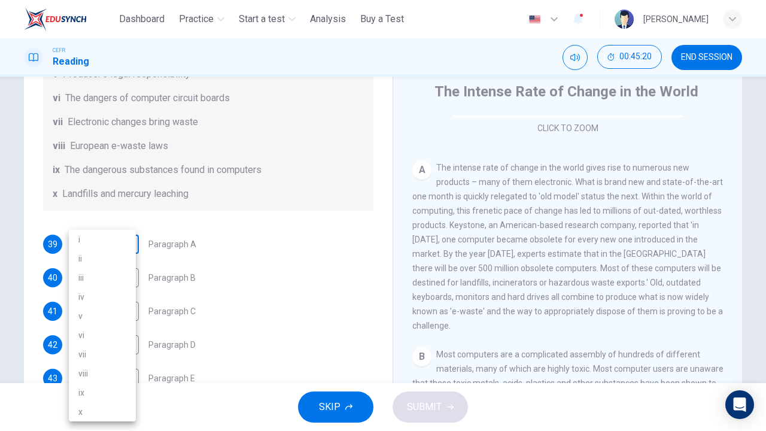
click at [113, 255] on body "This site uses cookies, as explained in our Privacy Policy . If you agree to th…" at bounding box center [383, 215] width 766 height 431
click at [101, 242] on li "i" at bounding box center [102, 239] width 67 height 19
type input "*"
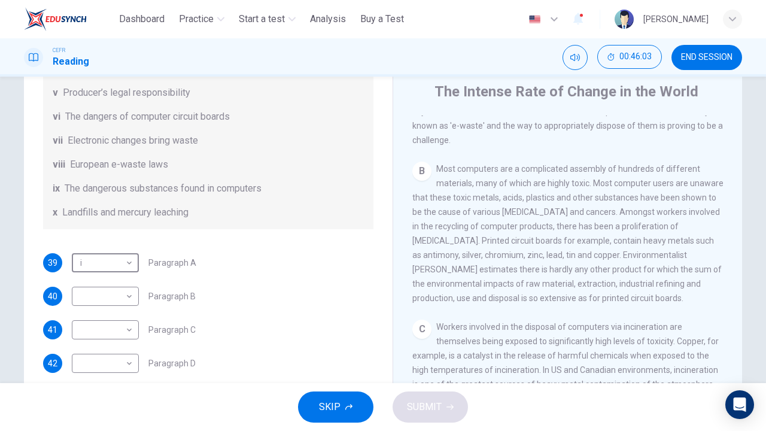
scroll to position [261, 0]
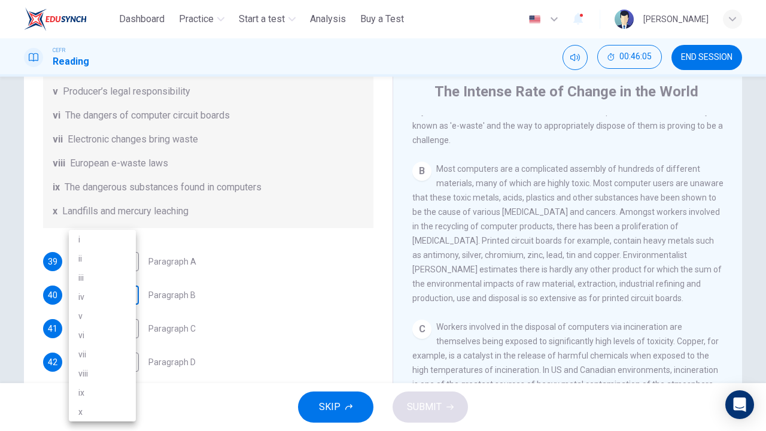
click at [113, 309] on body "This site uses cookies, as explained in our Privacy Policy . If you agree to th…" at bounding box center [383, 215] width 766 height 431
click at [89, 329] on li "ix" at bounding box center [102, 392] width 67 height 19
type input "**"
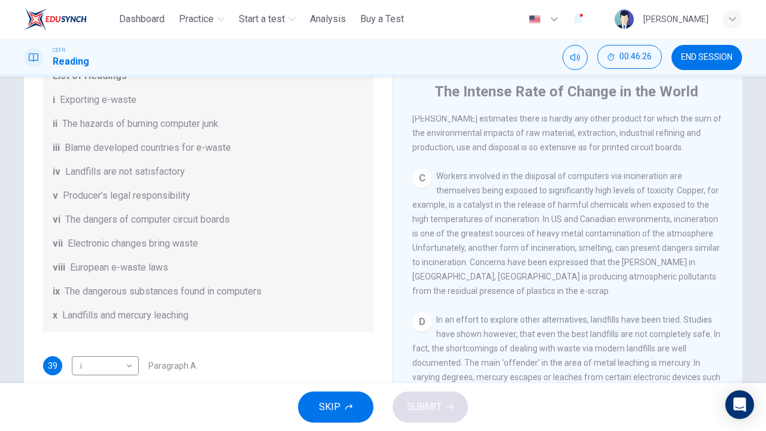
scroll to position [292, 0]
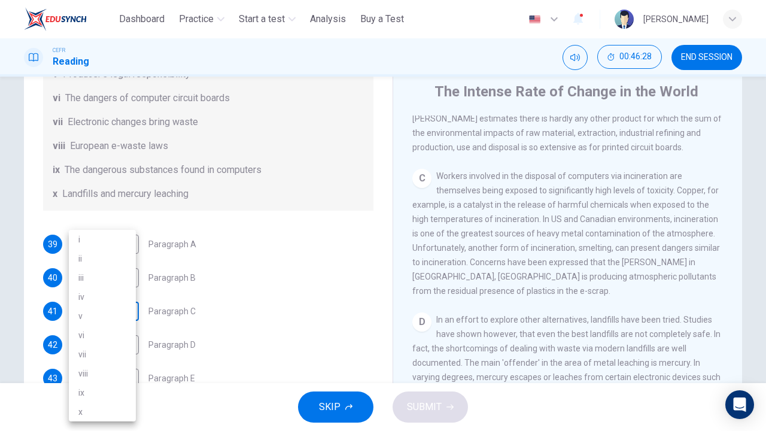
click at [101, 311] on body "This site uses cookies, as explained in our Privacy Policy . If you agree to th…" at bounding box center [383, 215] width 766 height 431
click at [93, 266] on li "ii" at bounding box center [102, 258] width 67 height 19
type input "**"
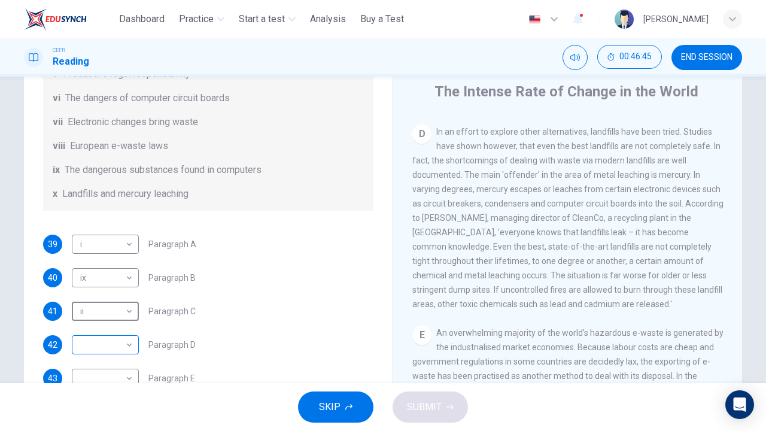
click at [123, 329] on body "This site uses cookies, as explained in our Privacy Policy . If you agree to th…" at bounding box center [383, 215] width 766 height 431
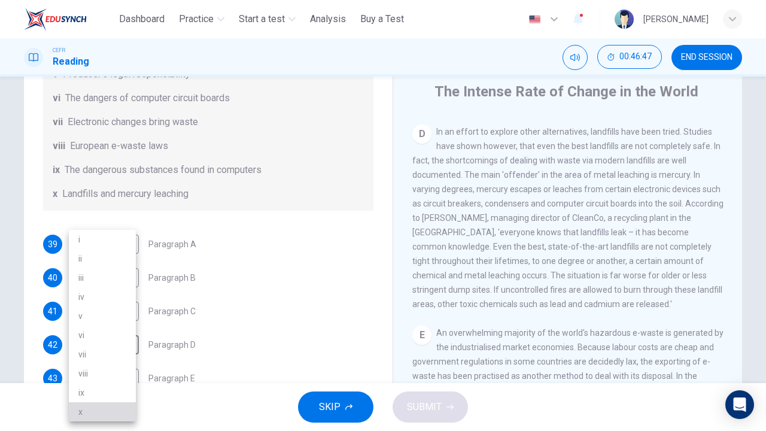
click at [104, 329] on li "x" at bounding box center [102, 411] width 67 height 19
type input "*"
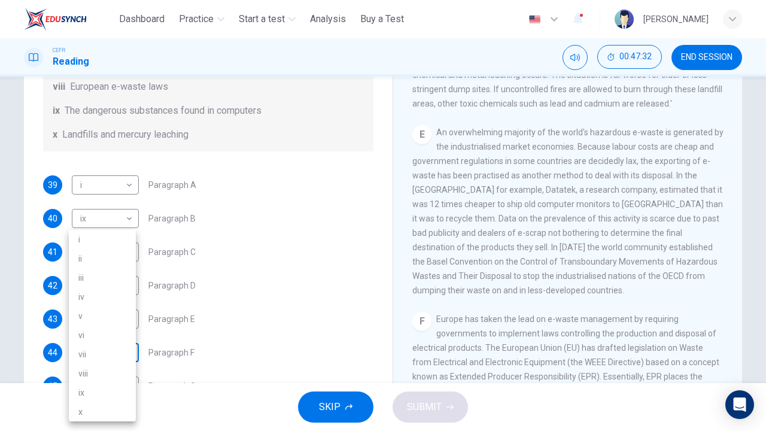
click at [114, 329] on body "This site uses cookies, as explained in our Privacy Policy . If you agree to th…" at bounding box center [383, 215] width 766 height 431
click at [96, 329] on li "viii" at bounding box center [102, 373] width 67 height 19
type input "****"
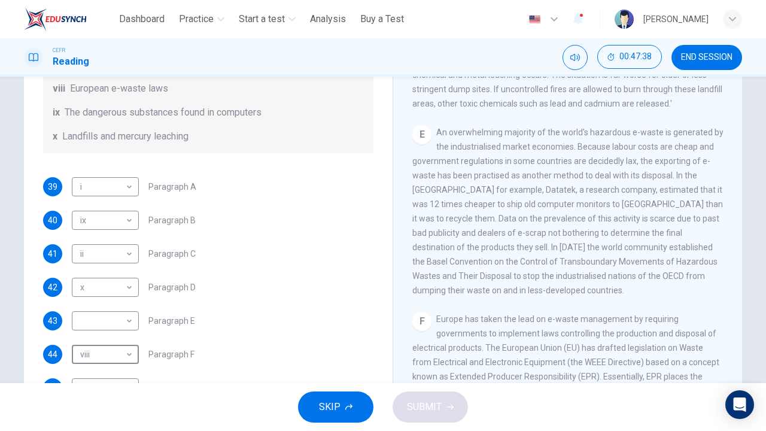
scroll to position [282, 0]
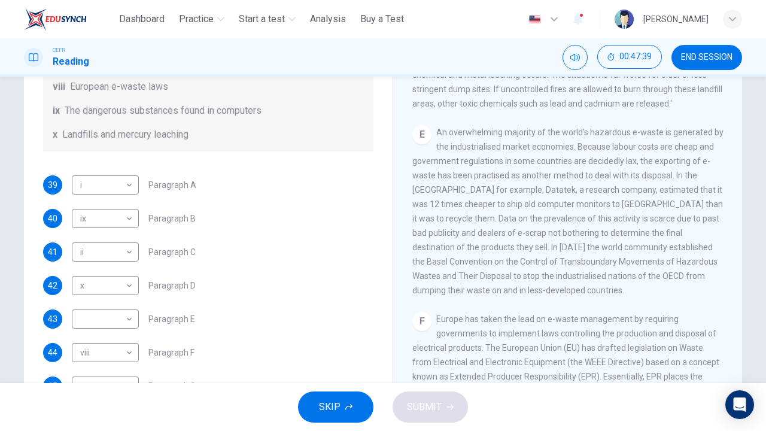
click at [223, 315] on div "39 i * ​ Paragraph A 40 ix ** ​ Paragraph B 41 ii ** ​ Paragraph C 42 x * ​ Par…" at bounding box center [208, 285] width 330 height 220
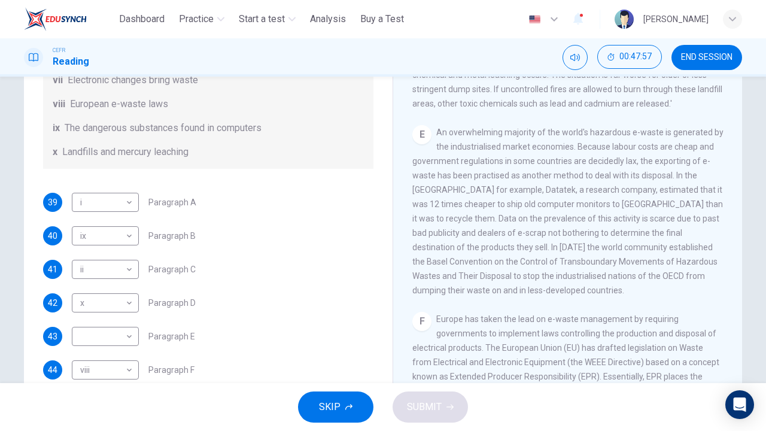
scroll to position [292, 0]
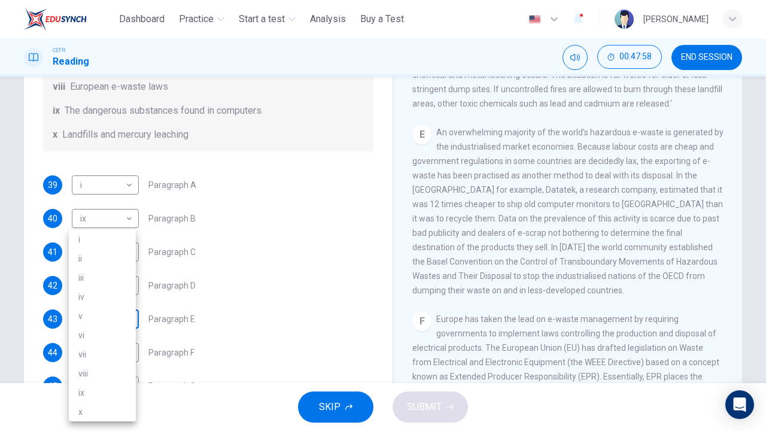
click at [118, 320] on body "This site uses cookies, as explained in our Privacy Policy . If you agree to th…" at bounding box center [383, 215] width 766 height 431
click at [104, 315] on li "v" at bounding box center [102, 315] width 67 height 19
type input "*"
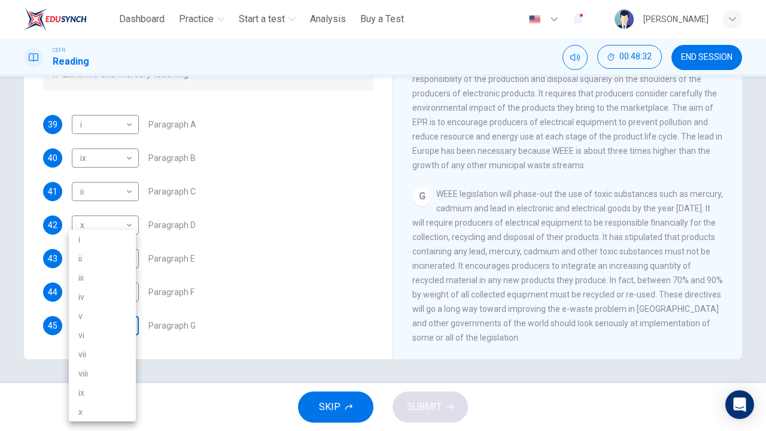
click at [111, 324] on body "This site uses cookies, as explained in our Privacy Policy . If you agree to th…" at bounding box center [383, 215] width 766 height 431
click at [98, 312] on li "v" at bounding box center [102, 315] width 67 height 19
type input "*"
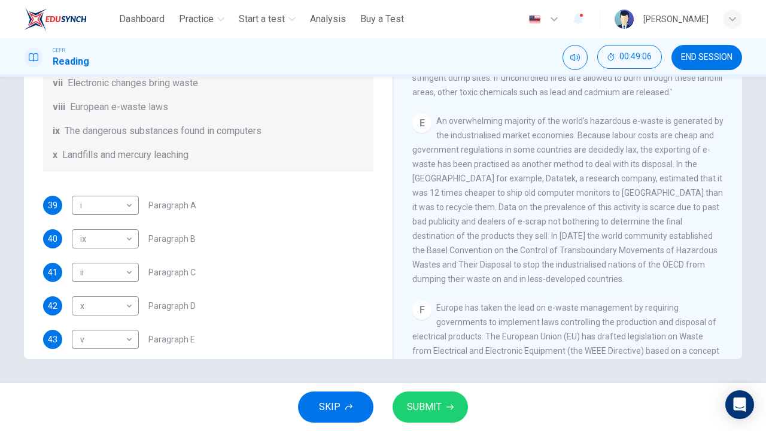
scroll to position [271, 0]
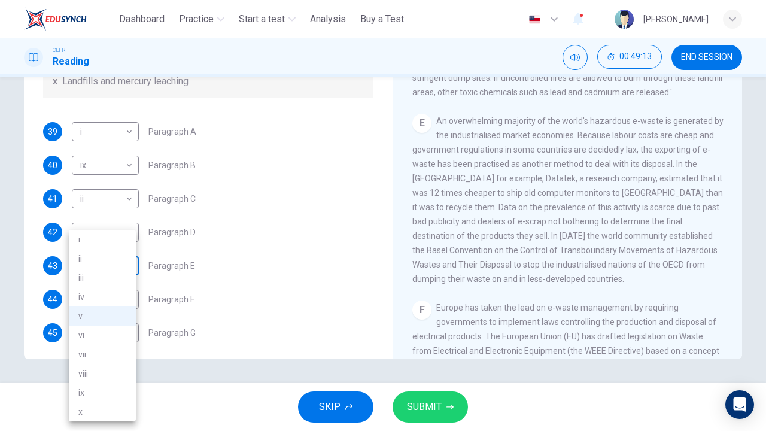
click at [114, 282] on body "This site uses cookies, as explained in our Privacy Policy . If you agree to th…" at bounding box center [383, 215] width 766 height 431
click at [109, 280] on li "iii" at bounding box center [102, 277] width 67 height 19
type input "***"
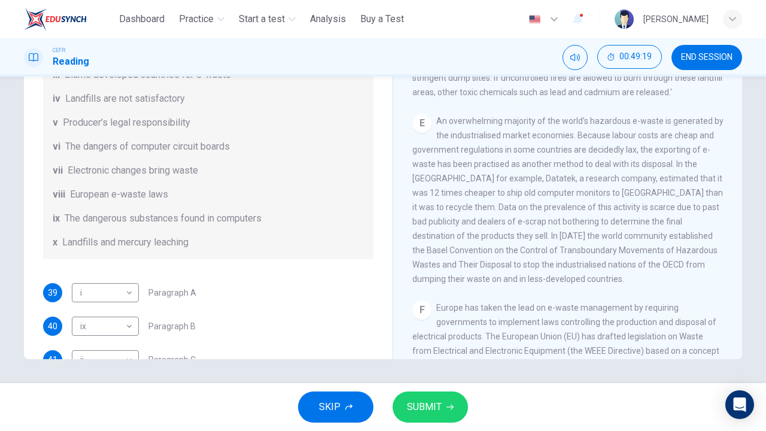
scroll to position [55, 0]
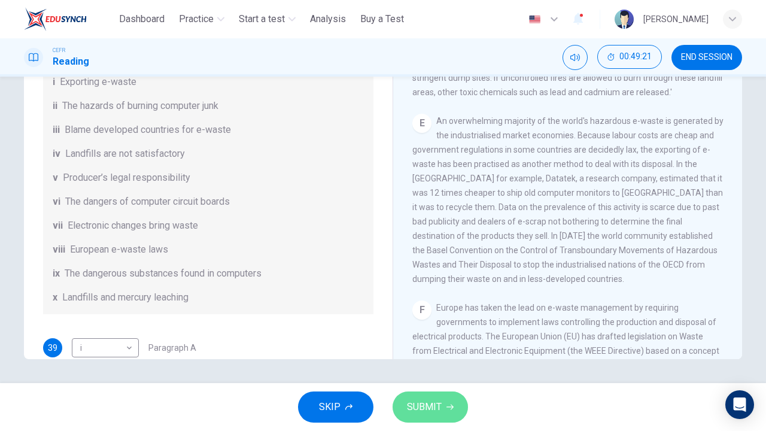
click at [417, 329] on button "SUBMIT" at bounding box center [430, 406] width 75 height 31
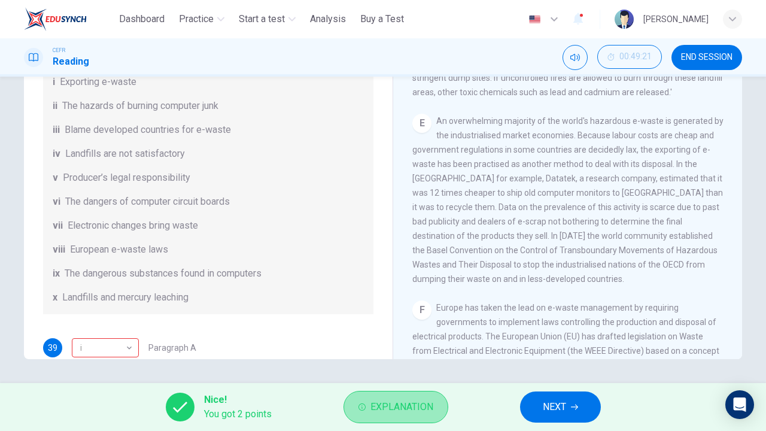
click at [407, 329] on span "Explanation" at bounding box center [401, 407] width 63 height 17
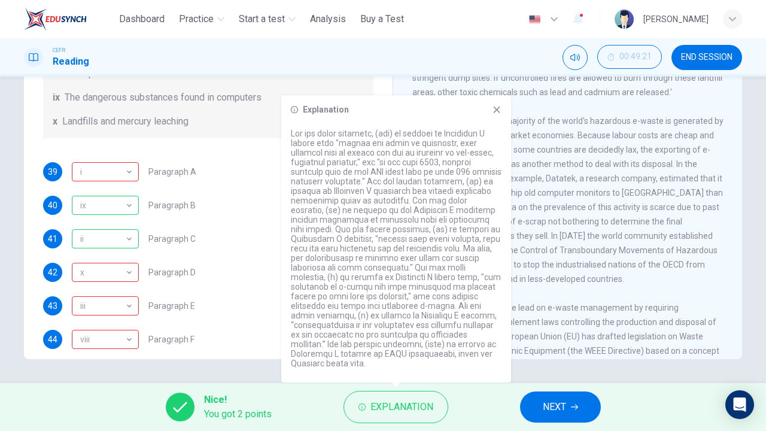
scroll to position [292, 0]
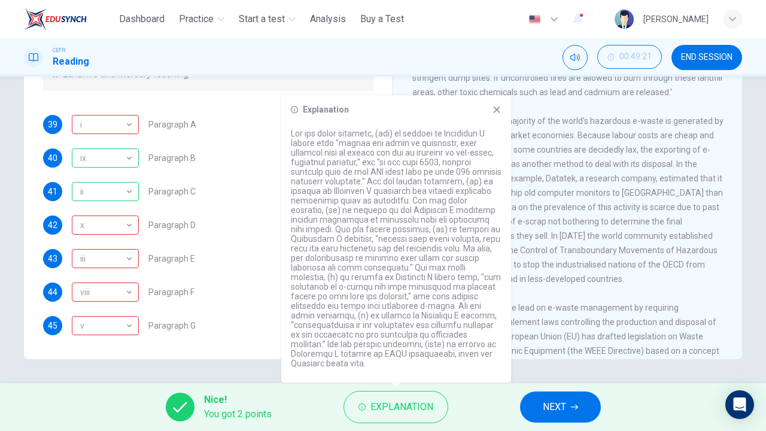
click at [244, 247] on div "39 i * ​ Paragraph A 40 ix ** ​ Paragraph B 41 ii ** ​ Paragraph C 42 x * ​ Par…" at bounding box center [208, 225] width 330 height 220
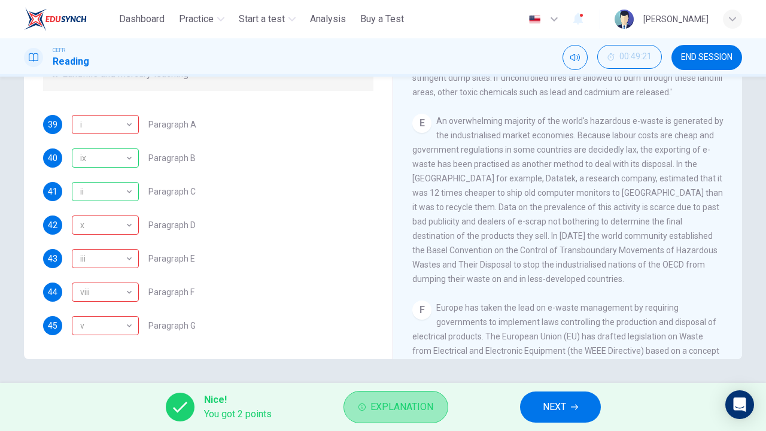
click at [366, 329] on button "Explanation" at bounding box center [395, 407] width 105 height 32
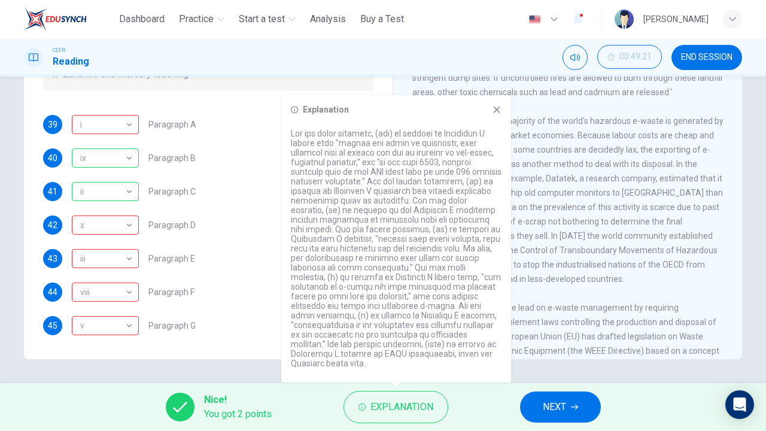
click at [256, 278] on div "39 i * ​ Paragraph A 40 ix ** ​ Paragraph B 41 ii ** ​ Paragraph C 42 x * ​ Par…" at bounding box center [208, 225] width 330 height 220
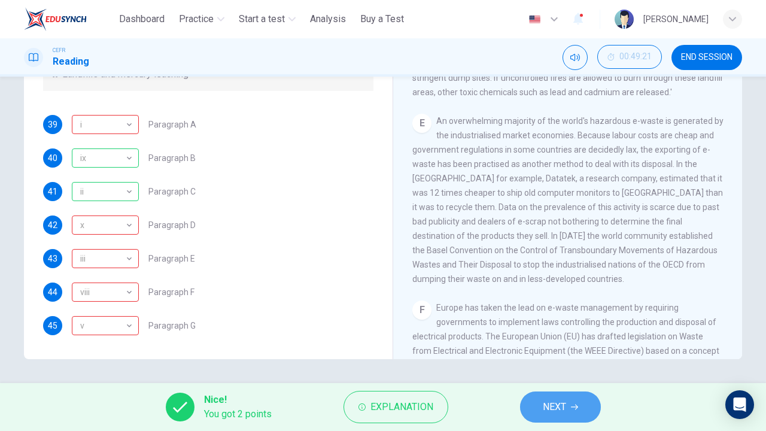
click at [561, 329] on span "NEXT" at bounding box center [554, 407] width 23 height 17
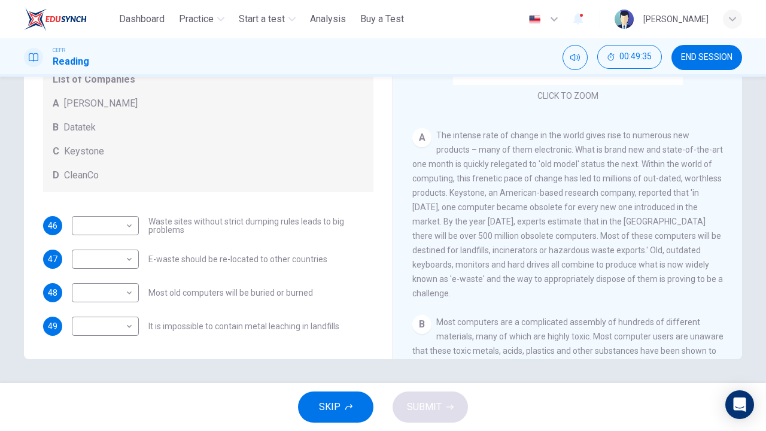
scroll to position [141, 0]
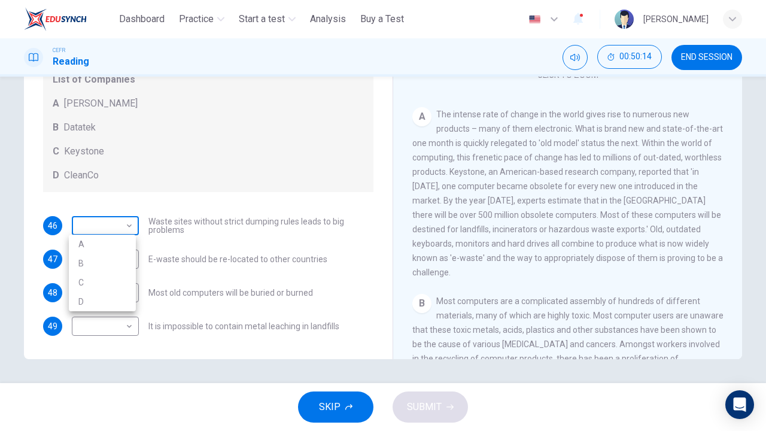
click at [120, 225] on body "This site uses cookies, as explained in our Privacy Policy . If you agree to th…" at bounding box center [383, 215] width 766 height 431
click at [101, 286] on li "C" at bounding box center [102, 282] width 67 height 19
type input "*"
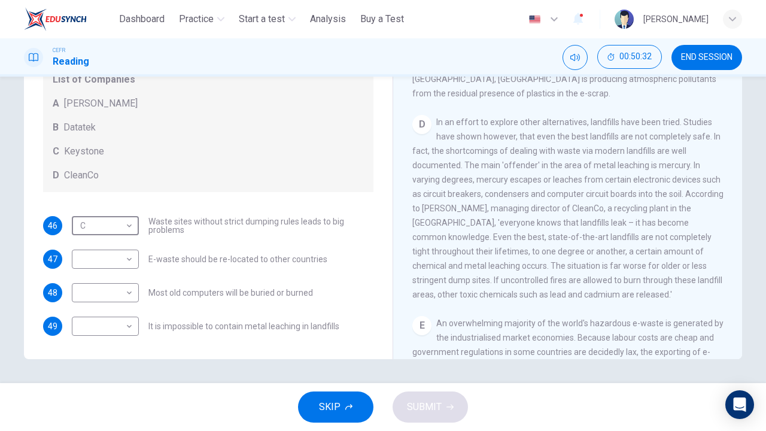
scroll to position [637, 0]
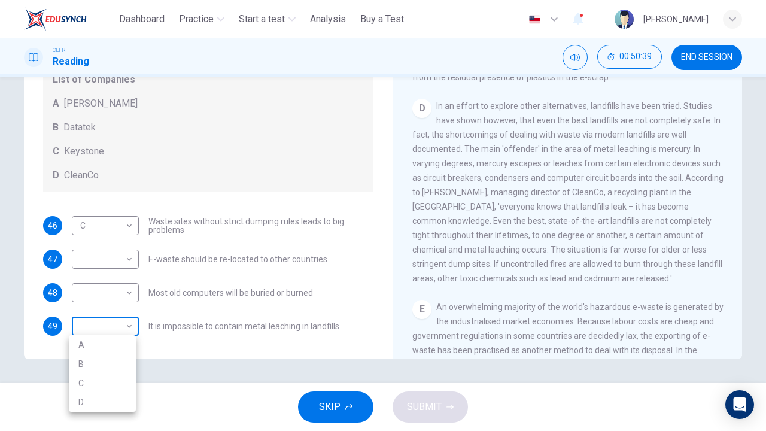
click at [113, 327] on body "This site uses cookies, as explained in our Privacy Policy . If you agree to th…" at bounding box center [383, 215] width 766 height 431
click at [92, 329] on li "D" at bounding box center [102, 402] width 67 height 19
type input "*"
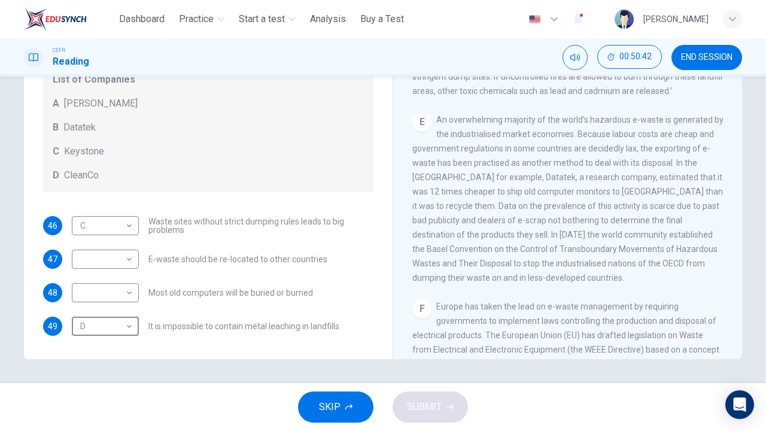
scroll to position [825, 0]
click at [114, 262] on body "This site uses cookies, as explained in our Privacy Policy . If you agree to th…" at bounding box center [383, 215] width 766 height 431
click at [107, 291] on li "B" at bounding box center [102, 296] width 67 height 19
type input "*"
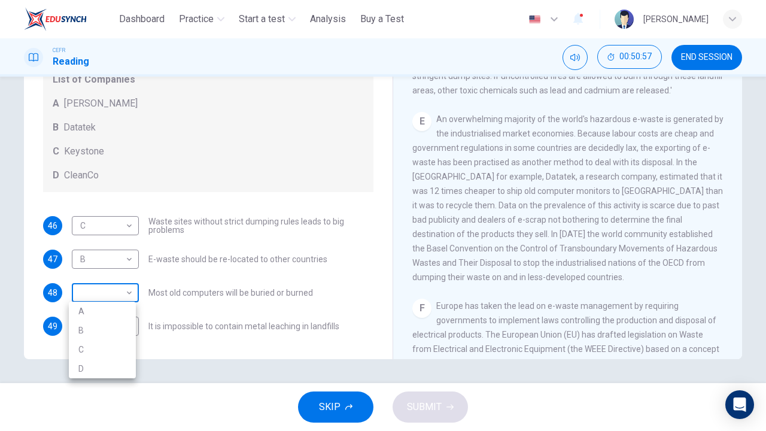
click at [72, 288] on body "This site uses cookies, as explained in our Privacy Policy . If you agree to th…" at bounding box center [383, 215] width 766 height 431
click at [91, 312] on li "A" at bounding box center [102, 311] width 67 height 19
type input "*"
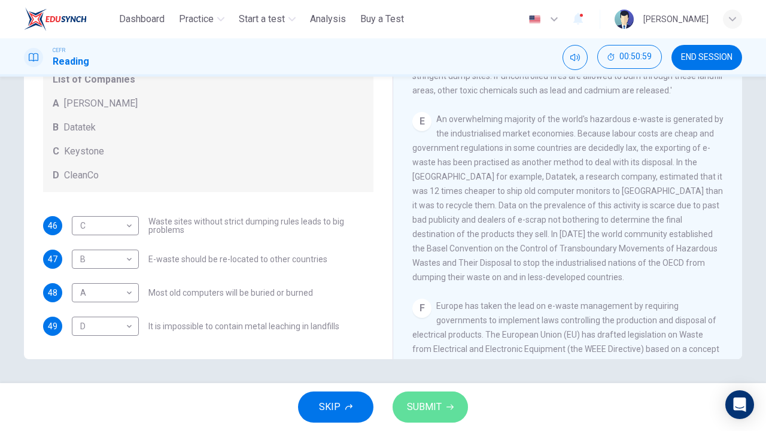
click at [426, 329] on span "SUBMIT" at bounding box center [424, 407] width 35 height 17
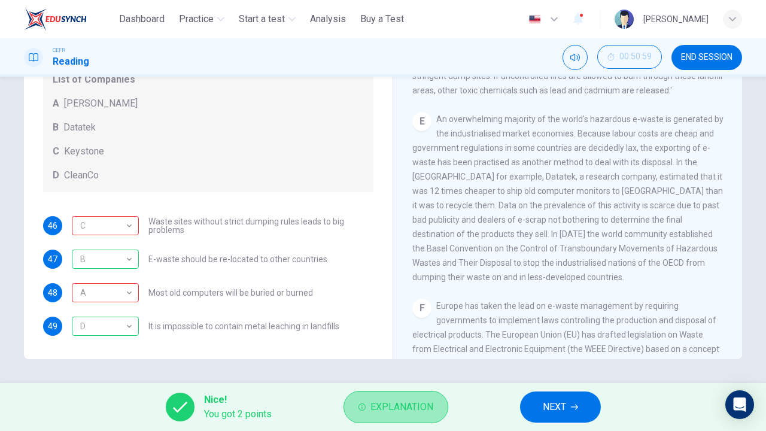
click at [382, 329] on span "Explanation" at bounding box center [401, 407] width 63 height 17
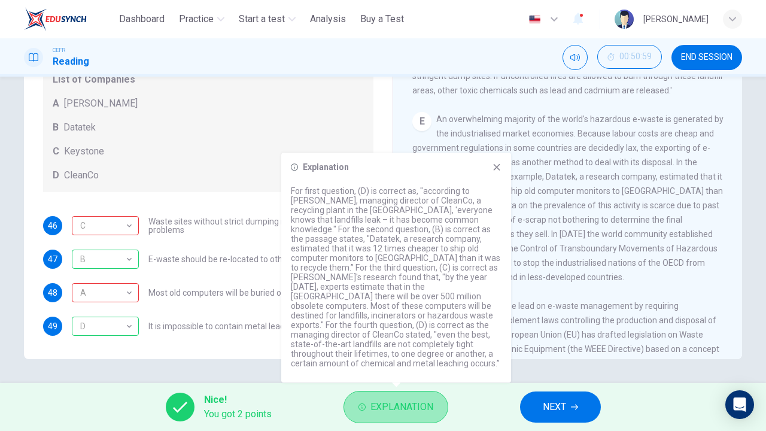
click at [382, 329] on span "Explanation" at bounding box center [401, 407] width 63 height 17
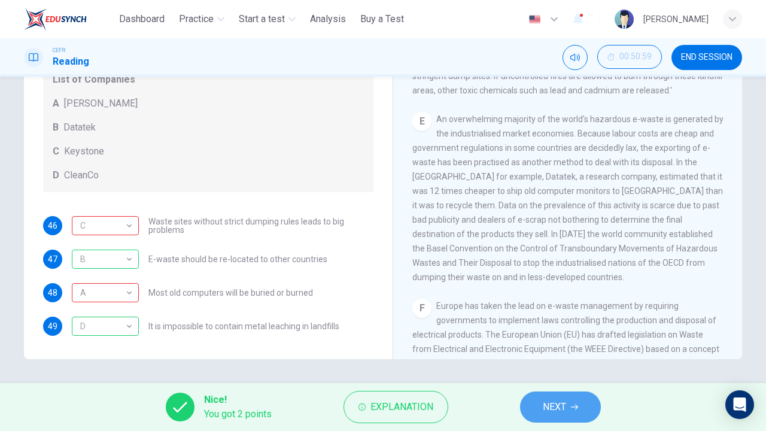
click at [550, 329] on button "NEXT" at bounding box center [560, 406] width 81 height 31
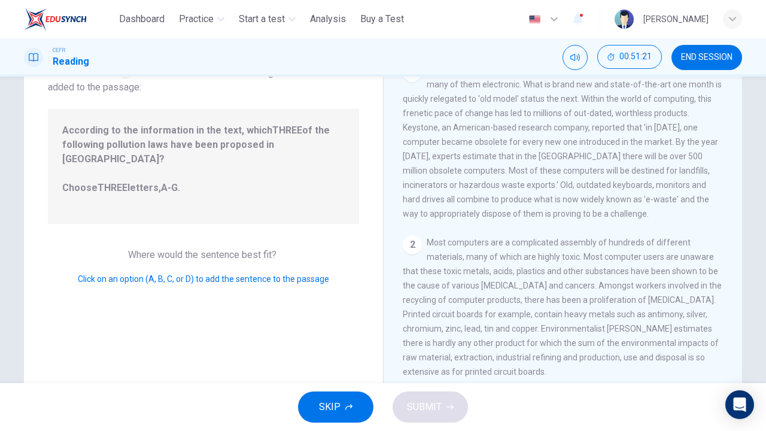
scroll to position [75, 0]
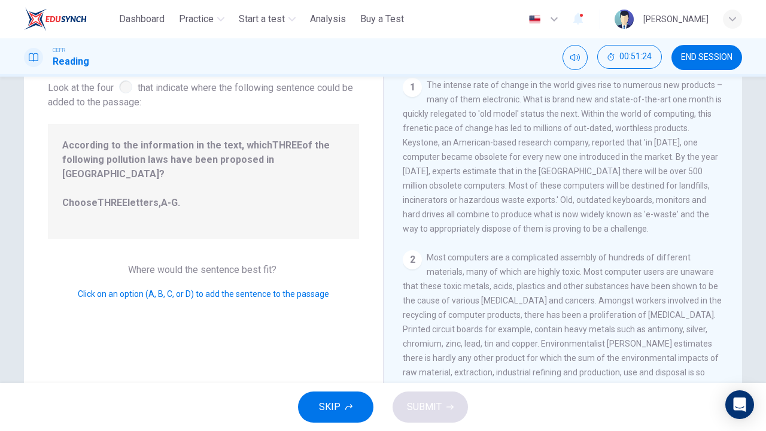
drag, startPoint x: 413, startPoint y: 85, endPoint x: 212, endPoint y: 273, distance: 275.2
click at [212, 273] on div "Question 50 Look at the four that indicate where the following sentence could b…" at bounding box center [383, 233] width 718 height 416
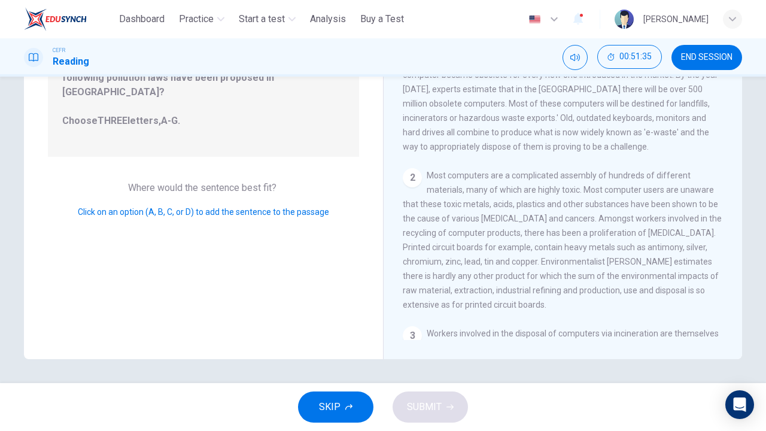
scroll to position [0, 0]
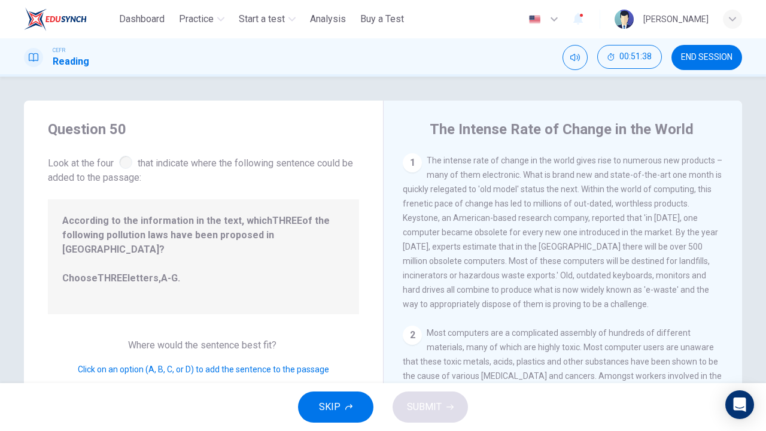
click at [408, 156] on div "1" at bounding box center [412, 162] width 19 height 19
drag, startPoint x: 408, startPoint y: 156, endPoint x: 525, endPoint y: 218, distance: 133.0
click at [525, 218] on div "1 The intense rate of change in the world gives rise to numerous new products –…" at bounding box center [563, 232] width 321 height 158
click at [525, 218] on span "The intense rate of change in the world gives rise to numerous new products – m…" at bounding box center [563, 232] width 320 height 153
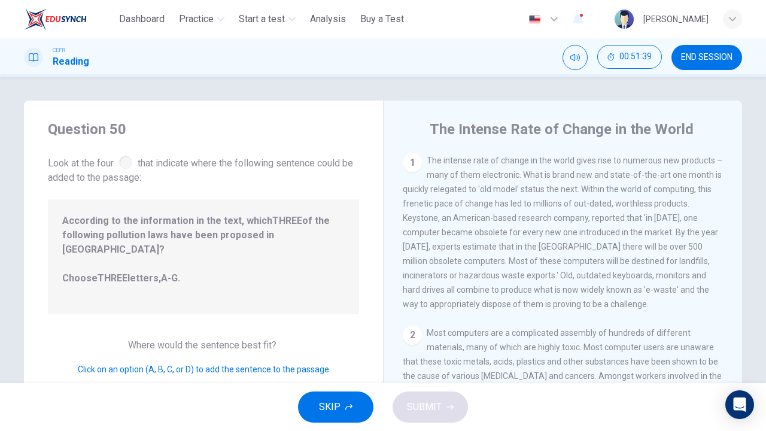
click at [525, 218] on span "The intense rate of change in the world gives rise to numerous new products – m…" at bounding box center [563, 232] width 320 height 153
click at [408, 157] on div "1" at bounding box center [412, 162] width 19 height 19
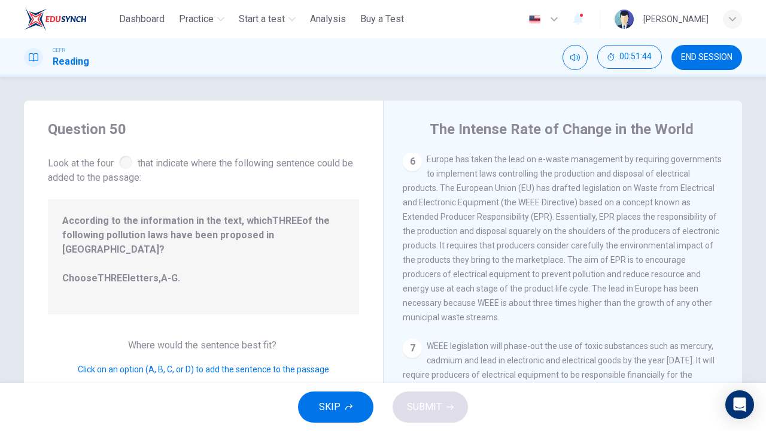
scroll to position [61, 0]
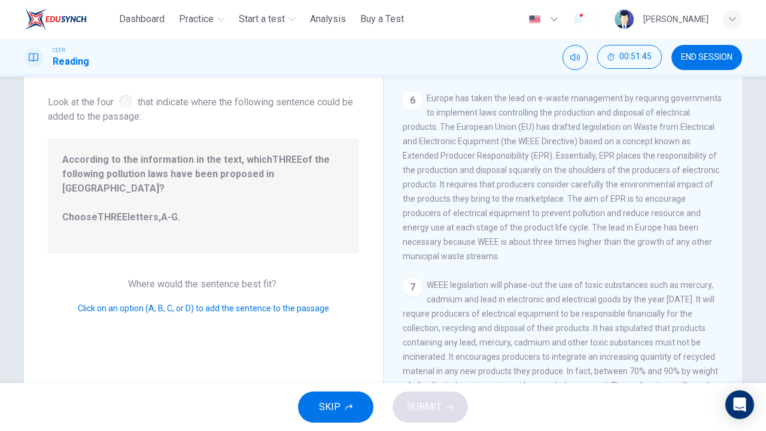
click at [251, 303] on span "Click on an option (A, B, C, or D) to add the sentence to the passage" at bounding box center [203, 308] width 251 height 10
drag, startPoint x: 251, startPoint y: 295, endPoint x: 163, endPoint y: 302, distance: 88.8
click at [163, 302] on div "Question 50 Look at the four that indicate where the following sentence could b…" at bounding box center [203, 247] width 359 height 416
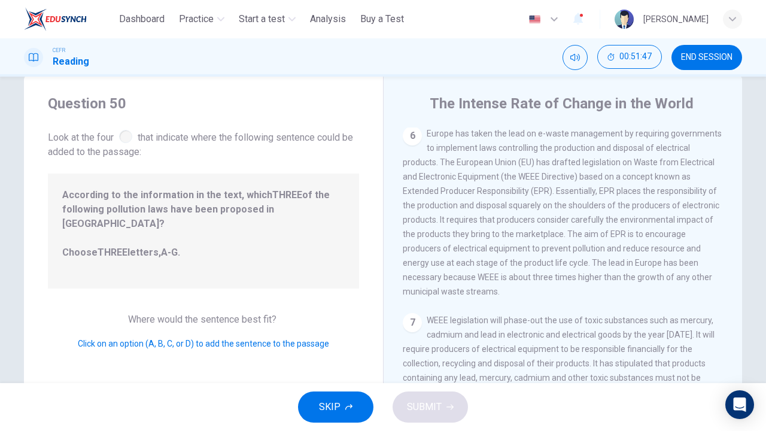
scroll to position [15, 0]
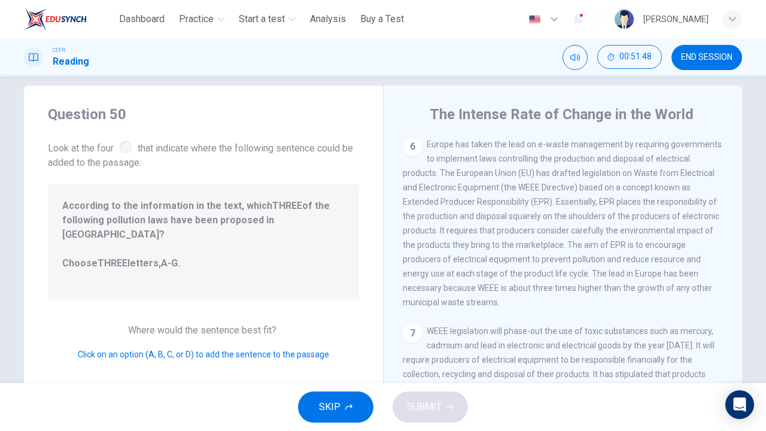
click at [154, 254] on span "According to the information in the text, which THREE of the following pollutio…" at bounding box center [203, 242] width 282 height 86
drag, startPoint x: 154, startPoint y: 254, endPoint x: 109, endPoint y: 227, distance: 52.3
click at [109, 227] on span "According to the information in the text, which THREE of the following pollutio…" at bounding box center [203, 242] width 282 height 86
drag, startPoint x: 109, startPoint y: 227, endPoint x: 123, endPoint y: 148, distance: 79.7
click at [123, 148] on div "Question 50 Look at the four that indicate where the following sentence could b…" at bounding box center [203, 294] width 359 height 416
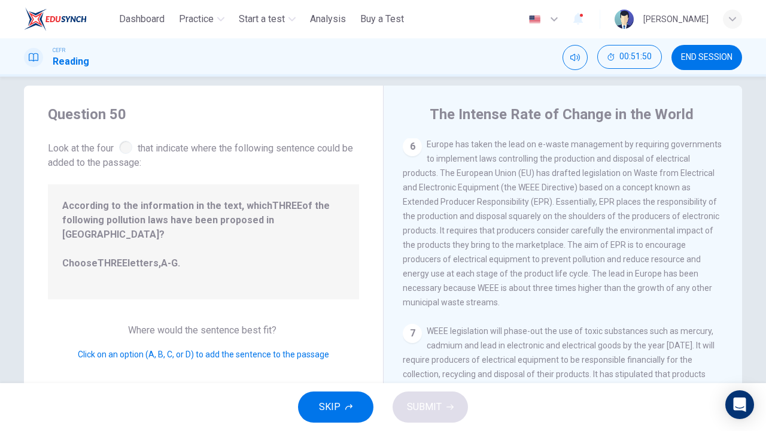
click at [123, 148] on div at bounding box center [125, 147] width 13 height 13
drag, startPoint x: 123, startPoint y: 148, endPoint x: 428, endPoint y: 261, distance: 325.2
click at [428, 261] on div "Question 50 Look at the four that indicate where the following sentence could b…" at bounding box center [383, 294] width 718 height 416
click at [408, 327] on div "7" at bounding box center [412, 333] width 19 height 19
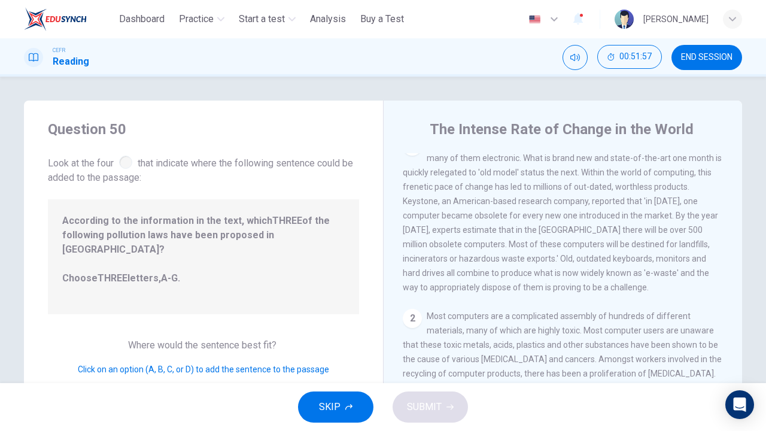
scroll to position [0, 0]
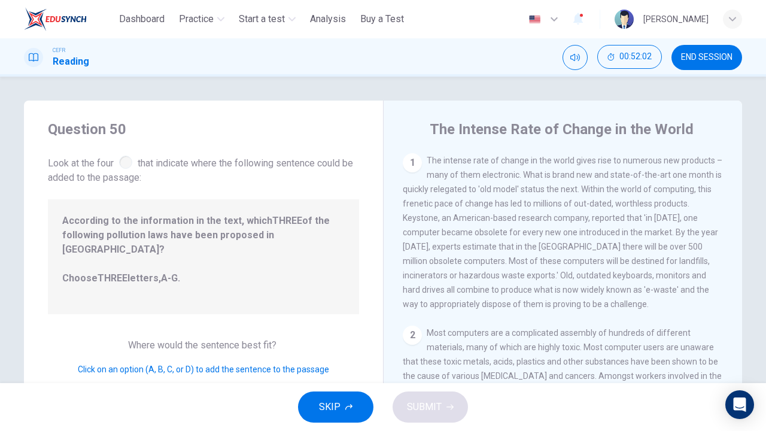
drag, startPoint x: 459, startPoint y: 201, endPoint x: 267, endPoint y: 233, distance: 194.2
click at [267, 233] on div "Question 50 Look at the four that indicate where the following sentence could b…" at bounding box center [383, 309] width 718 height 416
drag, startPoint x: 456, startPoint y: 188, endPoint x: 247, endPoint y: 196, distance: 209.6
click at [247, 196] on div "Question 50 Look at the four that indicate where the following sentence could b…" at bounding box center [383, 309] width 718 height 416
drag, startPoint x: 200, startPoint y: 221, endPoint x: 428, endPoint y: 239, distance: 229.3
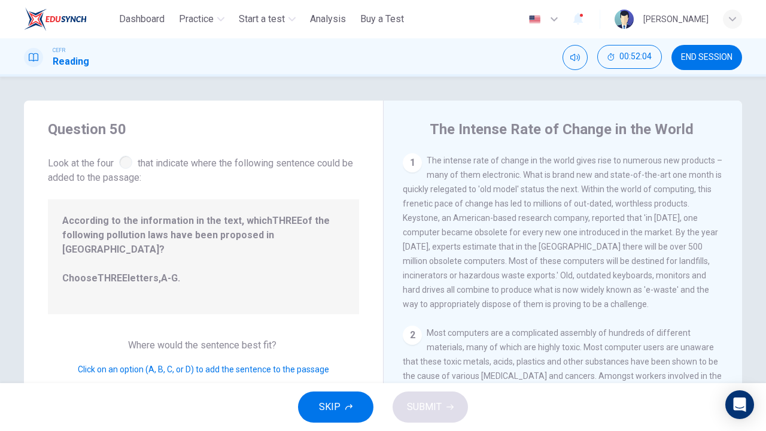
click at [428, 239] on div "Question 50 Look at the four that indicate where the following sentence could b…" at bounding box center [383, 309] width 718 height 416
click at [331, 329] on span "SKIP" at bounding box center [330, 407] width 22 height 17
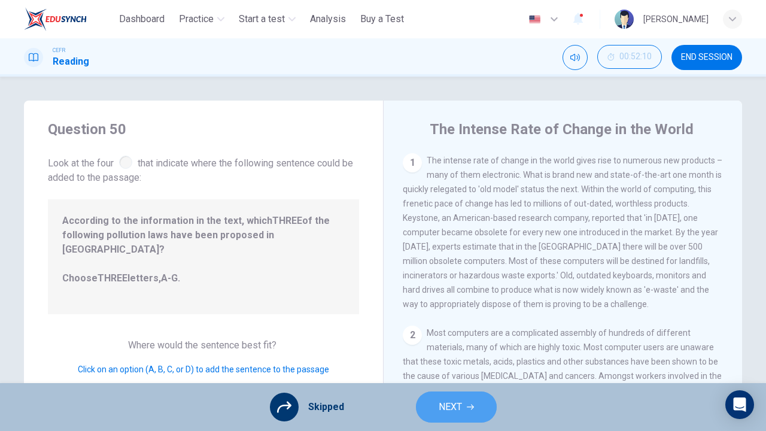
click at [449, 329] on button "NEXT" at bounding box center [456, 406] width 81 height 31
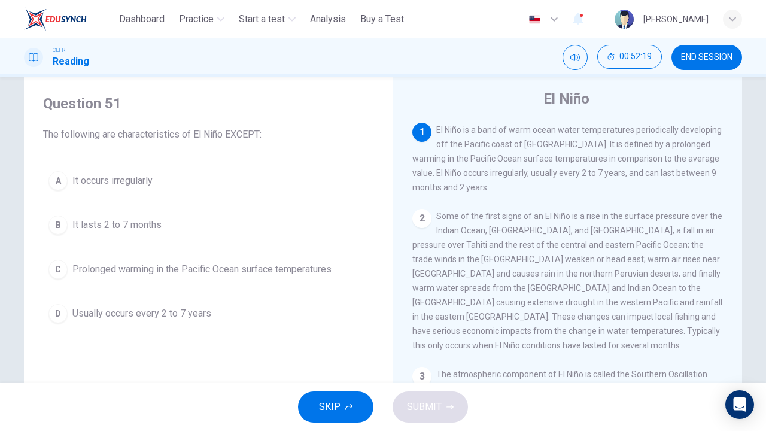
scroll to position [39, 0]
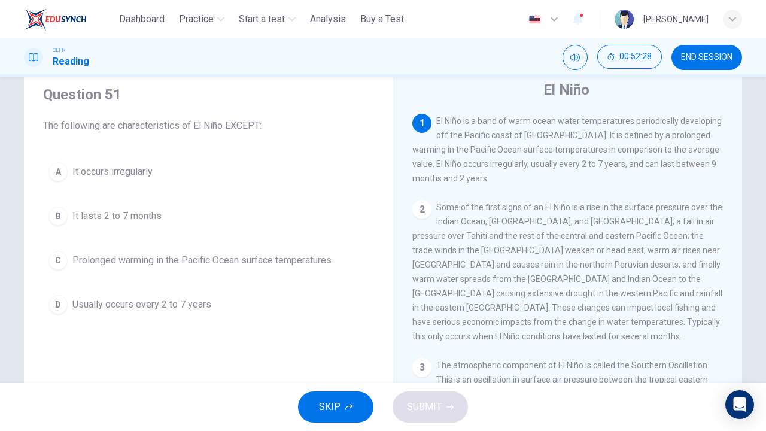
click at [118, 218] on span "It lasts 2 to 7 months" at bounding box center [116, 216] width 89 height 14
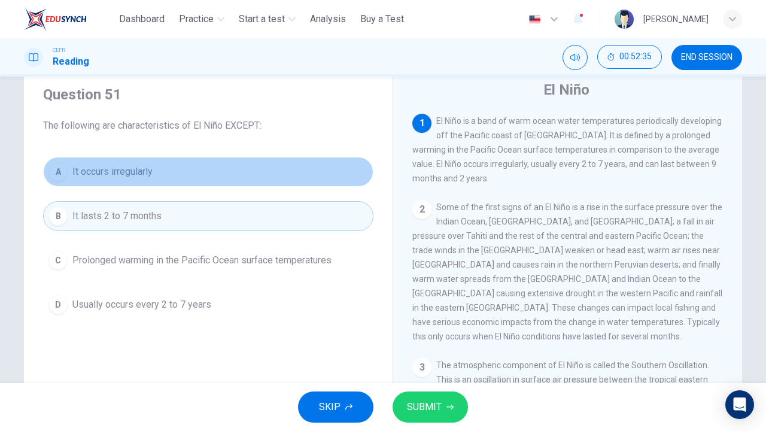
click at [141, 170] on span "It occurs irregularly" at bounding box center [112, 172] width 80 height 14
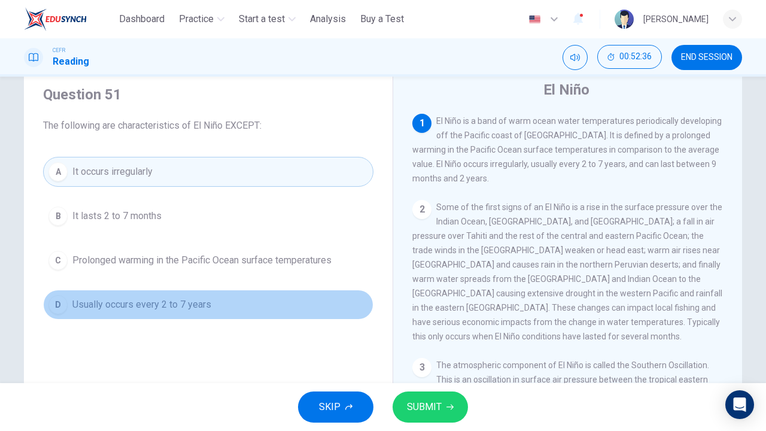
click at [194, 308] on span "Usually occurs every 2 to 7 years" at bounding box center [141, 304] width 139 height 14
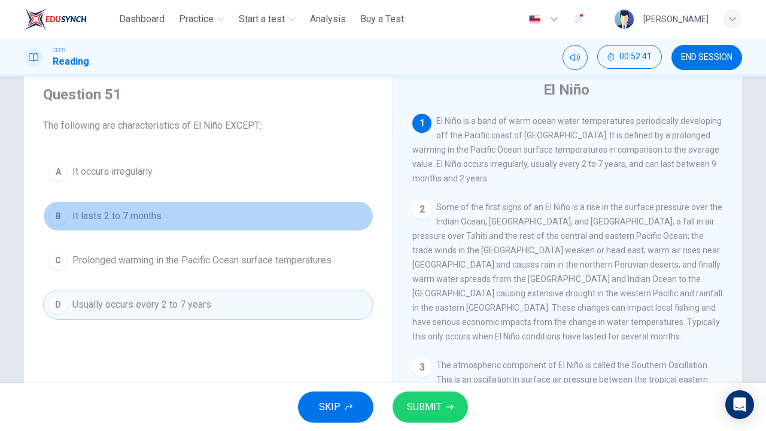
click at [149, 211] on span "It lasts 2 to 7 months" at bounding box center [116, 216] width 89 height 14
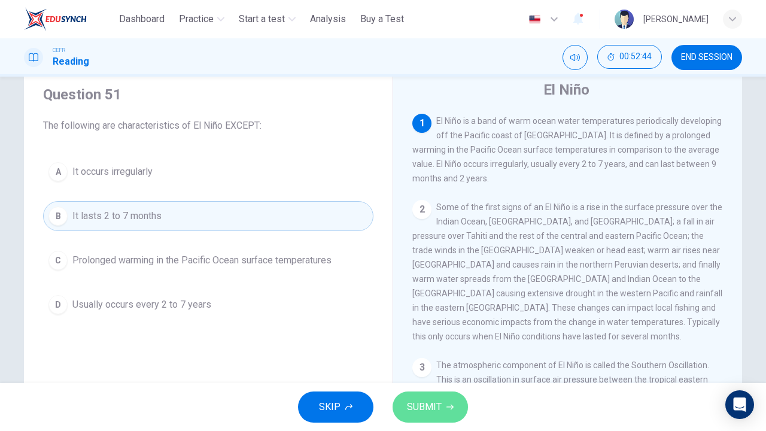
click at [432, 329] on span "SUBMIT" at bounding box center [424, 407] width 35 height 17
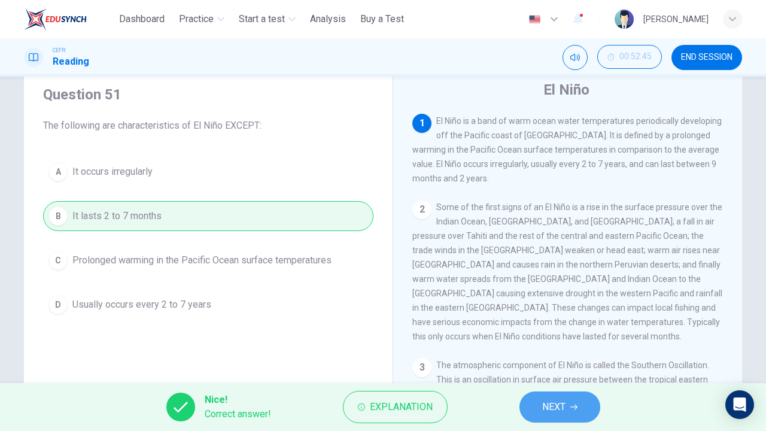
click at [540, 329] on button "NEXT" at bounding box center [559, 406] width 81 height 31
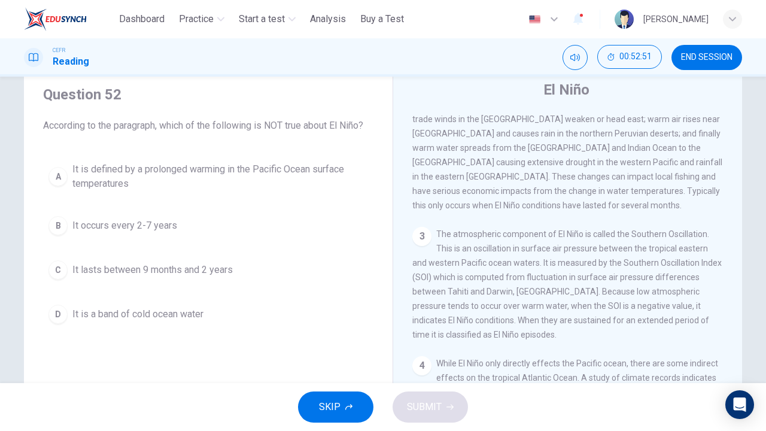
scroll to position [0, 0]
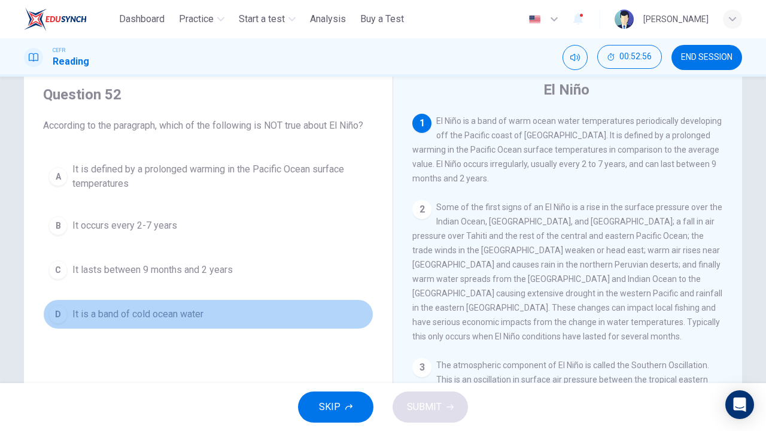
click at [139, 318] on span "It is a band of cold ocean water" at bounding box center [137, 314] width 131 height 14
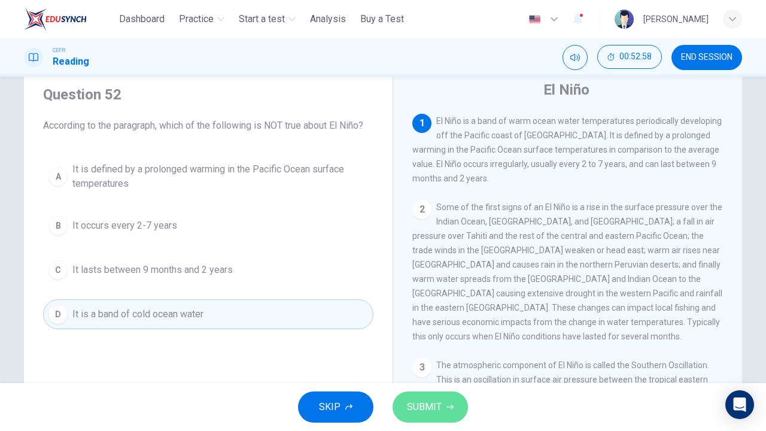
click at [419, 329] on span "SUBMIT" at bounding box center [424, 407] width 35 height 17
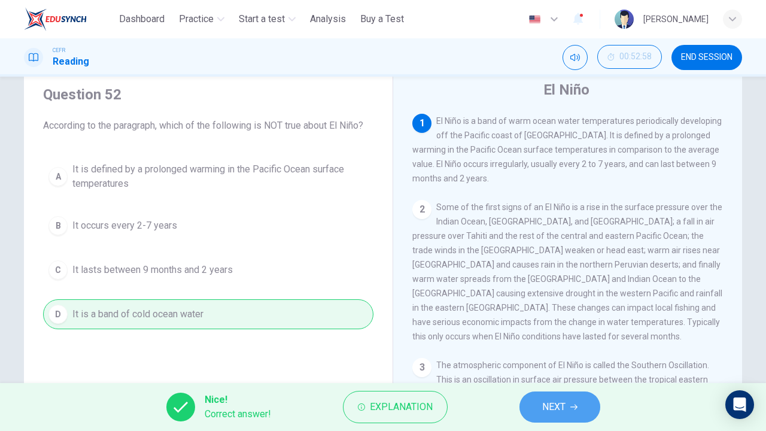
click at [555, 329] on span "NEXT" at bounding box center [553, 407] width 23 height 17
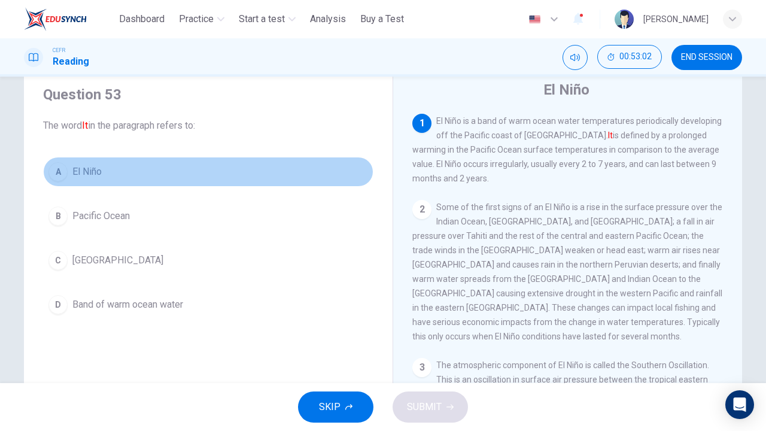
click at [116, 172] on button "A El Niño" at bounding box center [208, 172] width 330 height 30
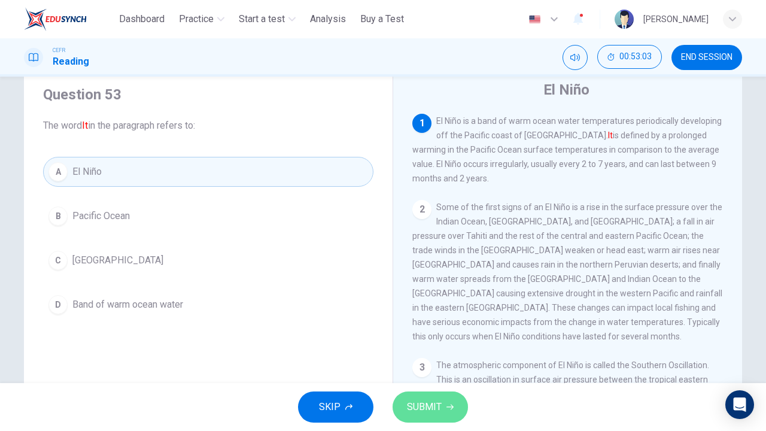
click at [421, 329] on span "SUBMIT" at bounding box center [424, 407] width 35 height 17
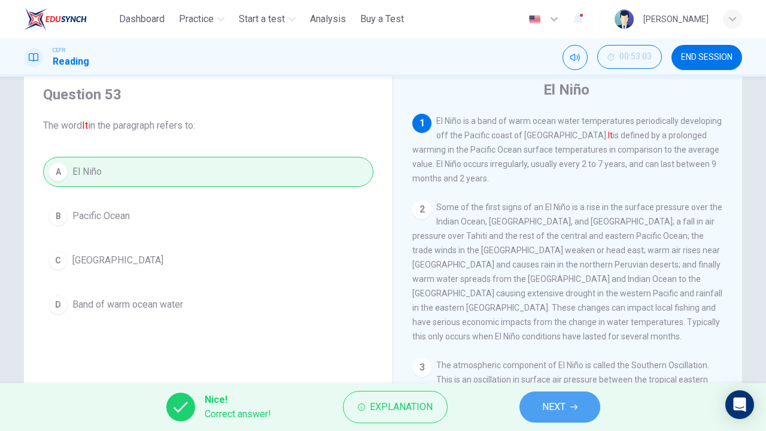
click at [530, 329] on button "NEXT" at bounding box center [559, 406] width 81 height 31
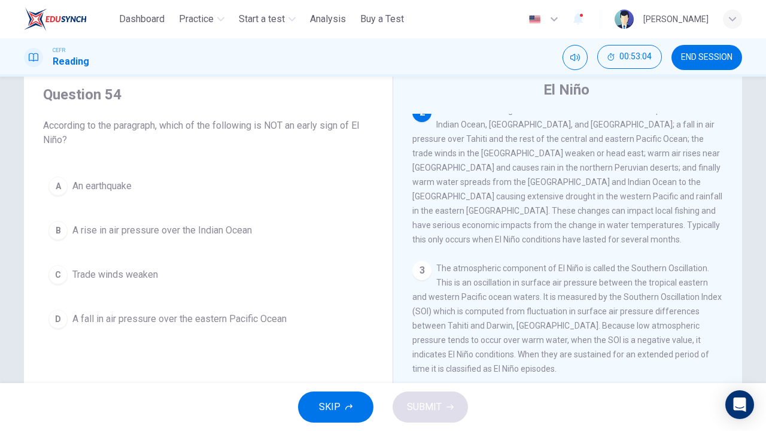
scroll to position [61, 0]
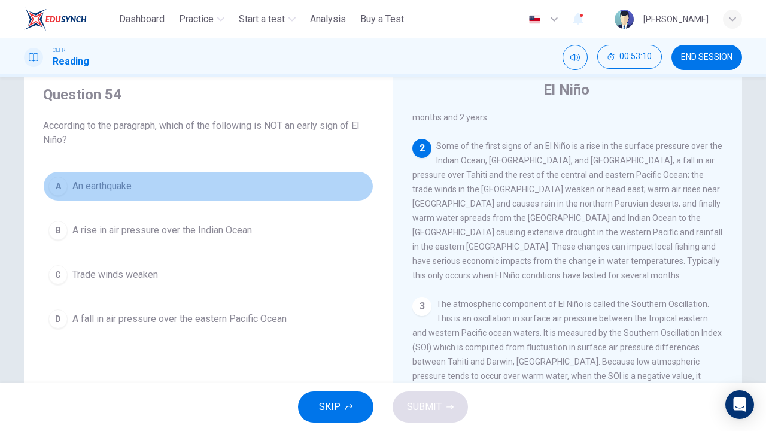
click at [144, 184] on button "A An earthquake" at bounding box center [208, 186] width 330 height 30
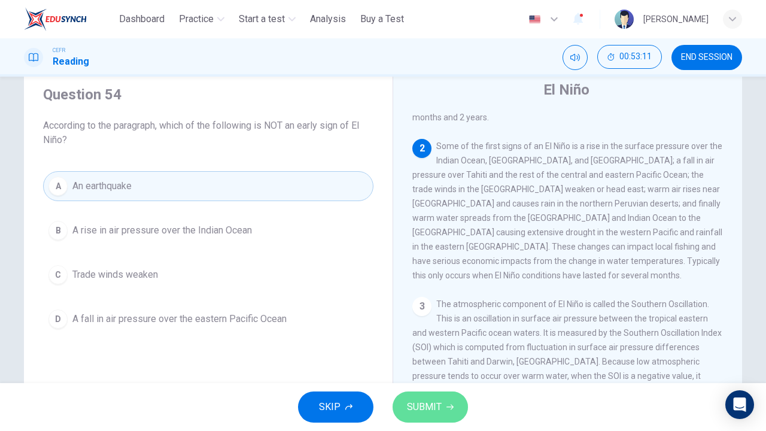
click at [418, 329] on span "SUBMIT" at bounding box center [424, 407] width 35 height 17
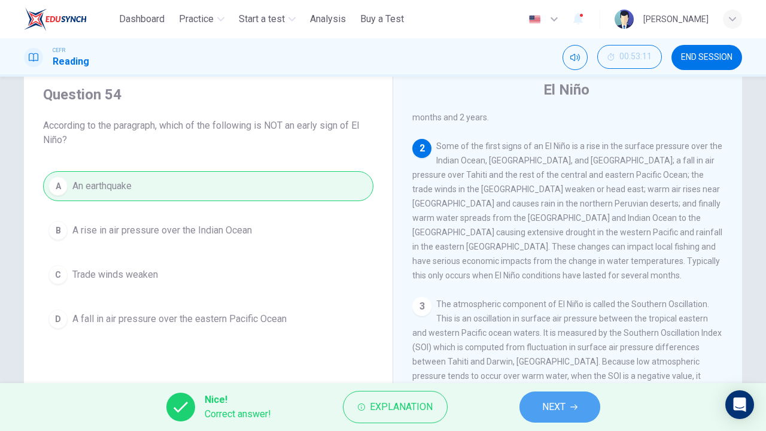
click at [552, 329] on button "NEXT" at bounding box center [559, 406] width 81 height 31
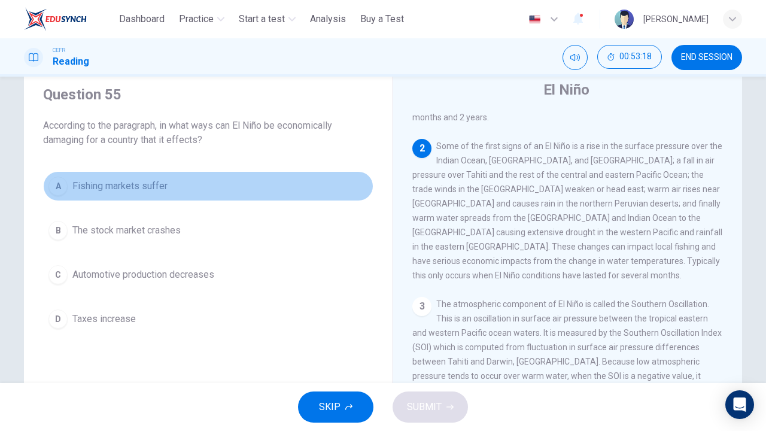
click at [131, 193] on span "Fishing markets suffer" at bounding box center [119, 186] width 95 height 14
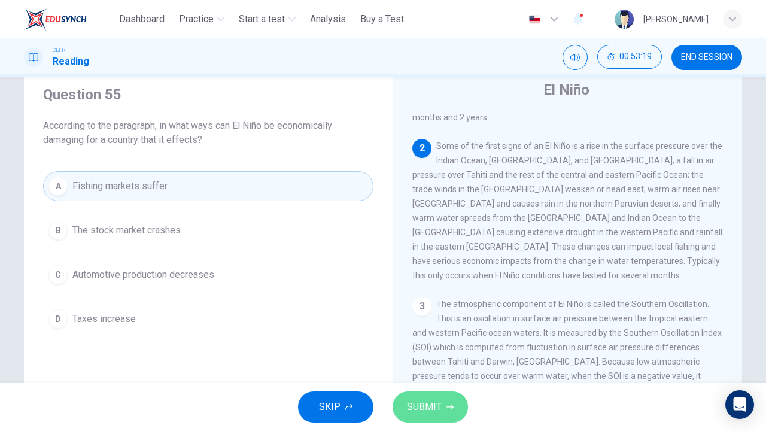
click at [434, 329] on button "SUBMIT" at bounding box center [430, 406] width 75 height 31
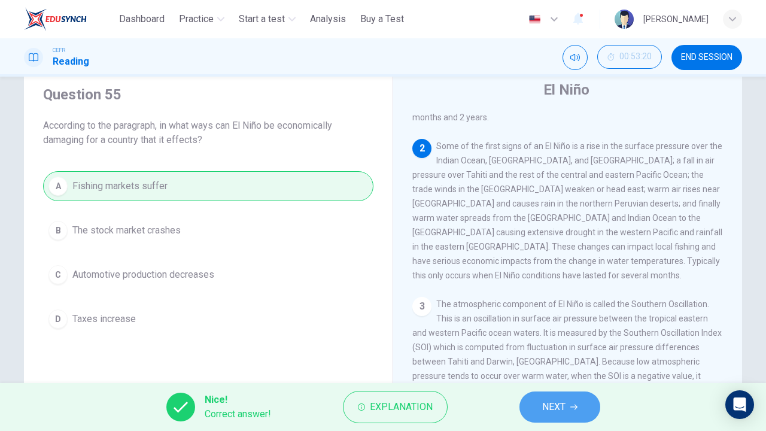
click at [570, 329] on button "NEXT" at bounding box center [559, 406] width 81 height 31
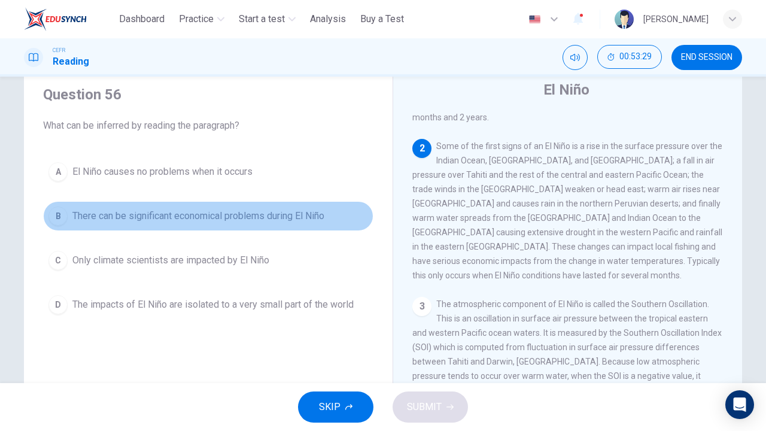
click at [220, 227] on button "B There can be significant economical problems during El Niño" at bounding box center [208, 216] width 330 height 30
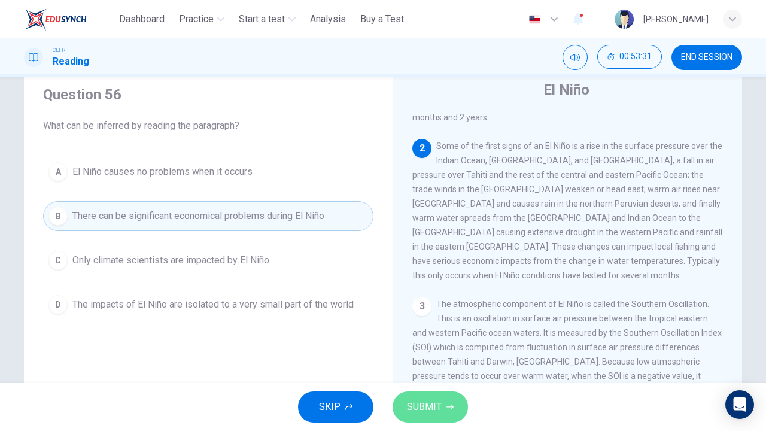
click at [414, 329] on button "SUBMIT" at bounding box center [430, 406] width 75 height 31
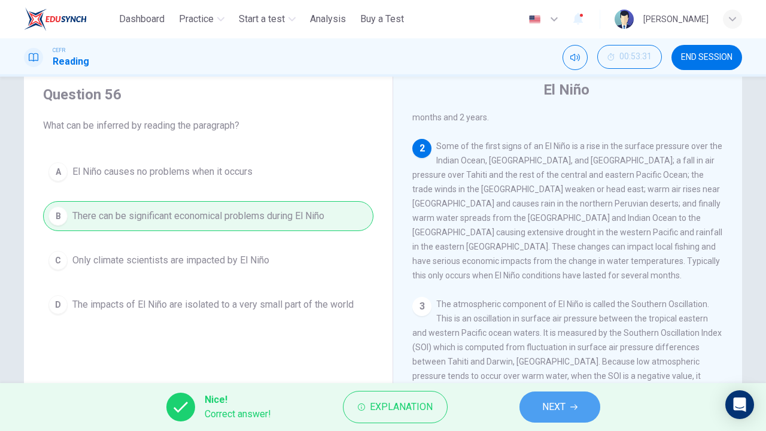
click at [536, 329] on button "NEXT" at bounding box center [559, 406] width 81 height 31
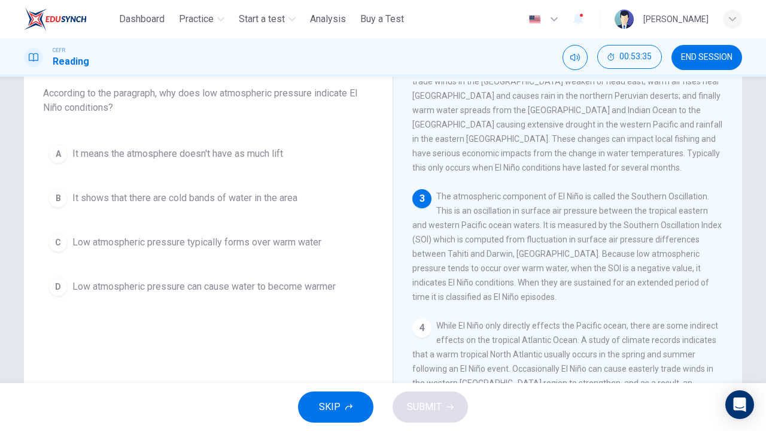
scroll to position [71, 0]
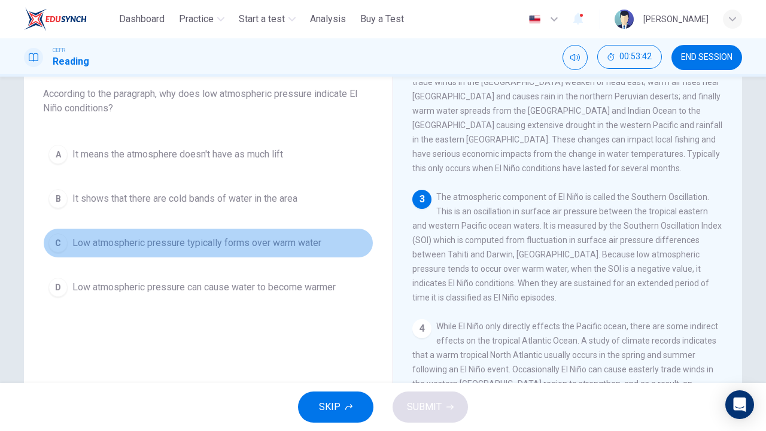
click at [166, 236] on span "Low atmospheric pressure typically forms over warm water" at bounding box center [196, 243] width 249 height 14
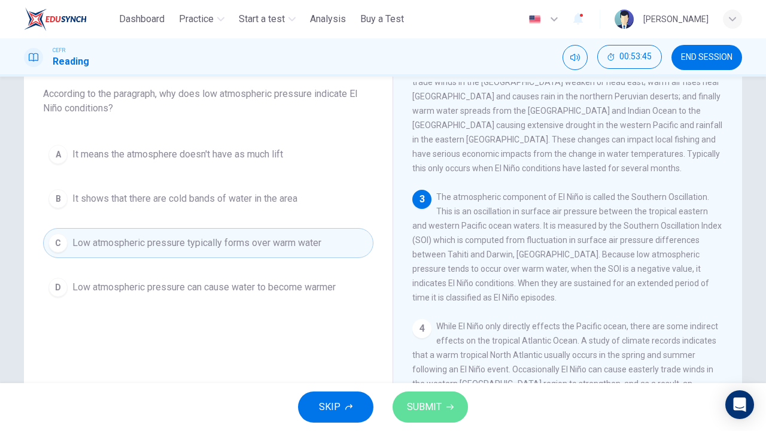
click at [436, 329] on span "SUBMIT" at bounding box center [424, 407] width 35 height 17
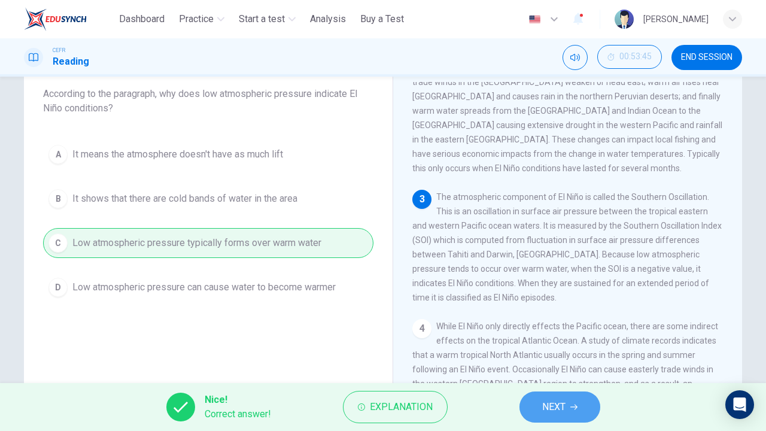
click at [550, 329] on span "NEXT" at bounding box center [553, 407] width 23 height 17
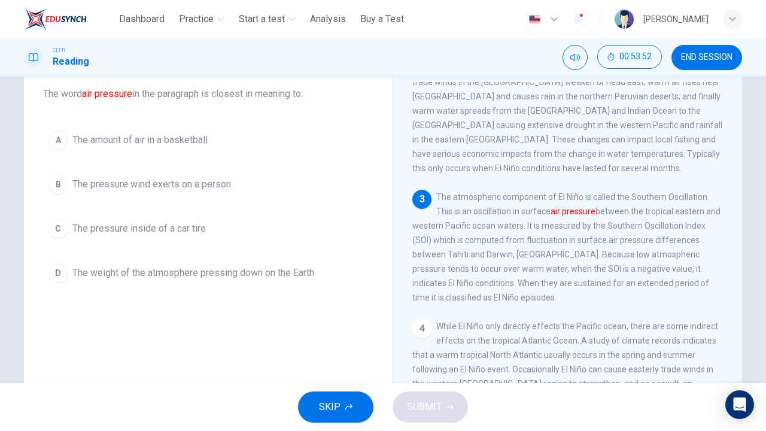
click at [134, 269] on span "The weight of the atmosphere pressing down on the Earth" at bounding box center [193, 273] width 242 height 14
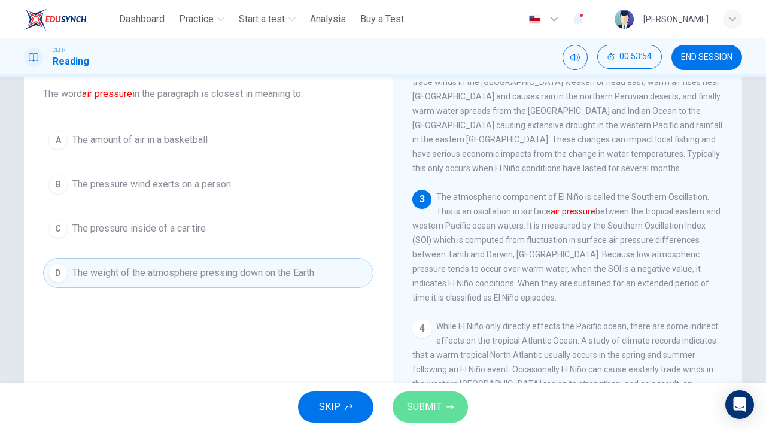
click at [432, 329] on button "SUBMIT" at bounding box center [430, 406] width 75 height 31
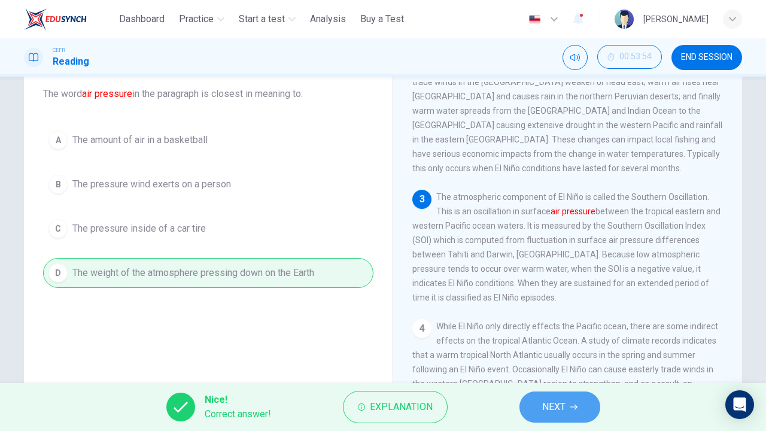
click at [567, 329] on button "NEXT" at bounding box center [559, 406] width 81 height 31
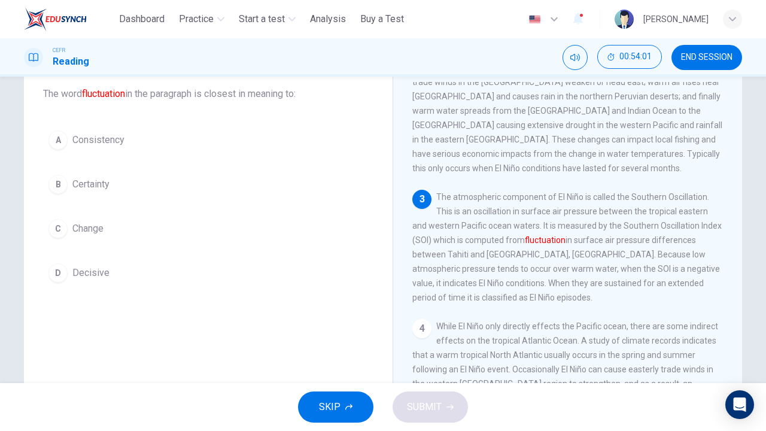
drag, startPoint x: 90, startPoint y: 268, endPoint x: 95, endPoint y: 224, distance: 44.0
click at [95, 224] on div "A Consistency B Certainty C Change D Decisive" at bounding box center [208, 206] width 330 height 163
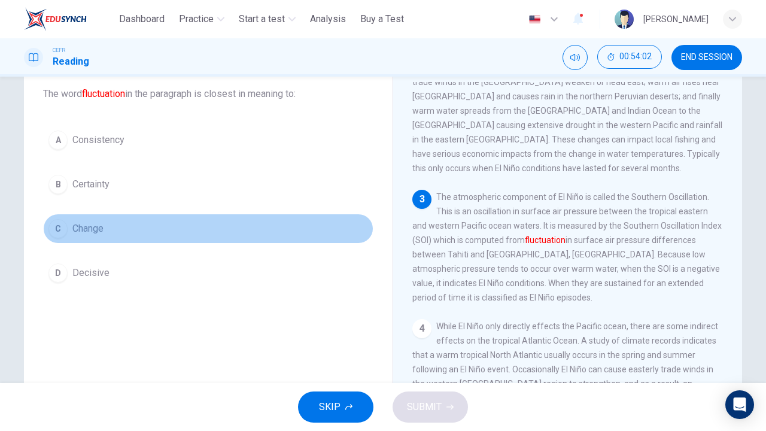
click at [95, 224] on span "Change" at bounding box center [87, 228] width 31 height 14
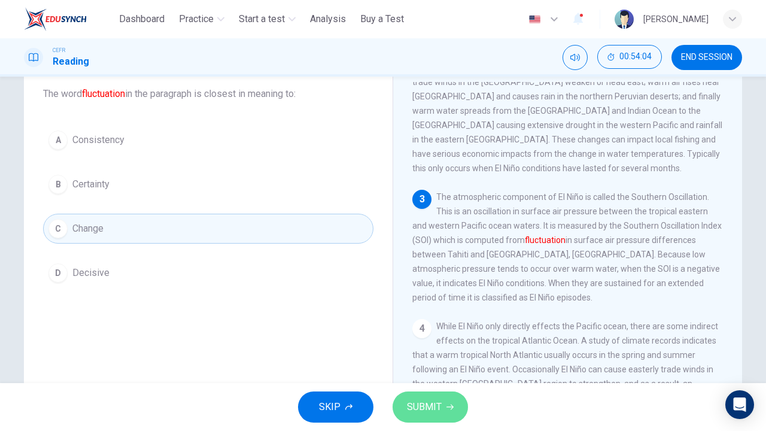
click at [413, 329] on span "SUBMIT" at bounding box center [424, 407] width 35 height 17
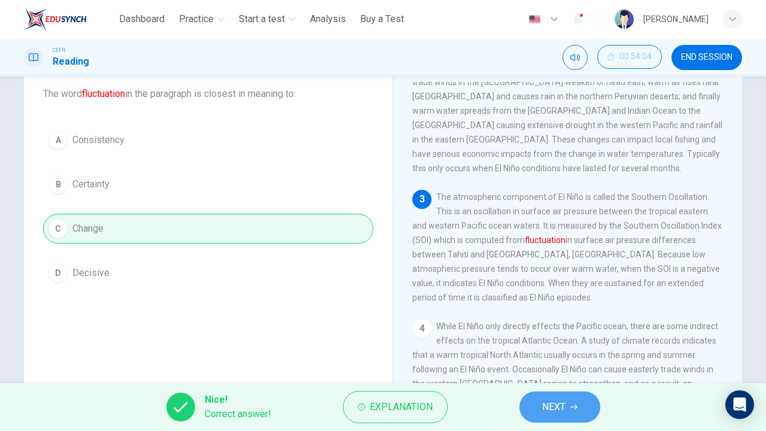
click at [527, 329] on button "NEXT" at bounding box center [559, 406] width 81 height 31
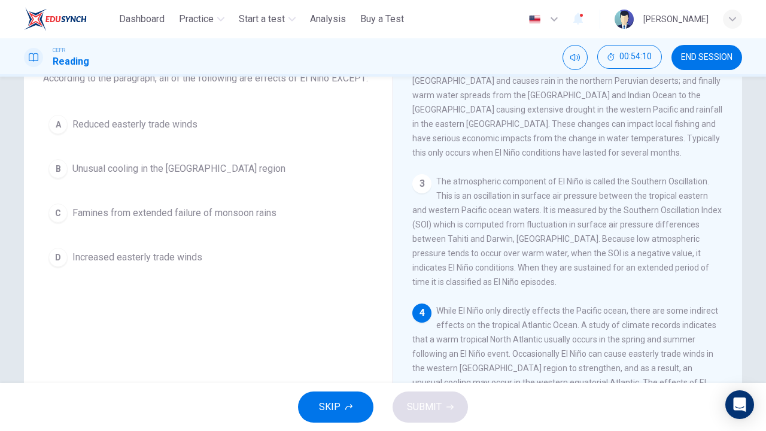
scroll to position [81, 0]
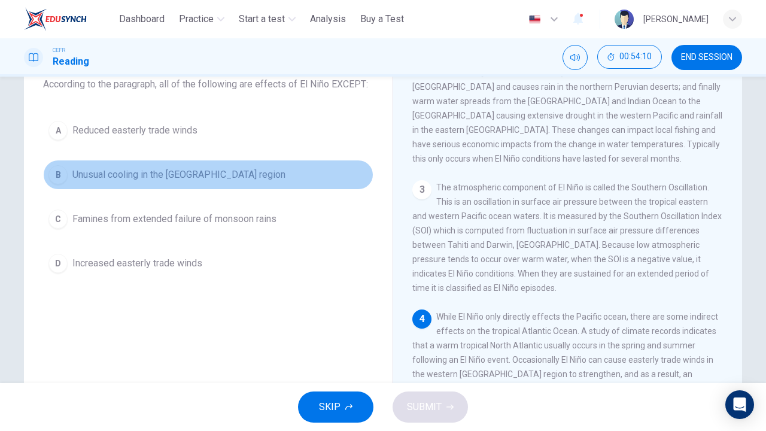
click at [154, 168] on span "Unusual cooling in the [GEOGRAPHIC_DATA] region" at bounding box center [178, 175] width 213 height 14
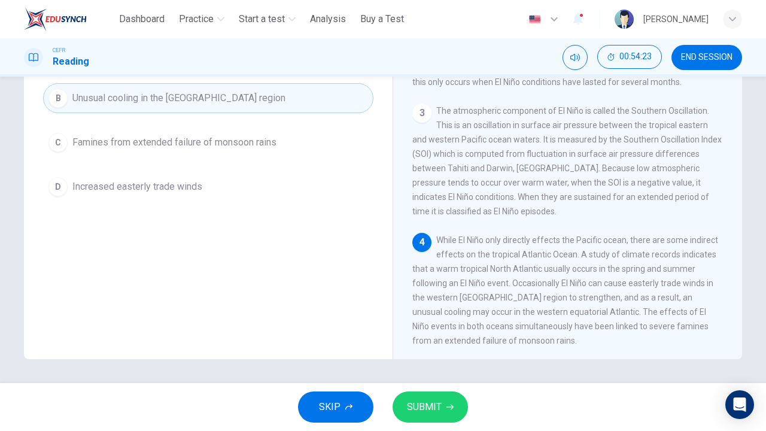
scroll to position [108, 0]
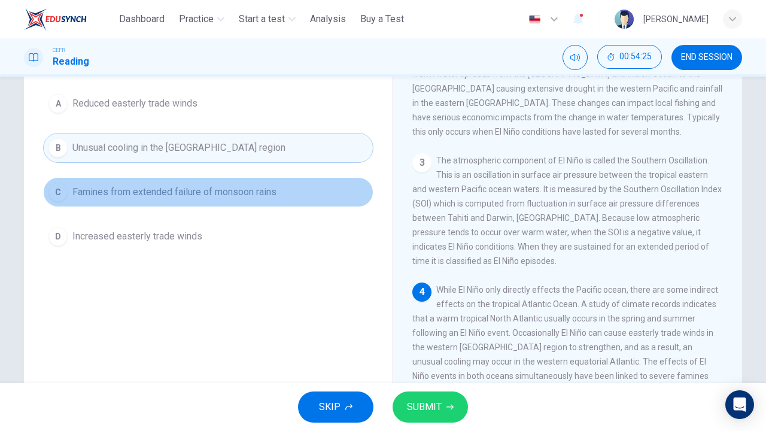
click at [273, 202] on button "C Famines from extended failure of monsoon rains" at bounding box center [208, 192] width 330 height 30
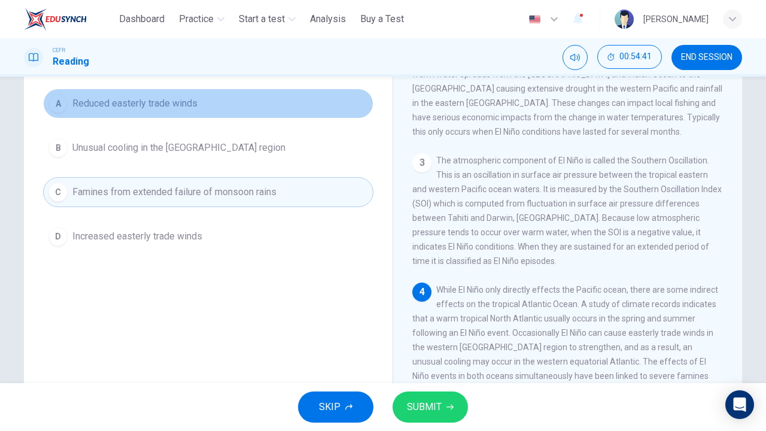
click at [230, 112] on button "A Reduced easterly trade winds" at bounding box center [208, 104] width 330 height 30
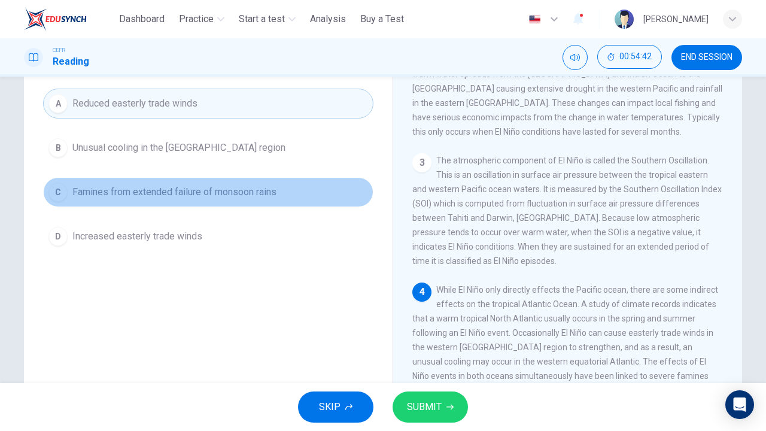
click at [236, 180] on button "C Famines from extended failure of monsoon rains" at bounding box center [208, 192] width 330 height 30
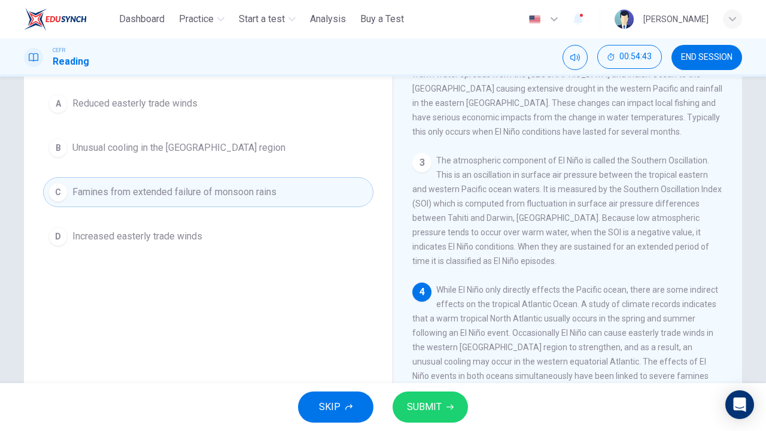
scroll to position [157, 0]
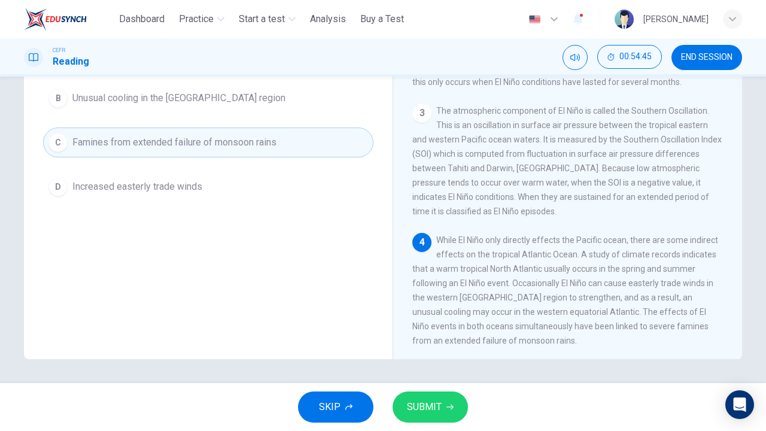
click at [244, 204] on div "Question 60 According to the paragraph, all of the following are effects of El …" at bounding box center [208, 84] width 349 height 258
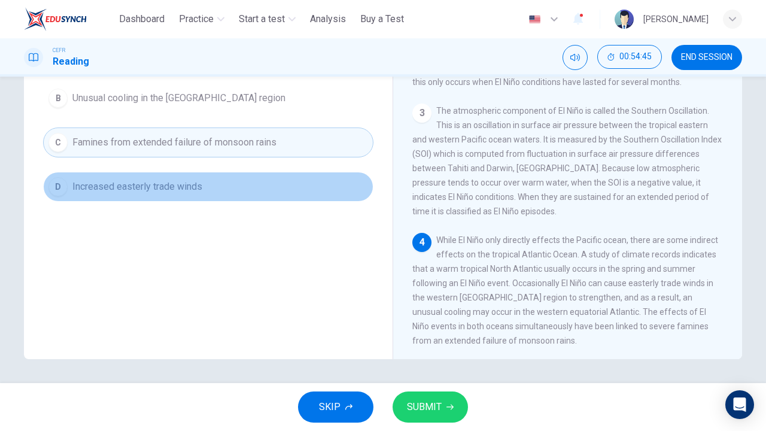
click at [208, 178] on button "D Increased easterly trade winds" at bounding box center [208, 187] width 330 height 30
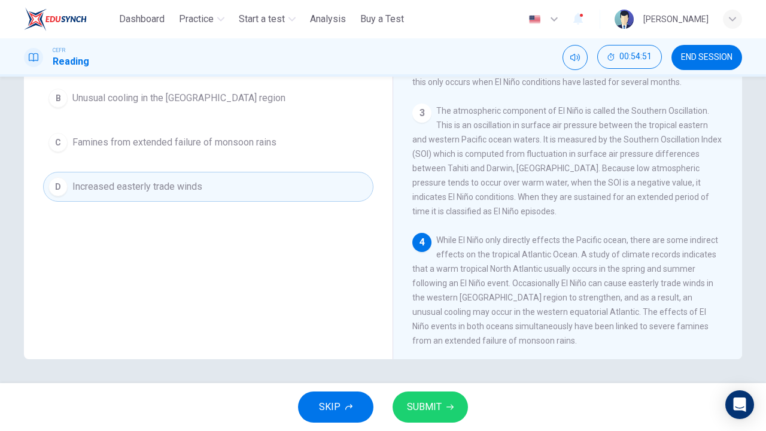
scroll to position [98, 0]
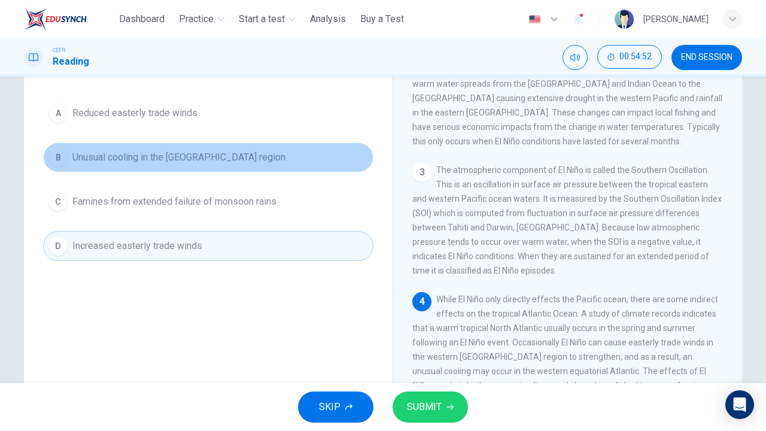
click at [191, 159] on span "Unusual cooling in the [GEOGRAPHIC_DATA] region" at bounding box center [178, 157] width 213 height 14
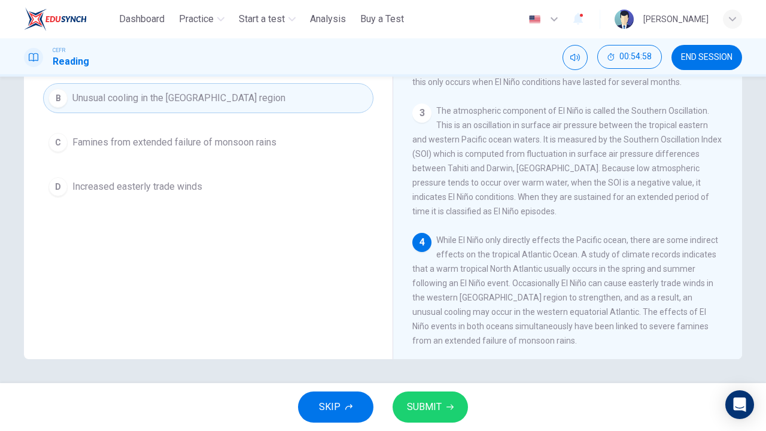
scroll to position [120, 0]
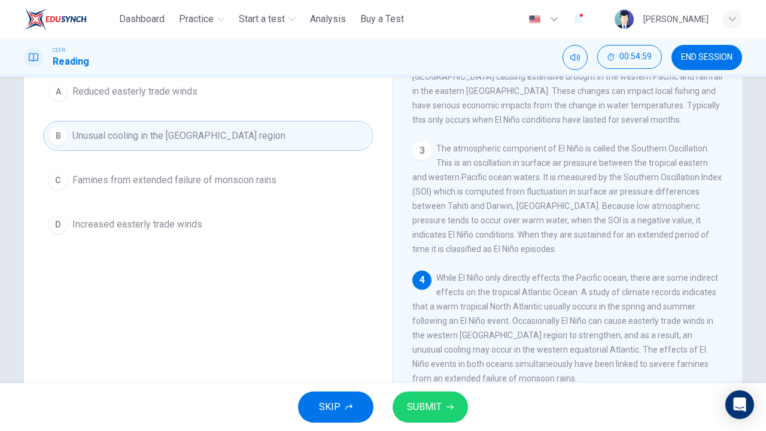
drag, startPoint x: 156, startPoint y: 75, endPoint x: 147, endPoint y: 96, distance: 22.0
click at [147, 96] on div "Dashboard Practice Start a test Analysis Buy a Test English ** ​ [PERSON_NAME] …" at bounding box center [383, 215] width 766 height 431
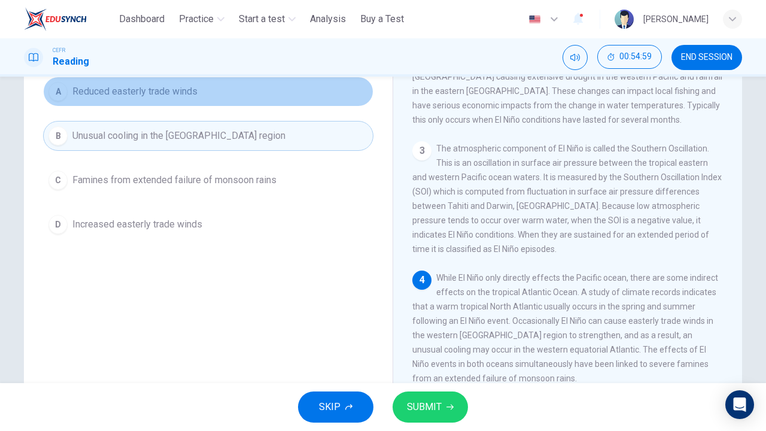
click at [147, 96] on span "Reduced easterly trade winds" at bounding box center [134, 91] width 125 height 14
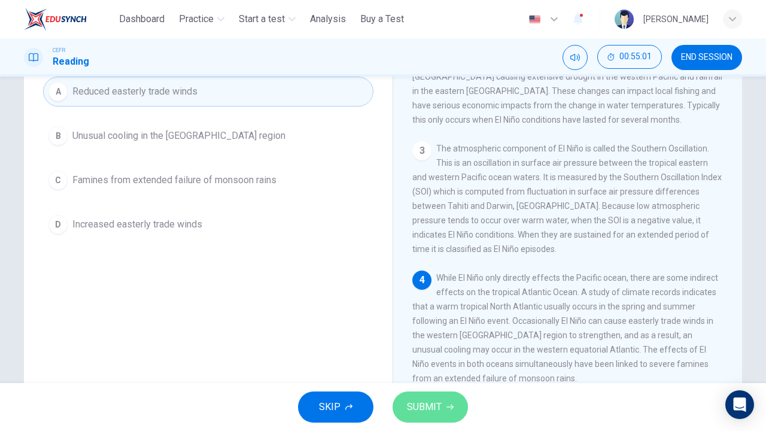
click at [418, 329] on span "SUBMIT" at bounding box center [424, 407] width 35 height 17
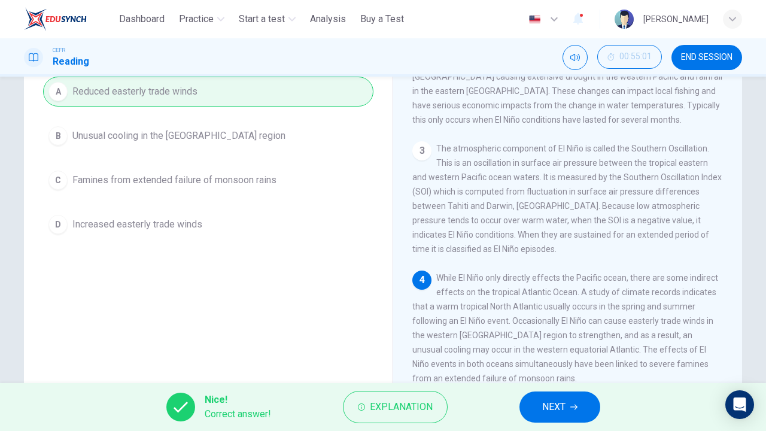
click at [564, 329] on span "NEXT" at bounding box center [553, 407] width 23 height 17
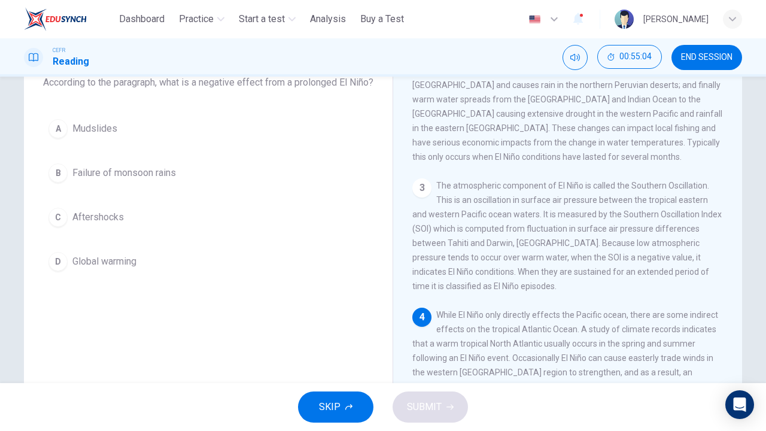
scroll to position [82, 0]
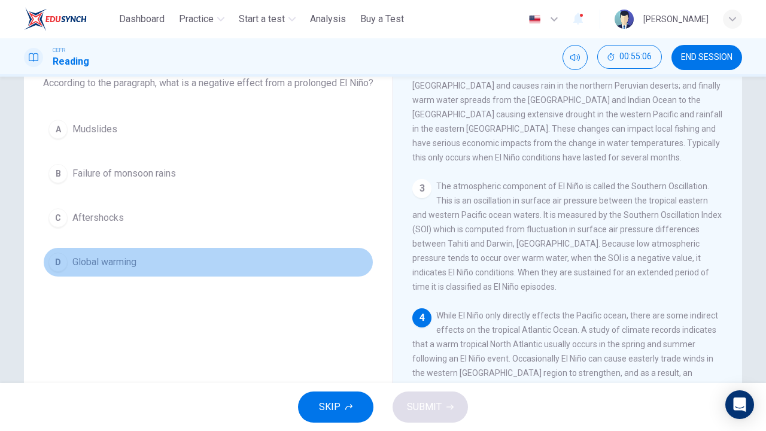
click at [86, 269] on span "Global warming" at bounding box center [104, 262] width 64 height 14
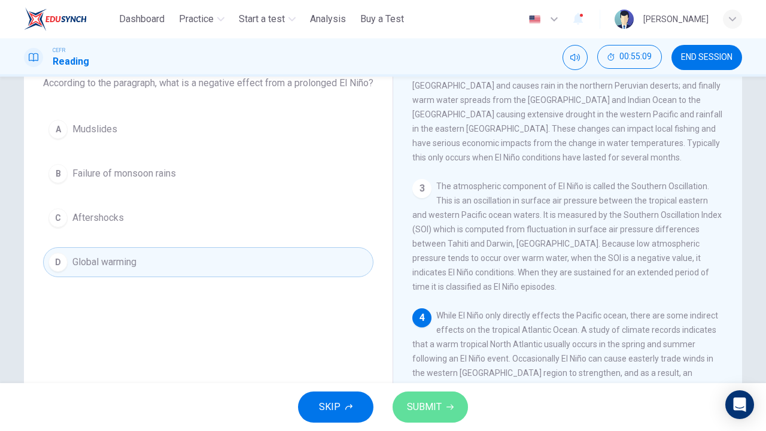
click at [420, 329] on span "SUBMIT" at bounding box center [424, 407] width 35 height 17
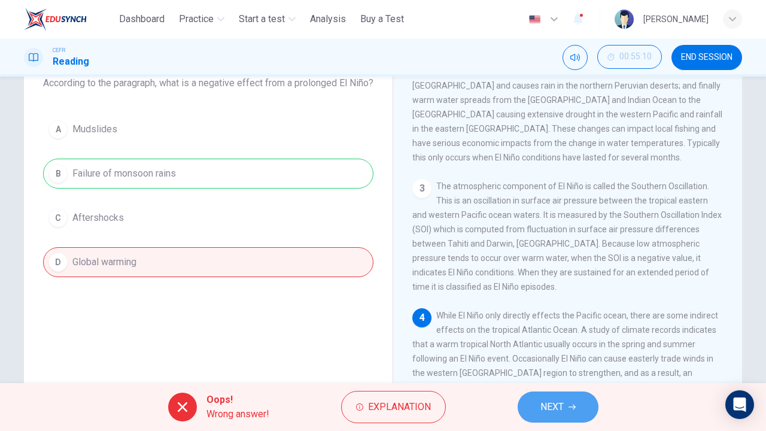
click at [540, 329] on span "NEXT" at bounding box center [551, 407] width 23 height 17
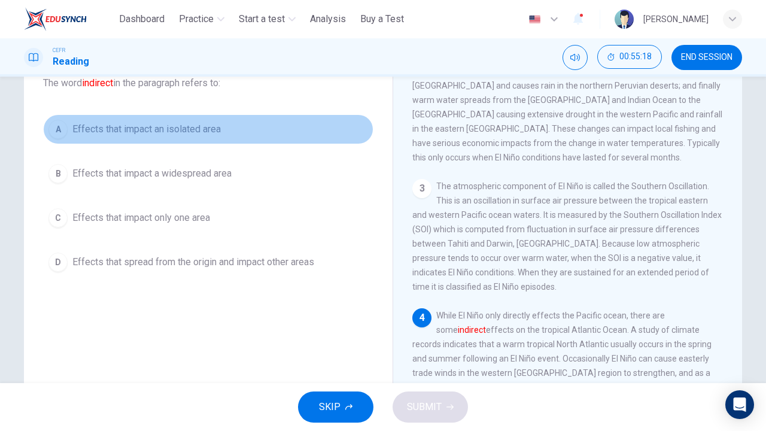
click at [142, 117] on button "A Effects that impact an isolated area" at bounding box center [208, 129] width 330 height 30
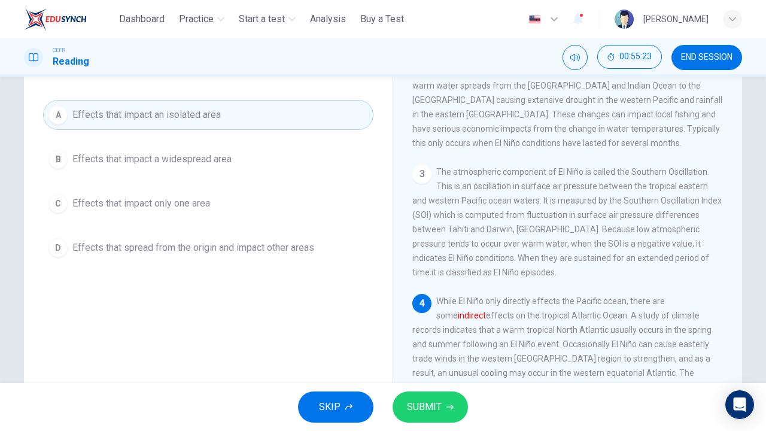
scroll to position [96, 0]
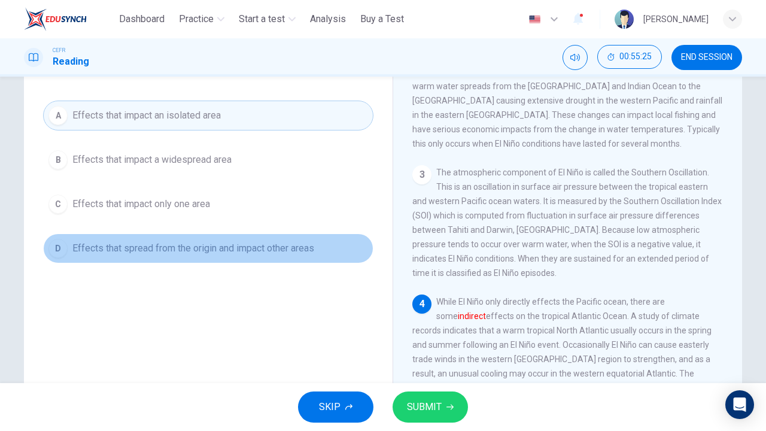
click at [182, 233] on button "D Effects that spread from the origin and impact other areas" at bounding box center [208, 248] width 330 height 30
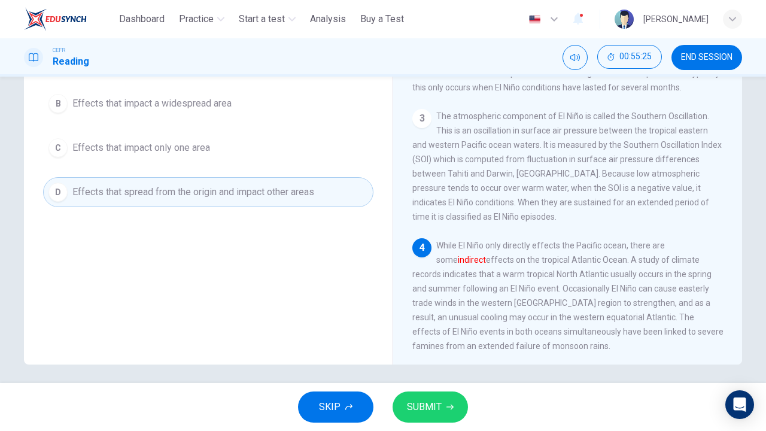
scroll to position [157, 0]
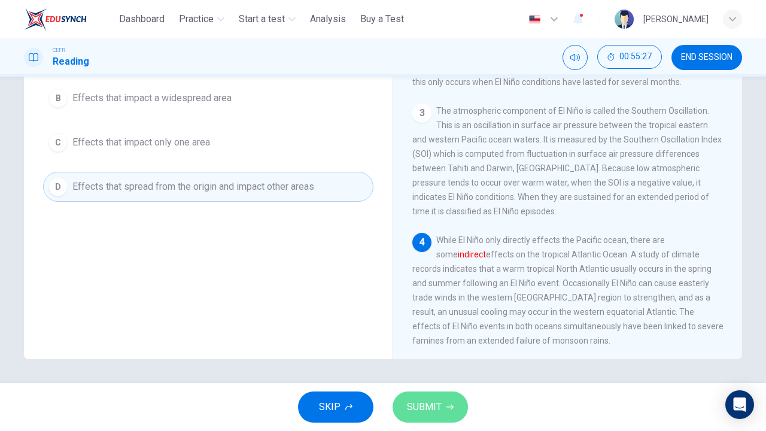
click at [409, 329] on button "SUBMIT" at bounding box center [430, 406] width 75 height 31
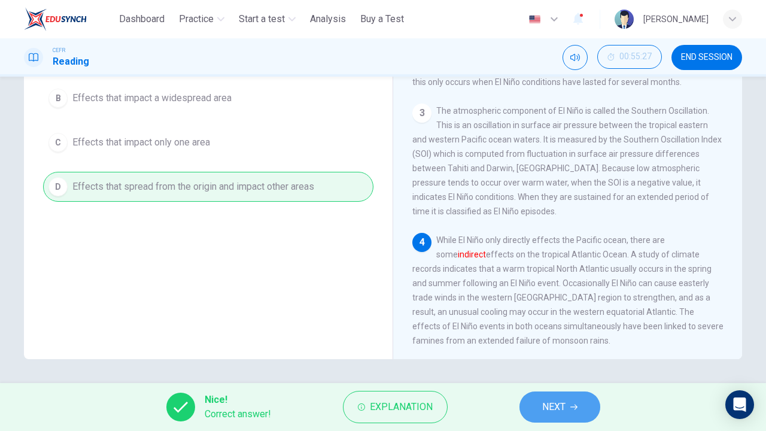
click at [533, 329] on button "NEXT" at bounding box center [559, 406] width 81 height 31
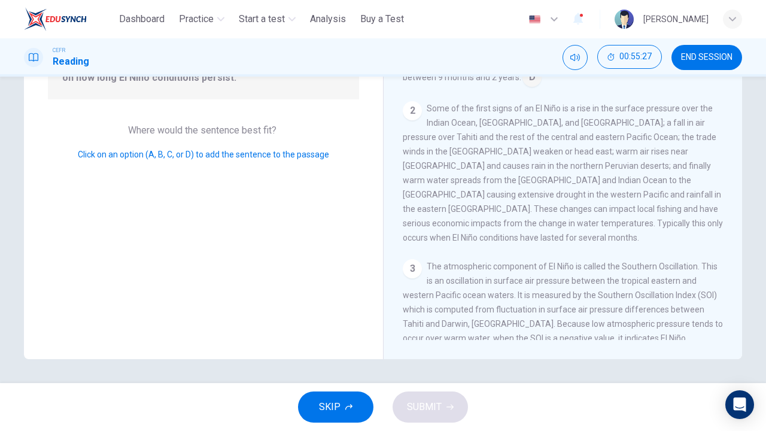
scroll to position [29, 0]
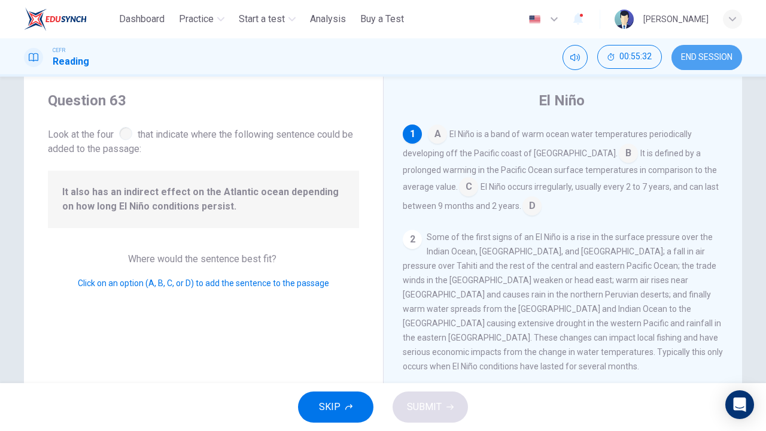
click at [700, 61] on span "END SESSION" at bounding box center [706, 58] width 51 height 10
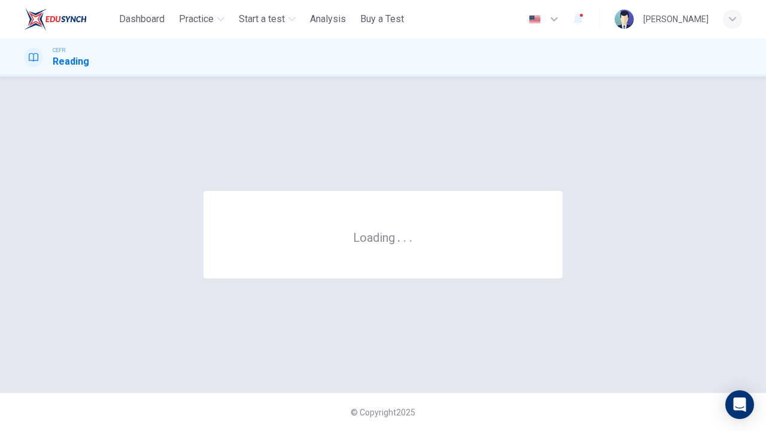
scroll to position [0, 0]
